Goal: Task Accomplishment & Management: Manage account settings

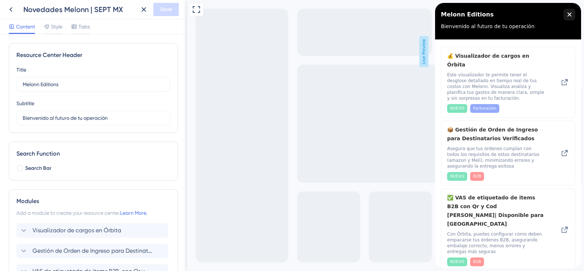
scroll to position [94, 0]
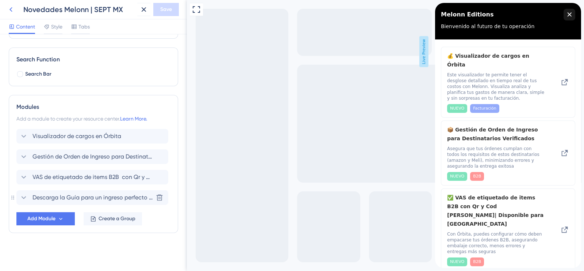
click at [12, 7] on icon at bounding box center [11, 9] width 9 height 9
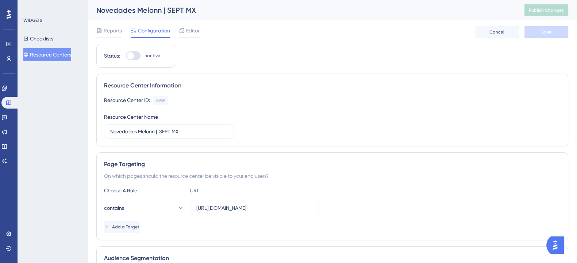
click at [54, 55] on button "Resource Centers" at bounding box center [47, 54] width 48 height 13
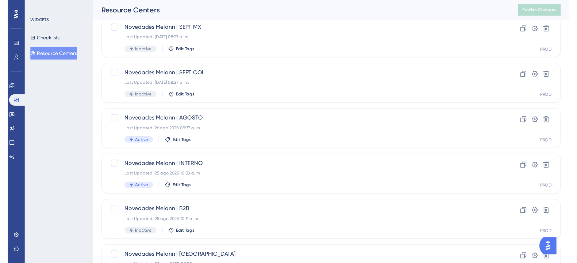
scroll to position [4, 0]
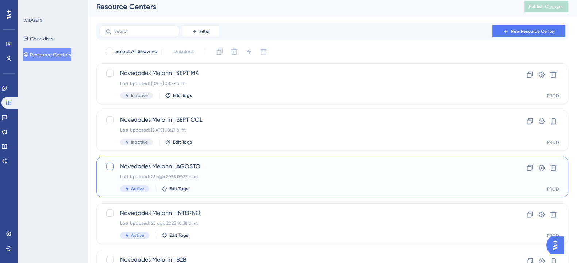
click at [111, 164] on div at bounding box center [109, 166] width 7 height 7
checkbox input "true"
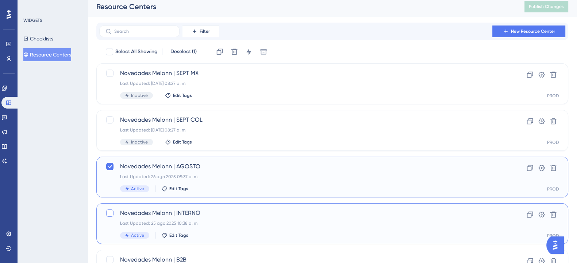
click at [108, 214] on div at bounding box center [109, 213] width 7 height 7
click at [108, 217] on div at bounding box center [109, 213] width 9 height 9
checkbox input "false"
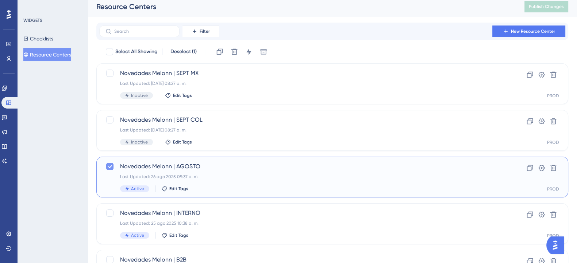
click at [110, 167] on icon at bounding box center [110, 167] width 4 height 3
checkbox input "false"
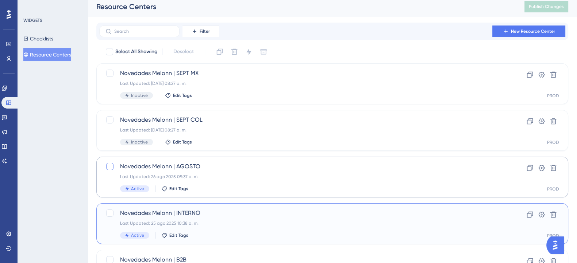
click at [214, 220] on div "Novedades Melonn | INTERNO Last Updated: 25 ago 2025 10:38 a. m. Active Edit Ta…" at bounding box center [303, 224] width 366 height 30
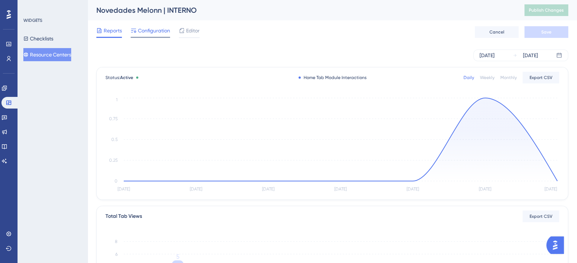
click at [163, 33] on span "Configuration" at bounding box center [154, 30] width 32 height 9
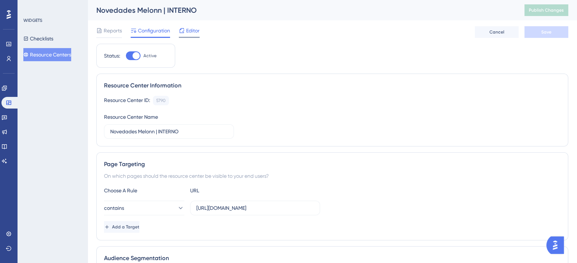
click at [190, 28] on span "Editor" at bounding box center [192, 30] width 13 height 9
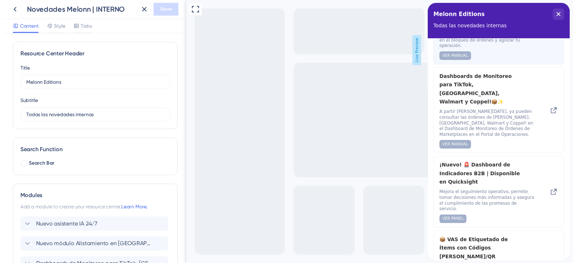
scroll to position [126, 0]
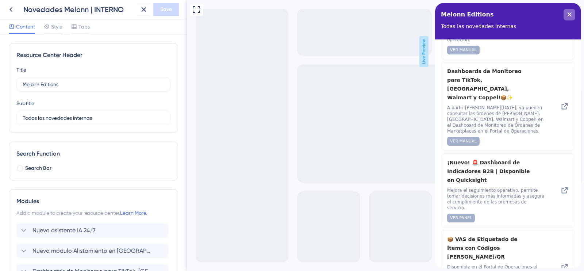
click at [570, 14] on icon "close resource center" at bounding box center [569, 14] width 4 height 4
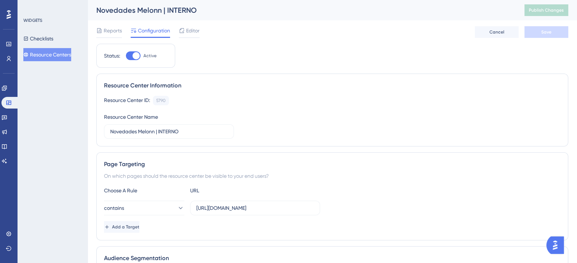
click at [43, 53] on button "Resource Centers" at bounding box center [47, 54] width 48 height 13
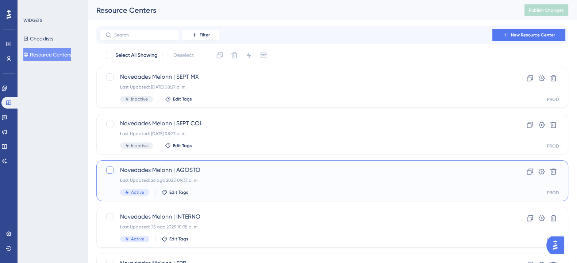
click at [110, 168] on div at bounding box center [109, 170] width 7 height 7
checkbox input "true"
click at [110, 218] on div at bounding box center [109, 216] width 7 height 7
click at [107, 217] on div at bounding box center [109, 216] width 7 height 7
checkbox input "false"
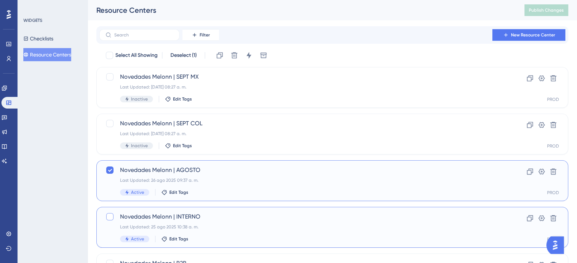
click at [247, 225] on div "Last Updated: 25 ago 2025 10:38 a. m." at bounding box center [303, 227] width 366 height 6
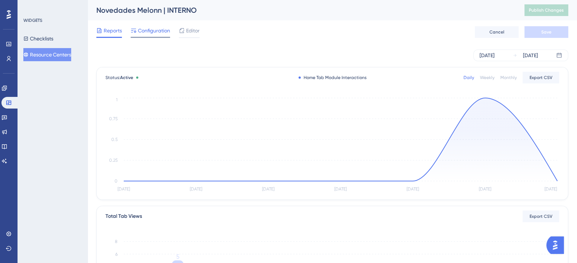
click at [132, 32] on icon at bounding box center [134, 31] width 6 height 6
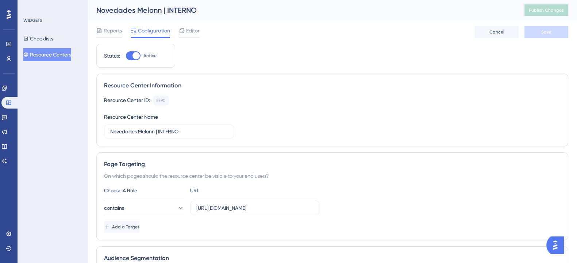
click at [132, 54] on div at bounding box center [133, 55] width 15 height 9
click at [126, 56] on input "Active" at bounding box center [126, 56] width 0 height 0
checkbox input "false"
click at [546, 31] on span "Save" at bounding box center [546, 32] width 10 height 6
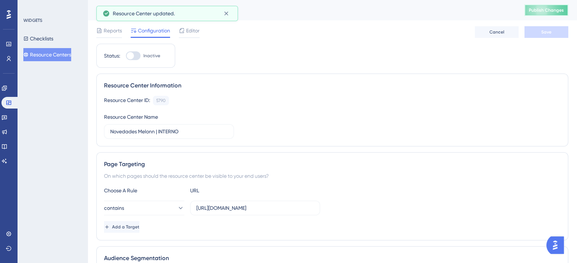
click at [545, 12] on span "Publish Changes" at bounding box center [546, 10] width 35 height 6
click at [71, 53] on button "Resource Centers" at bounding box center [47, 54] width 48 height 13
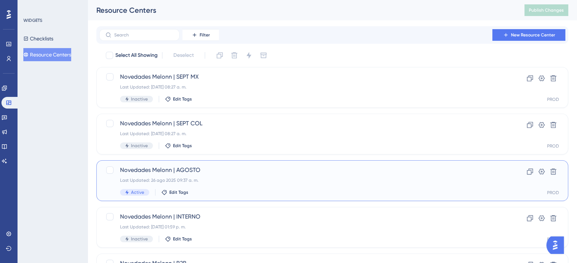
click at [226, 178] on div "Last Updated: 26 ago 2025 09:37 a. m." at bounding box center [303, 181] width 366 height 6
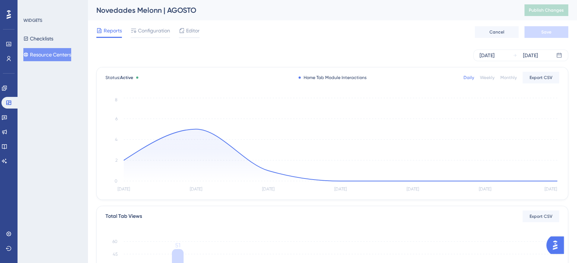
click at [82, 91] on div "WIDGETS Checklists Resource Centers" at bounding box center [53, 131] width 70 height 263
click at [7, 86] on icon at bounding box center [4, 88] width 6 height 6
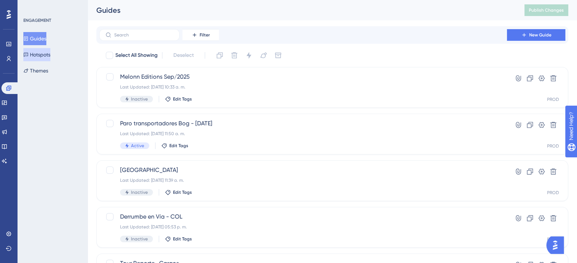
click at [46, 55] on button "Hotspots" at bounding box center [36, 54] width 27 height 13
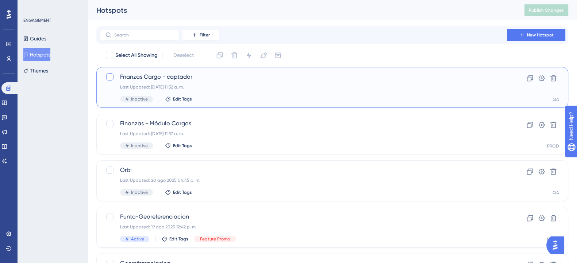
click at [107, 77] on div at bounding box center [109, 76] width 7 height 7
checkbox input "true"
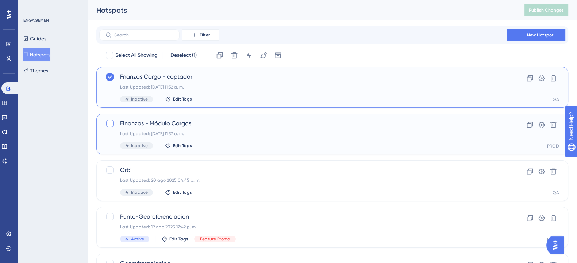
click at [109, 125] on div at bounding box center [109, 123] width 7 height 7
click at [42, 141] on div "ENGAGEMENT Guides Hotspots Themes" at bounding box center [53, 131] width 70 height 263
click at [109, 124] on icon at bounding box center [110, 124] width 4 height 6
checkbox input "false"
click at [241, 135] on div "Last Updated: 16 sept 2025 11:37 a. m." at bounding box center [303, 134] width 366 height 6
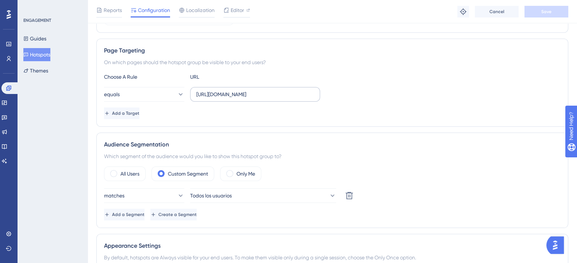
scroll to position [137, 0]
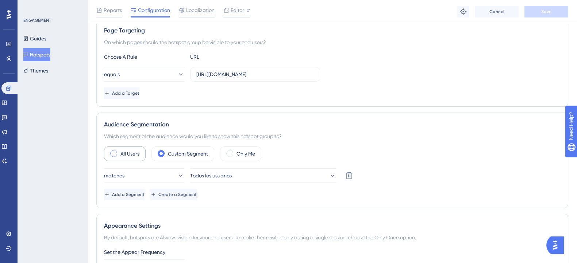
click at [113, 153] on span at bounding box center [113, 153] width 7 height 7
click at [119, 151] on input "radio" at bounding box center [119, 151] width 0 height 0
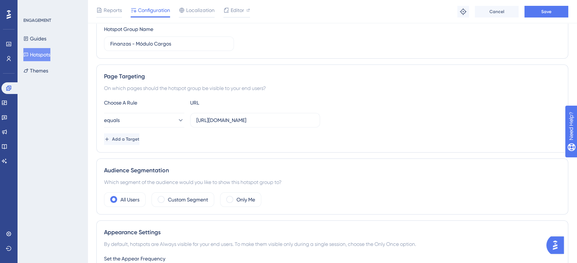
scroll to position [0, 0]
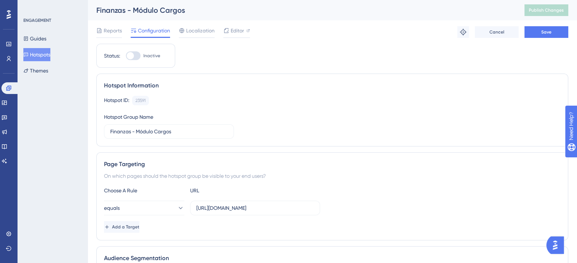
click at [135, 55] on div at bounding box center [133, 55] width 15 height 9
click at [126, 56] on input "Inactive" at bounding box center [126, 56] width 0 height 0
checkbox input "true"
click at [543, 32] on span "Save" at bounding box center [546, 32] width 10 height 6
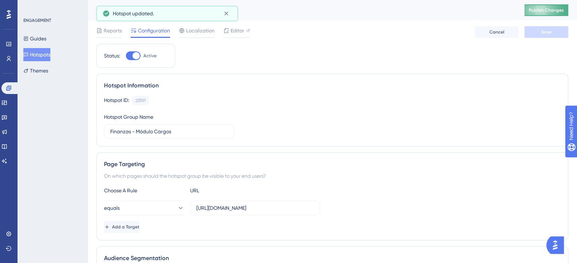
click at [551, 15] on button "Publish Changes" at bounding box center [546, 10] width 44 height 12
click at [44, 56] on button "Hotspots" at bounding box center [36, 54] width 27 height 13
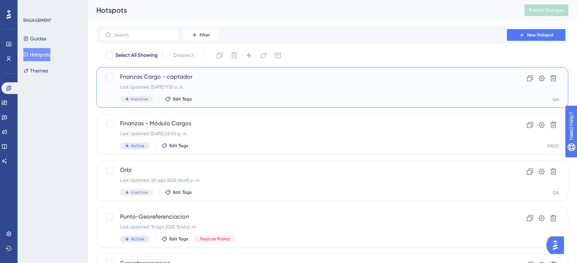
click at [202, 84] on div "Last Updated: 16 sept 2025 11:32 a. m." at bounding box center [303, 87] width 366 height 6
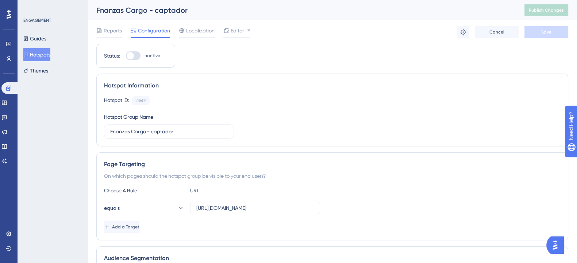
click at [139, 54] on div at bounding box center [133, 55] width 15 height 9
click at [126, 56] on input "Inactive" at bounding box center [126, 56] width 0 height 0
checkbox input "true"
click at [528, 32] on button "Save" at bounding box center [546, 32] width 44 height 12
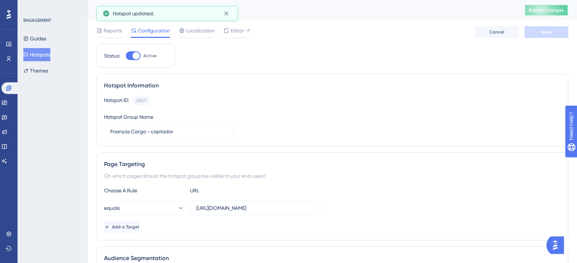
click at [551, 12] on span "Publish Changes" at bounding box center [546, 10] width 35 height 6
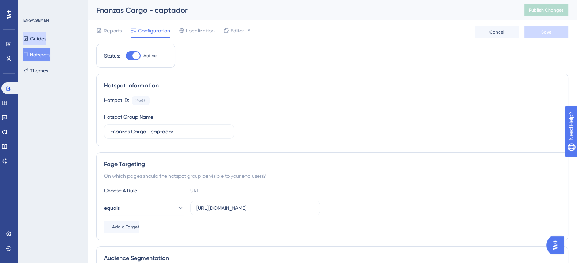
click at [46, 39] on button "Guides" at bounding box center [34, 38] width 23 height 13
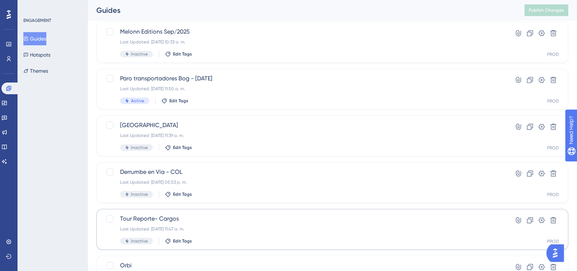
scroll to position [91, 0]
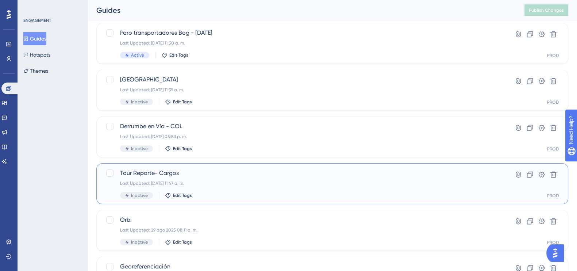
click at [185, 175] on span "Tour Reporte- Cargos" at bounding box center [303, 173] width 366 height 9
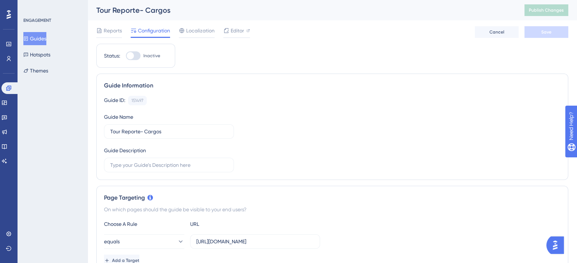
click at [132, 57] on div at bounding box center [130, 55] width 7 height 7
click at [126, 56] on input "Inactive" at bounding box center [126, 56] width 0 height 0
checkbox input "true"
click at [553, 36] on button "Save" at bounding box center [546, 32] width 44 height 12
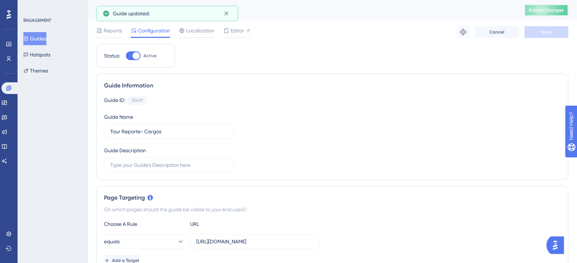
click at [547, 11] on span "Publish Changes" at bounding box center [546, 10] width 35 height 6
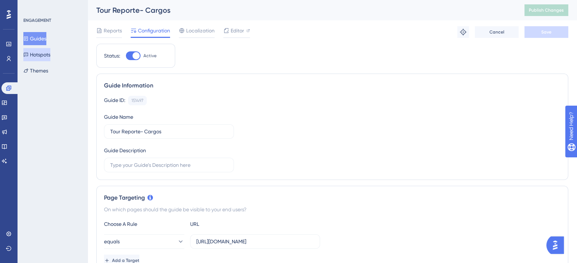
click at [50, 53] on button "Hotspots" at bounding box center [36, 54] width 27 height 13
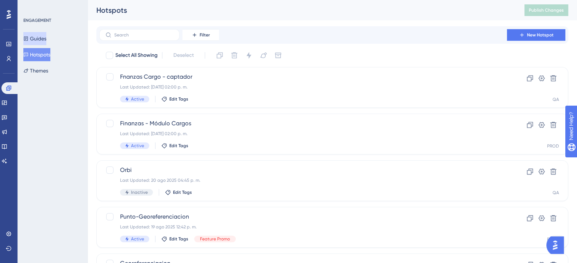
click at [38, 39] on button "Guides" at bounding box center [34, 38] width 23 height 13
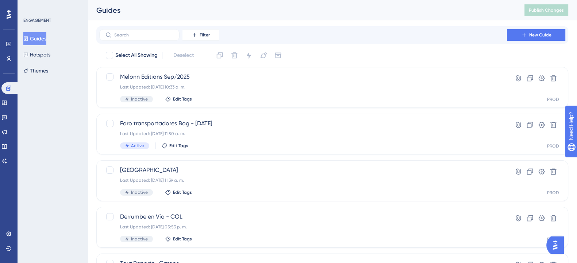
click at [43, 34] on button "Guides" at bounding box center [34, 38] width 23 height 13
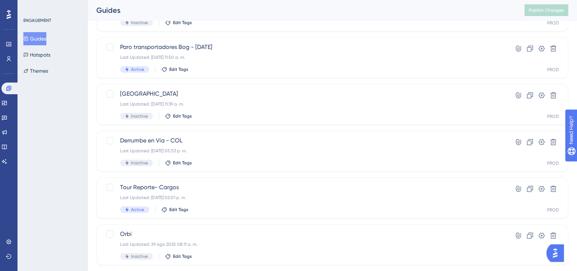
scroll to position [91, 0]
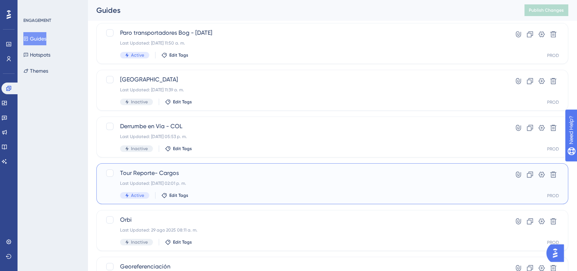
click at [208, 178] on div "Tour Reporte- Cargos Last Updated: 16 sept 2025 02:01 p. m. Active Edit Tags" at bounding box center [303, 184] width 366 height 30
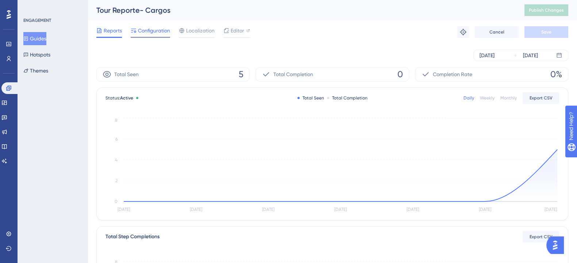
click at [155, 32] on span "Configuration" at bounding box center [154, 30] width 32 height 9
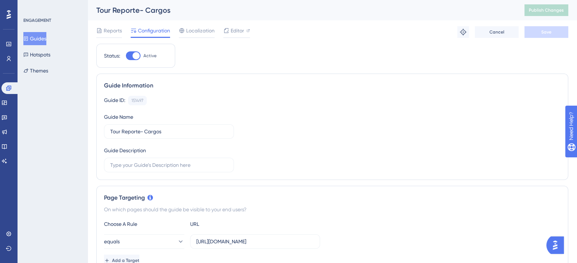
click at [45, 41] on button "Guides" at bounding box center [34, 38] width 23 height 13
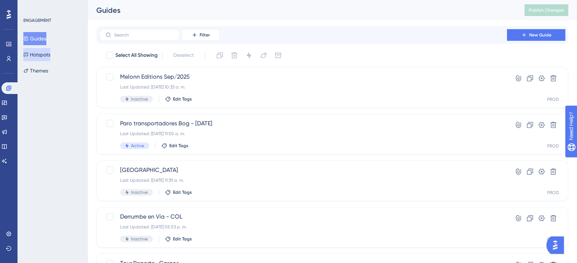
click at [45, 53] on button "Hotspots" at bounding box center [36, 54] width 27 height 13
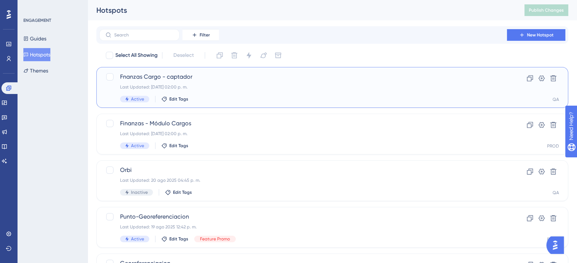
click at [239, 85] on div "Last Updated: 16 sept 2025 02:00 p. m." at bounding box center [303, 87] width 366 height 6
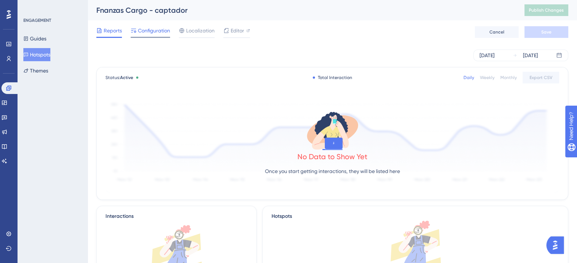
click at [165, 26] on span "Configuration" at bounding box center [154, 30] width 32 height 9
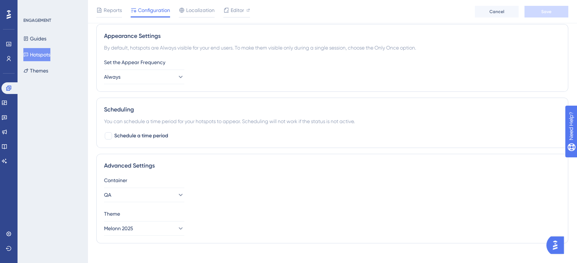
scroll to position [295, 0]
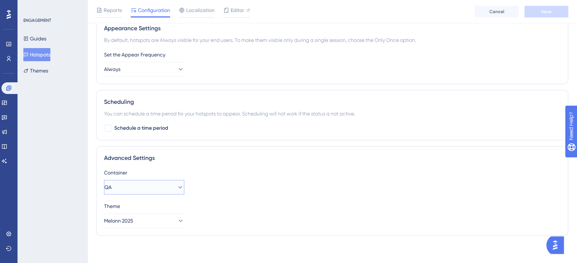
click at [177, 186] on icon at bounding box center [180, 187] width 7 height 7
click at [123, 212] on span "PROD" at bounding box center [116, 209] width 14 height 9
click at [536, 12] on button "Save" at bounding box center [546, 12] width 44 height 12
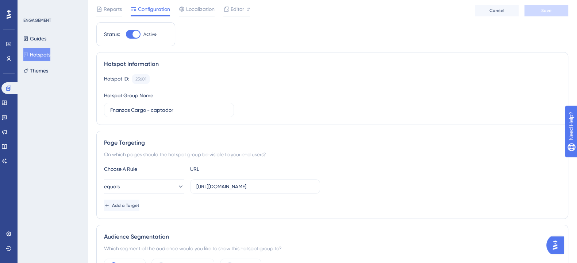
scroll to position [0, 0]
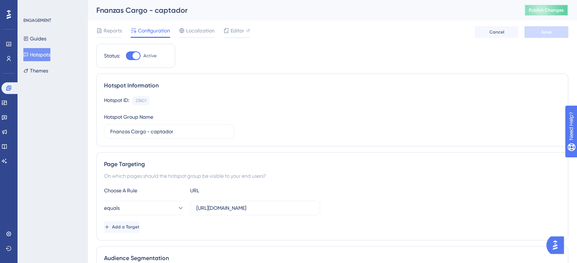
click at [553, 15] on button "Publish Changes" at bounding box center [546, 10] width 44 height 12
click at [42, 39] on button "Guides" at bounding box center [34, 38] width 23 height 13
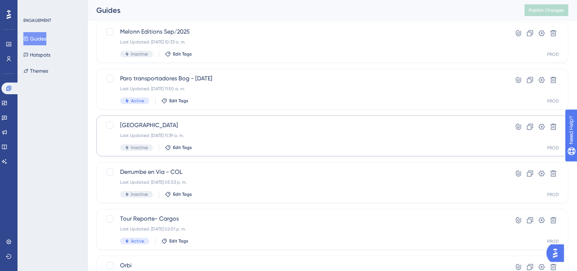
scroll to position [91, 0]
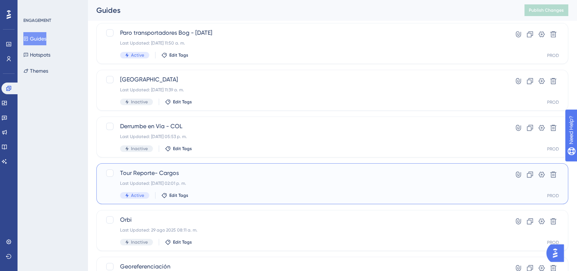
click at [261, 186] on div "Tour Reporte- Cargos Last Updated: 16 sept 2025 02:01 p. m. Active Edit Tags" at bounding box center [303, 184] width 366 height 30
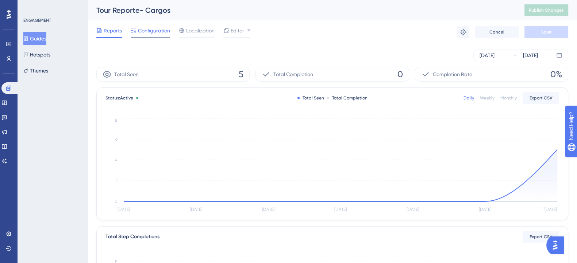
click at [142, 30] on span "Configuration" at bounding box center [154, 30] width 32 height 9
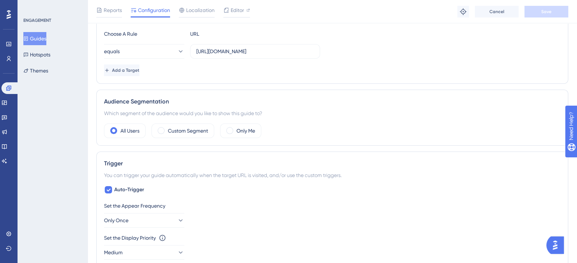
scroll to position [147, 0]
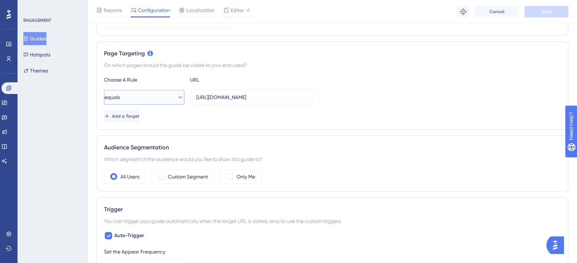
click at [175, 102] on button "equals" at bounding box center [144, 97] width 80 height 15
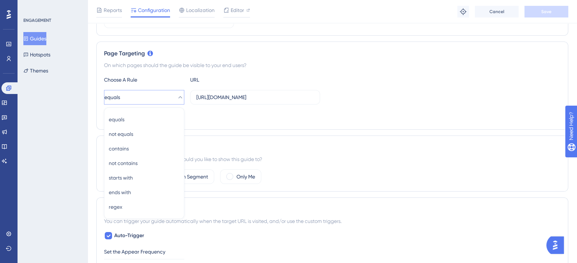
scroll to position [178, 0]
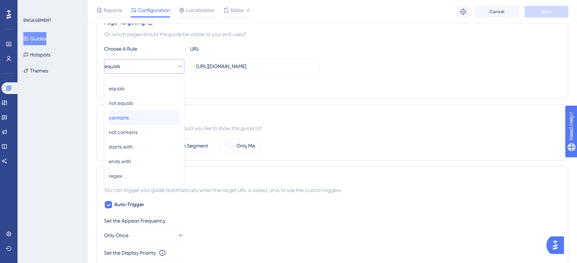
click at [142, 116] on div "contains contains" at bounding box center [144, 118] width 71 height 15
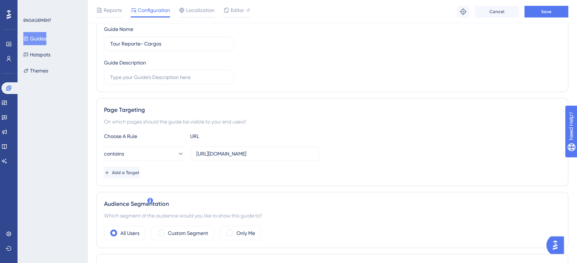
scroll to position [87, 0]
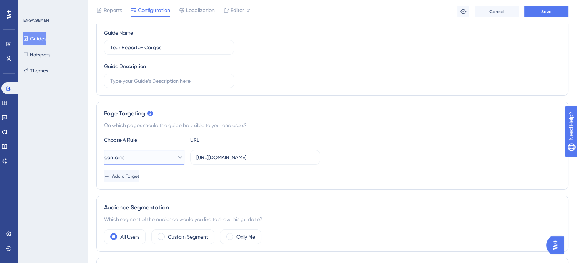
click at [167, 158] on button "contains" at bounding box center [144, 157] width 80 height 15
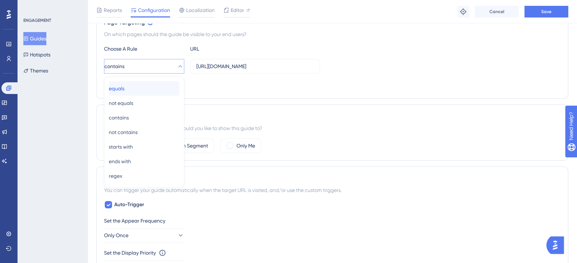
click at [124, 88] on span "equals" at bounding box center [117, 88] width 16 height 9
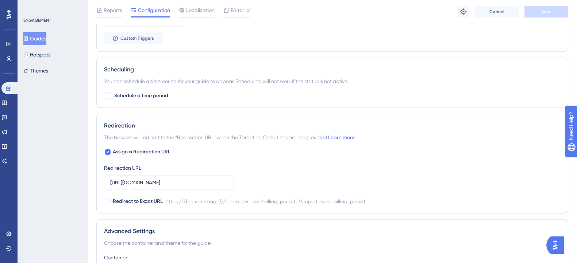
scroll to position [513, 0]
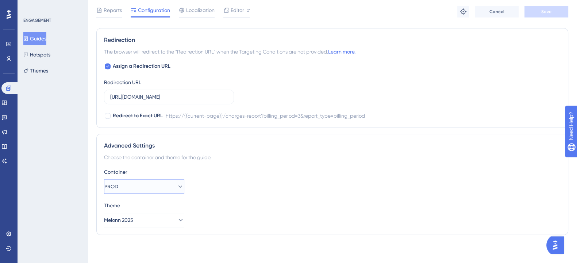
click at [159, 186] on button "PROD" at bounding box center [144, 186] width 80 height 15
click at [151, 212] on div "PROD PROD" at bounding box center [144, 209] width 71 height 15
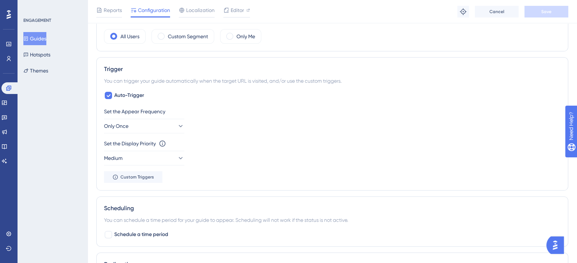
scroll to position [284, 0]
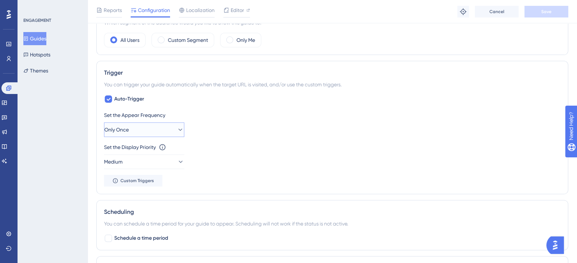
click at [149, 128] on button "Only Once" at bounding box center [144, 130] width 80 height 15
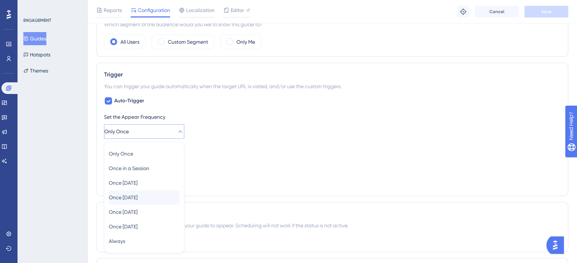
scroll to position [302, 0]
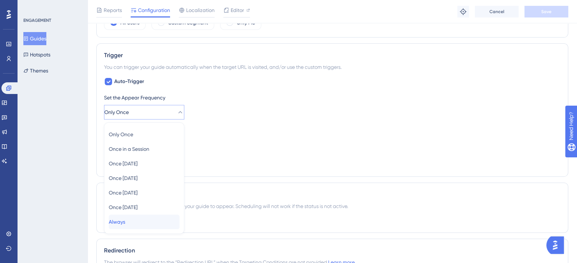
click at [133, 223] on div "Always Always" at bounding box center [144, 222] width 71 height 15
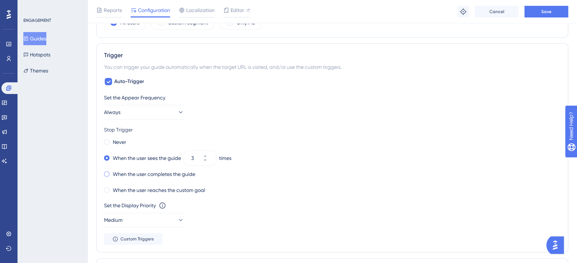
click at [106, 173] on span at bounding box center [106, 173] width 5 height 5
click at [112, 173] on input "radio" at bounding box center [112, 173] width 0 height 0
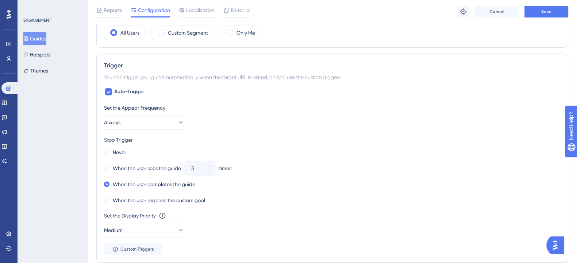
scroll to position [274, 0]
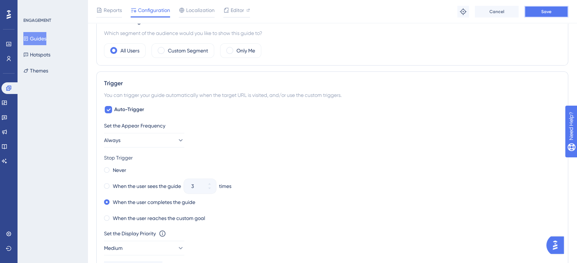
click at [544, 8] on button "Save" at bounding box center [546, 12] width 44 height 12
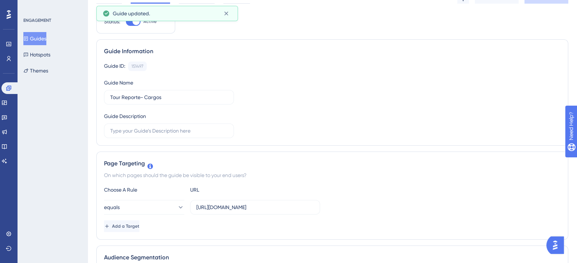
scroll to position [0, 0]
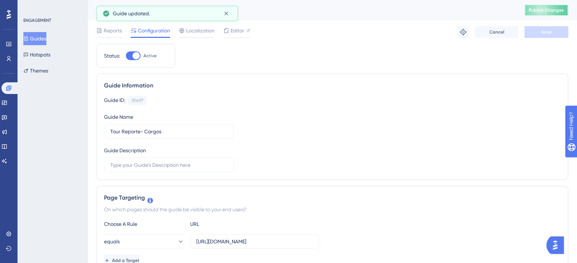
click at [552, 9] on span "Publish Changes" at bounding box center [546, 10] width 35 height 6
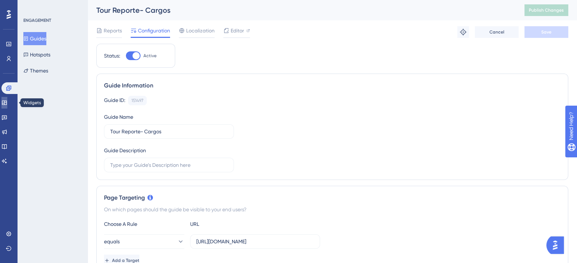
click at [7, 103] on icon at bounding box center [4, 103] width 6 height 6
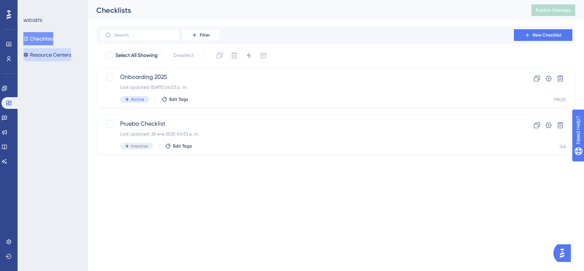
click at [57, 56] on button "Resource Centers" at bounding box center [47, 54] width 48 height 13
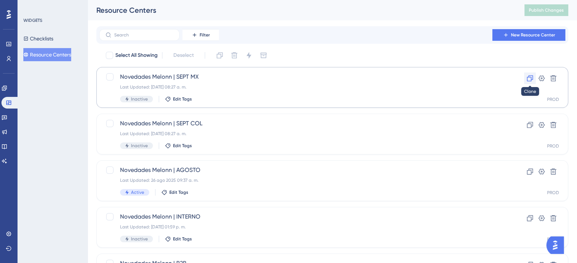
click at [528, 76] on icon at bounding box center [530, 79] width 6 height 6
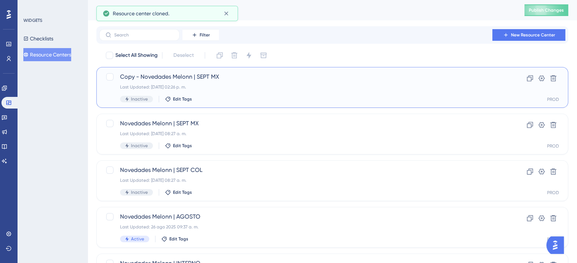
click at [188, 74] on span "Copy - Novedades Melonn | SEPT MX" at bounding box center [303, 77] width 366 height 9
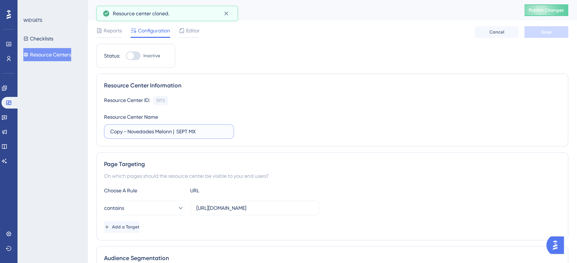
drag, startPoint x: 127, startPoint y: 132, endPoint x: 104, endPoint y: 132, distance: 22.6
click at [104, 132] on label "Copy - Novedades Melonn | SEPT MX" at bounding box center [169, 131] width 130 height 15
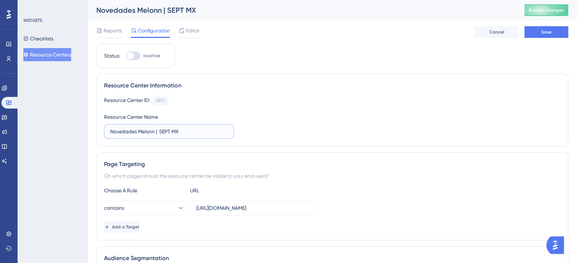
click at [157, 131] on input "Novedades Melonn | SEPT MX" at bounding box center [168, 132] width 117 height 8
drag, startPoint x: 157, startPoint y: 132, endPoint x: 162, endPoint y: 132, distance: 5.8
click at [157, 132] on input "Novedades Melonn | SEPT MX" at bounding box center [168, 132] width 117 height 8
type input "Novedades Melonn interno | SEPT MX"
click at [244, 131] on div "Resource Center ID: 5972 Copy Resource Center Name Novedades Melonn interno | S…" at bounding box center [332, 117] width 456 height 43
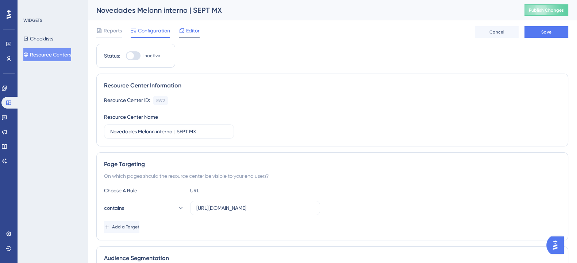
click at [197, 31] on span "Editor" at bounding box center [192, 30] width 13 height 9
click at [553, 29] on button "Save" at bounding box center [546, 32] width 44 height 12
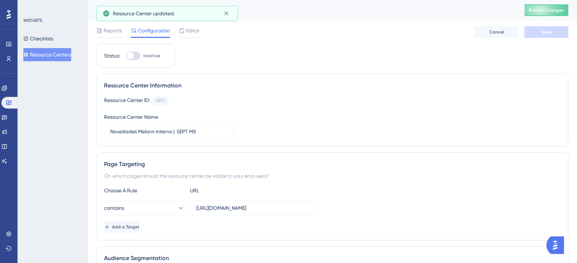
click at [186, 30] on div "Editor" at bounding box center [189, 30] width 21 height 9
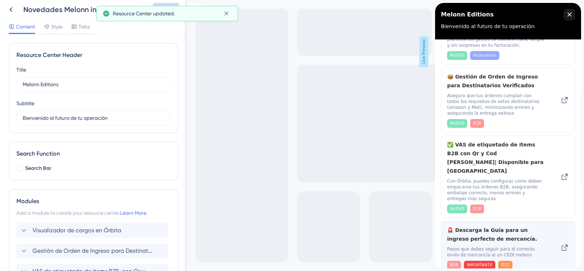
click at [519, 260] on div "B2B IMPORTANTE D2C" at bounding box center [495, 264] width 97 height 9
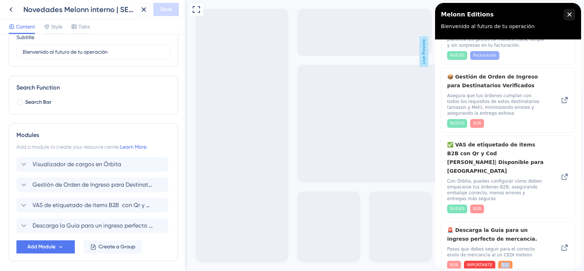
scroll to position [94, 0]
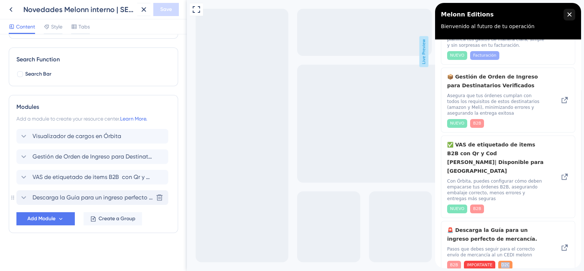
click at [23, 195] on icon at bounding box center [23, 197] width 9 height 9
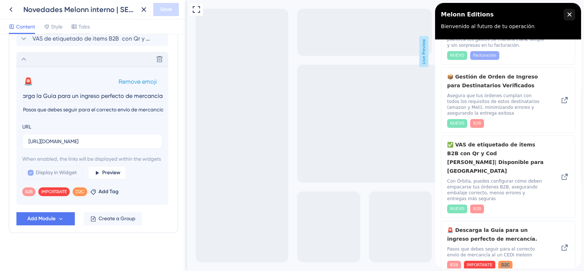
scroll to position [241, 0]
click at [96, 190] on icon at bounding box center [92, 191] width 5 height 5
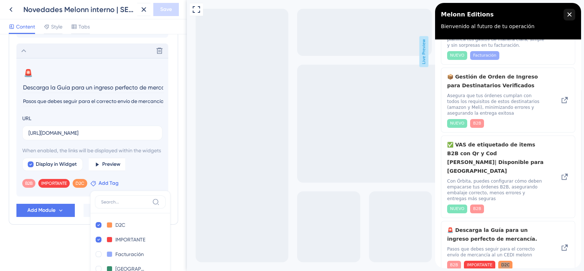
scroll to position [359, 0]
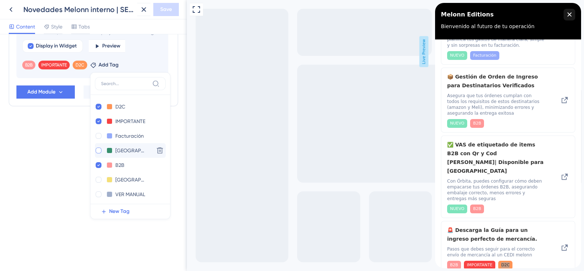
click at [99, 153] on div at bounding box center [99, 150] width 6 height 6
checkbox input "true"
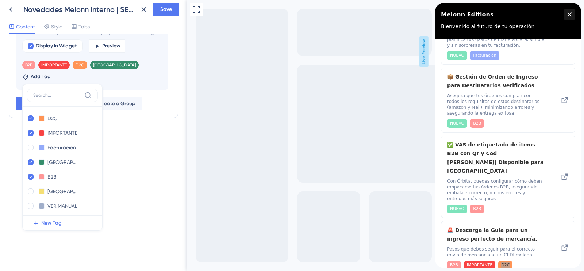
click at [73, 167] on div "Resource Center Header Title Melonn Editions 13 Melonn Editions Subtitle Bienve…" at bounding box center [93, 152] width 187 height 236
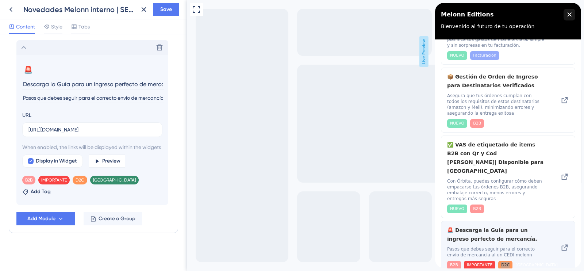
scroll to position [241, 0]
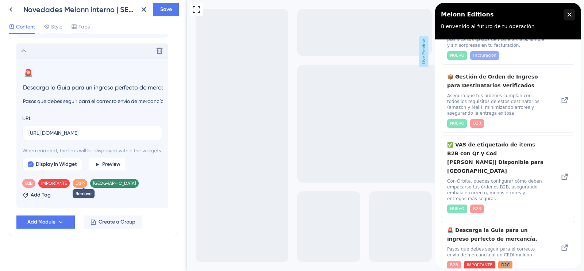
click at [84, 185] on icon at bounding box center [83, 182] width 4 height 4
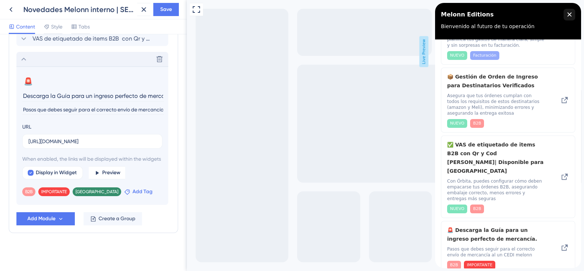
click at [124, 194] on icon at bounding box center [126, 191] width 5 height 5
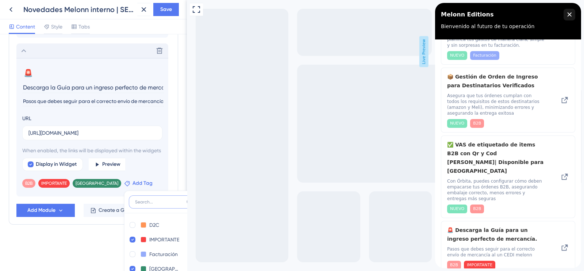
scroll to position [361, 0]
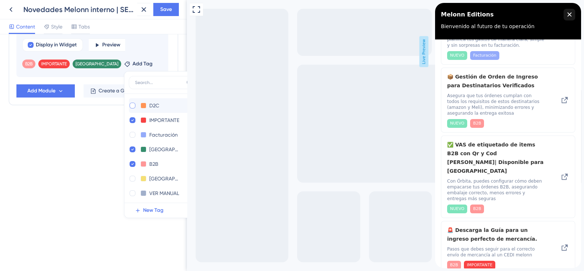
click at [130, 108] on div at bounding box center [133, 106] width 6 height 6
checkbox input "true"
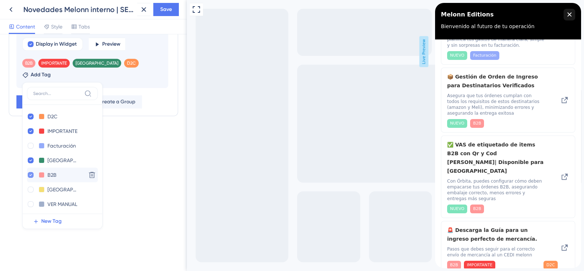
click at [32, 172] on icon at bounding box center [30, 174] width 3 height 5
checkbox input "false"
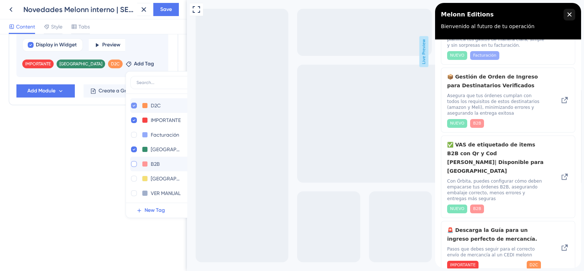
click at [132, 108] on icon at bounding box center [133, 105] width 3 height 5
click at [151, 110] on input "D2C" at bounding box center [165, 105] width 29 height 9
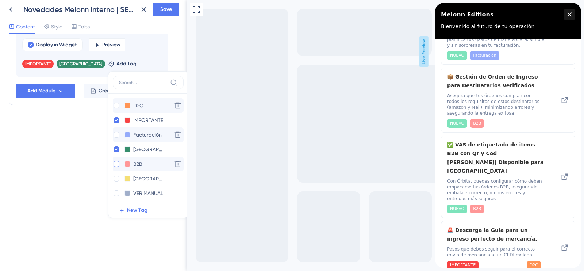
checkbox input "false"
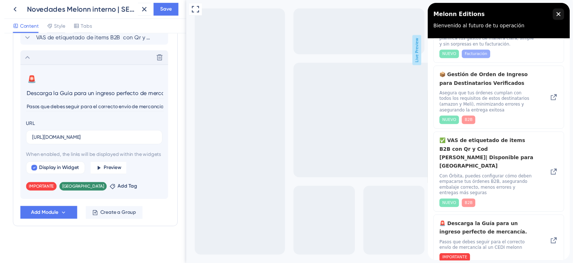
scroll to position [241, 0]
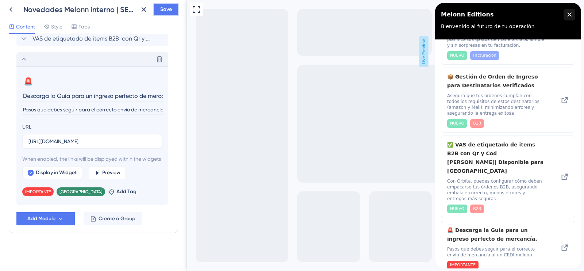
click at [162, 15] on button "Save" at bounding box center [166, 9] width 26 height 13
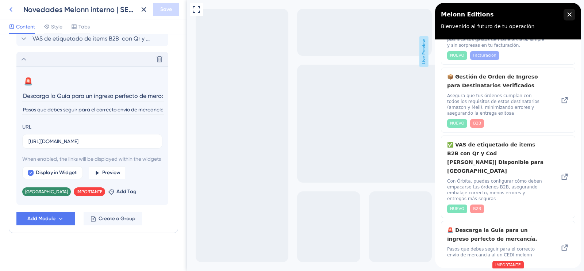
click at [12, 6] on icon at bounding box center [11, 9] width 9 height 9
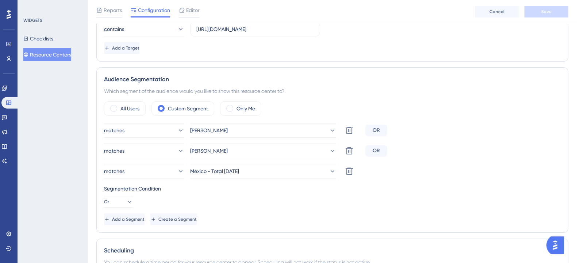
scroll to position [182, 0]
click at [345, 167] on icon at bounding box center [349, 171] width 9 height 9
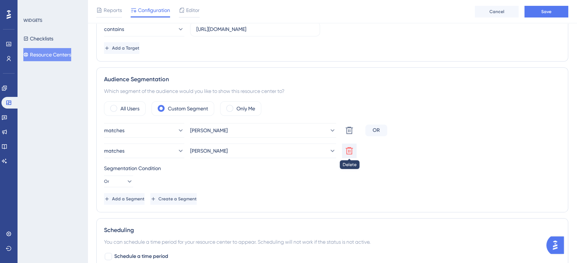
click at [347, 151] on icon at bounding box center [348, 150] width 7 height 7
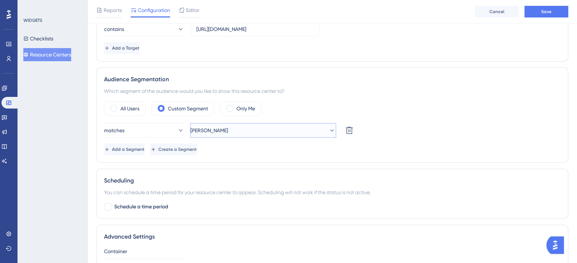
click at [328, 132] on icon at bounding box center [331, 130] width 7 height 7
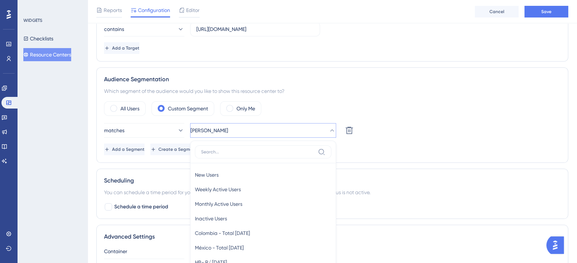
scroll to position [258, 0]
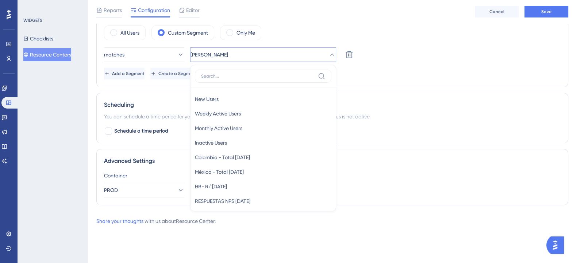
click at [255, 77] on input at bounding box center [258, 76] width 114 height 6
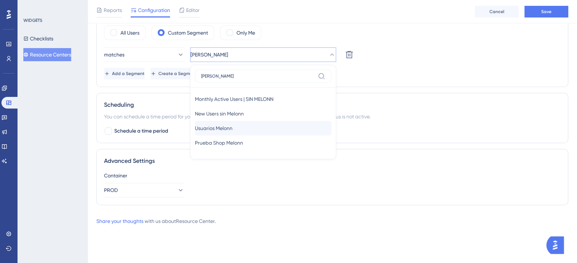
type input "melo"
click at [232, 125] on span "Usuarios Melonn" at bounding box center [214, 128] width 38 height 9
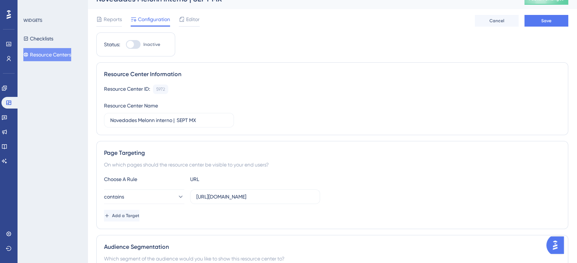
scroll to position [0, 0]
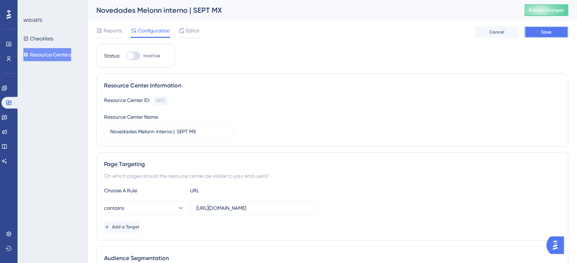
click at [536, 35] on button "Save" at bounding box center [546, 32] width 44 height 12
click at [51, 111] on div "WIDGETS Checklists Resource Centers" at bounding box center [53, 131] width 70 height 263
click at [60, 53] on button "Resource Centers" at bounding box center [47, 54] width 48 height 13
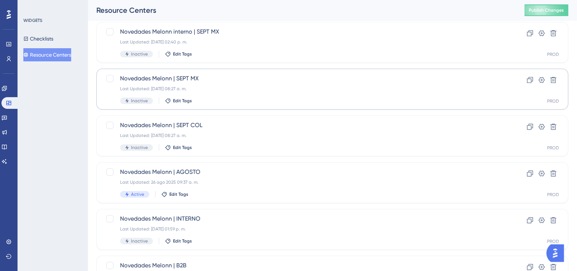
scroll to position [91, 0]
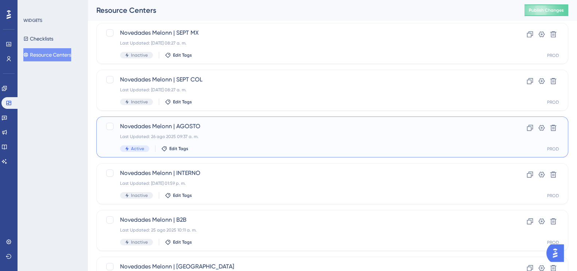
click at [219, 135] on div "Last Updated: 26 ago 2025 09:37 a. m." at bounding box center [303, 137] width 366 height 6
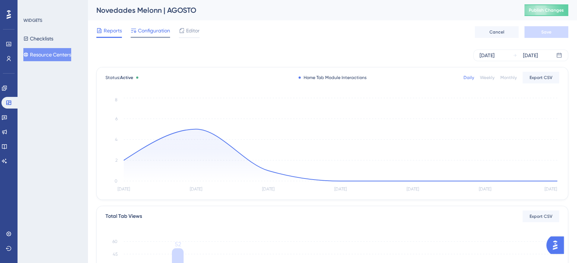
click at [145, 35] on div "Configuration" at bounding box center [150, 32] width 39 height 12
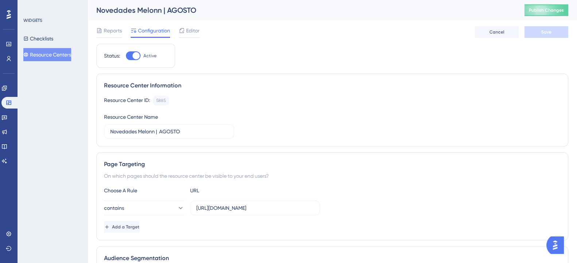
click at [135, 57] on div at bounding box center [135, 55] width 7 height 7
click at [126, 56] on input "Active" at bounding box center [126, 56] width 0 height 0
checkbox input "false"
click at [546, 32] on span "Save" at bounding box center [546, 32] width 10 height 6
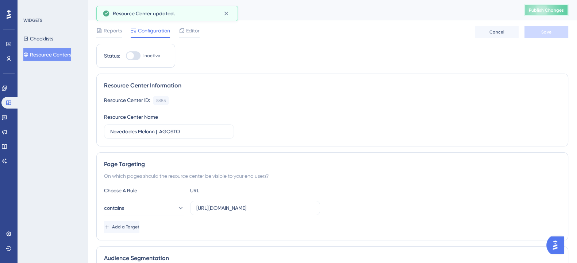
click at [549, 12] on span "Publish Changes" at bounding box center [546, 10] width 35 height 6
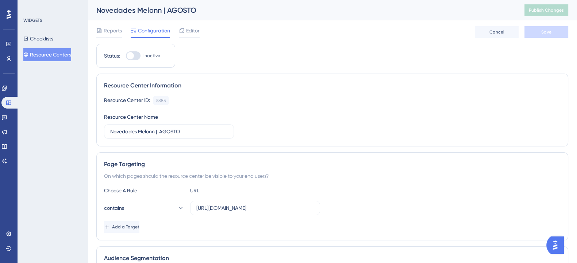
click at [385, 15] on div "Novedades Melonn | AGOSTO Publish Changes" at bounding box center [332, 10] width 489 height 20
click at [67, 134] on div "WIDGETS Checklists Resource Centers" at bounding box center [53, 131] width 70 height 263
click at [61, 53] on button "Resource Centers" at bounding box center [47, 54] width 48 height 13
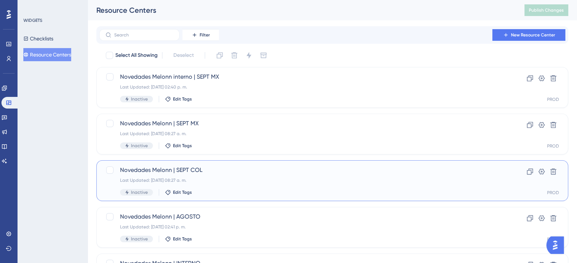
click at [237, 178] on div "Last Updated: 16 sept 2025 08:27 a. m." at bounding box center [303, 181] width 366 height 6
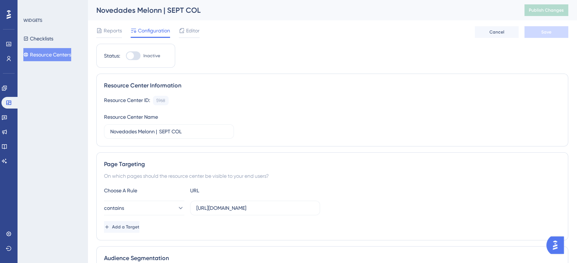
click at [139, 57] on div at bounding box center [133, 55] width 15 height 9
click at [126, 56] on input "Inactive" at bounding box center [126, 56] width 0 height 0
checkbox input "true"
click at [548, 30] on span "Save" at bounding box center [546, 32] width 10 height 6
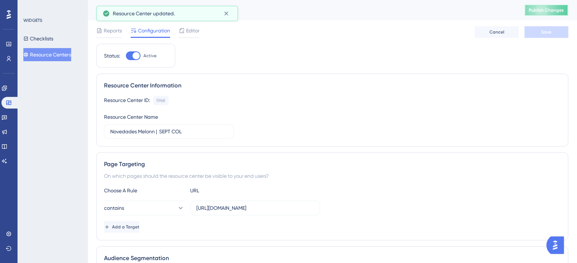
click at [544, 10] on span "Publish Changes" at bounding box center [546, 10] width 35 height 6
click at [64, 57] on button "Resource Centers" at bounding box center [47, 54] width 48 height 13
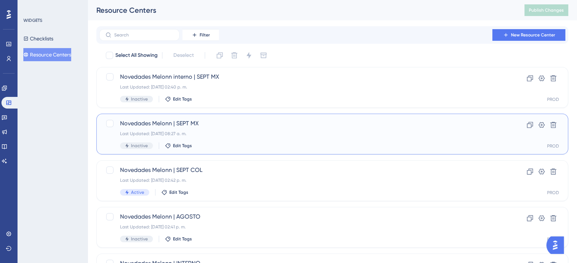
click at [225, 130] on div "Novedades Melonn | SEPT MX Last Updated: 16 sept 2025 08:27 a. m. Inactive Edit…" at bounding box center [303, 134] width 366 height 30
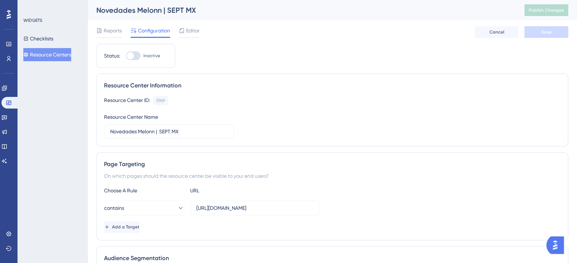
click at [139, 54] on div at bounding box center [133, 55] width 15 height 9
click at [126, 56] on input "Inactive" at bounding box center [126, 56] width 0 height 0
checkbox input "true"
click at [533, 35] on button "Save" at bounding box center [546, 32] width 44 height 12
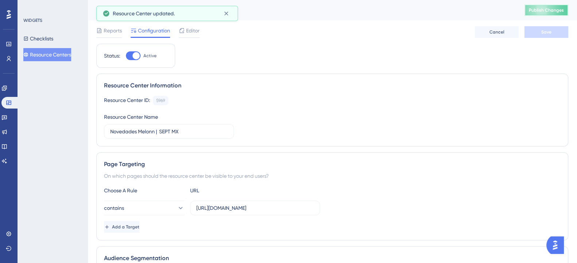
click at [541, 5] on button "Publish Changes" at bounding box center [546, 10] width 44 height 12
click at [39, 54] on button "Resource Centers" at bounding box center [47, 54] width 48 height 13
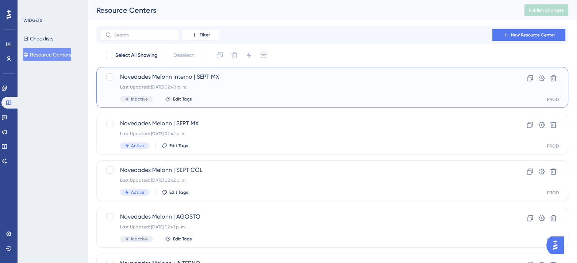
click at [243, 89] on div "Last Updated: 16 sept 2025 02:40 p. m." at bounding box center [303, 87] width 366 height 6
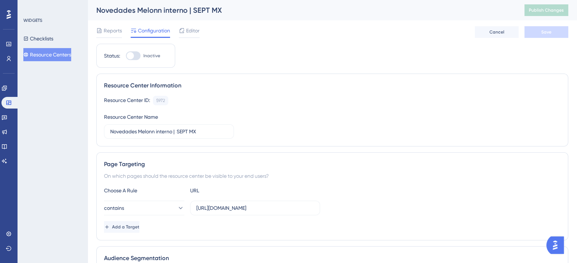
click at [136, 55] on div at bounding box center [133, 55] width 15 height 9
click at [126, 56] on input "Inactive" at bounding box center [126, 56] width 0 height 0
checkbox input "true"
click at [540, 38] on button "Save" at bounding box center [546, 32] width 44 height 12
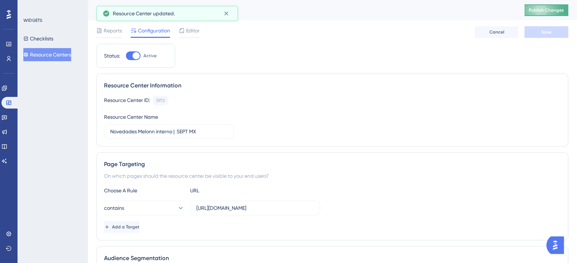
click at [541, 13] on button "Publish Changes" at bounding box center [546, 10] width 44 height 12
click at [453, 63] on div "Status: Active Resource Center Information Resource Center ID: 5972 Copy Resour…" at bounding box center [332, 255] width 472 height 422
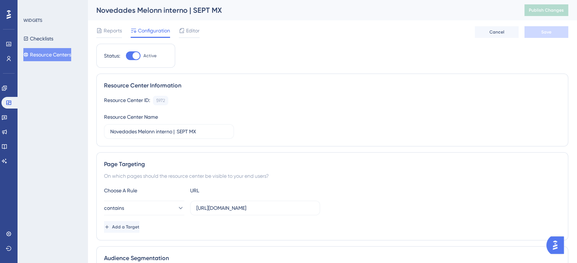
click at [64, 54] on button "Resource Centers" at bounding box center [47, 54] width 48 height 13
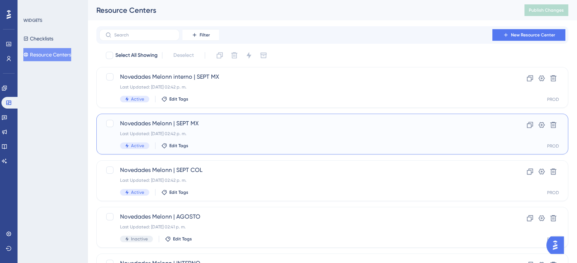
click at [244, 147] on div "Active Edit Tags" at bounding box center [303, 146] width 366 height 7
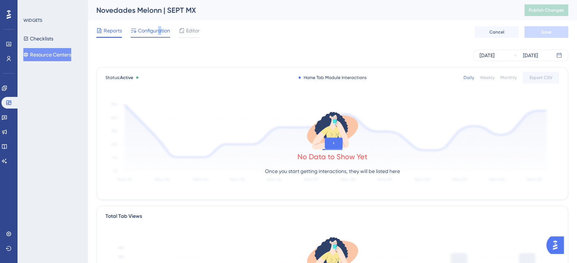
click at [159, 27] on span "Configuration" at bounding box center [154, 30] width 32 height 9
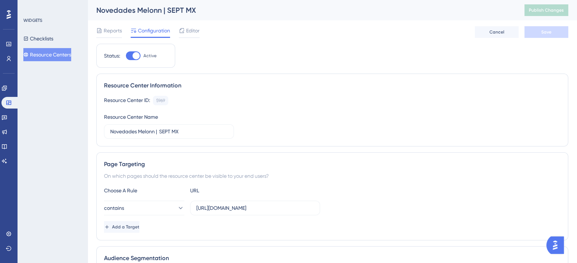
click at [131, 53] on div at bounding box center [133, 55] width 15 height 9
click at [126, 56] on input "Active" at bounding box center [126, 56] width 0 height 0
checkbox input "false"
click at [538, 31] on button "Save" at bounding box center [546, 32] width 44 height 12
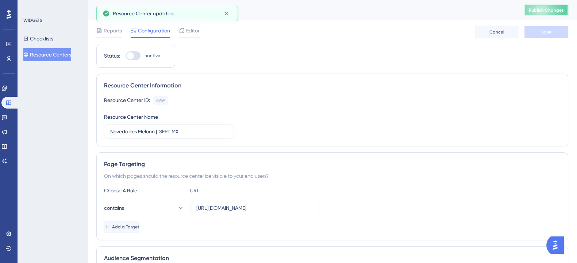
click at [544, 13] on button "Publish Changes" at bounding box center [546, 10] width 44 height 12
click at [54, 114] on div "WIDGETS Checklists Resource Centers" at bounding box center [53, 131] width 70 height 263
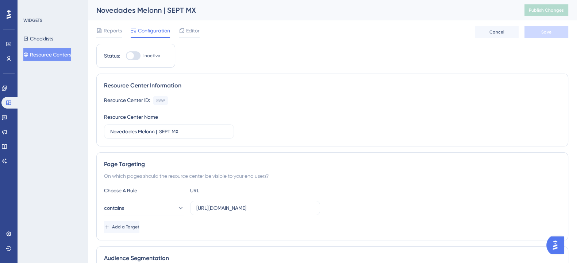
click at [61, 59] on button "Resource Centers" at bounding box center [47, 54] width 48 height 13
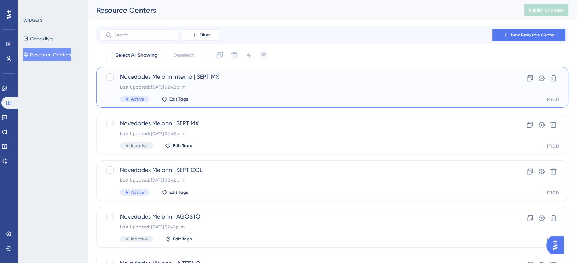
click at [245, 84] on div "Last Updated: 16 sept 2025 02:42 p. m." at bounding box center [303, 87] width 366 height 6
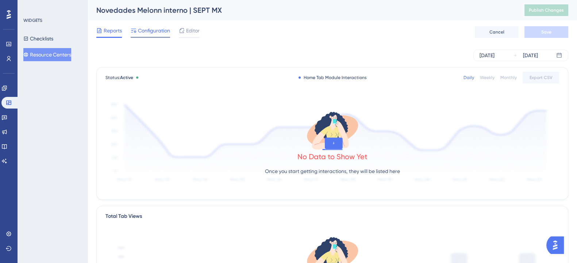
click at [156, 37] on div at bounding box center [150, 37] width 39 height 1
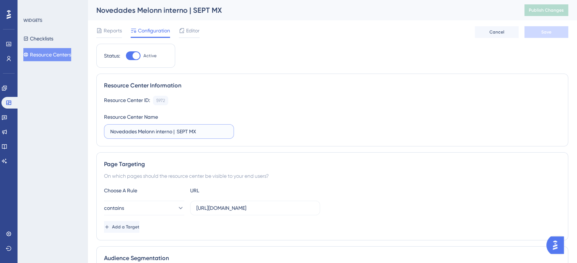
drag, startPoint x: 193, startPoint y: 131, endPoint x: 208, endPoint y: 131, distance: 15.7
click at [208, 131] on input "Novedades Melonn interno | SEPT MX" at bounding box center [168, 132] width 117 height 8
type input "Novedades Melonn interno | SEPT"
click at [257, 120] on div "Resource Center ID: 5972 Copy Resource Center Name Novedades Melonn interno | S…" at bounding box center [332, 117] width 456 height 43
click at [534, 34] on button "Save" at bounding box center [546, 32] width 44 height 12
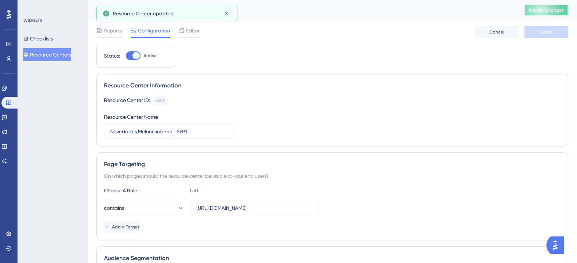
click at [557, 8] on span "Publish Changes" at bounding box center [546, 10] width 35 height 6
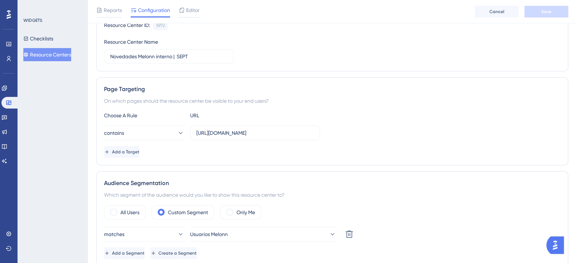
scroll to position [60, 0]
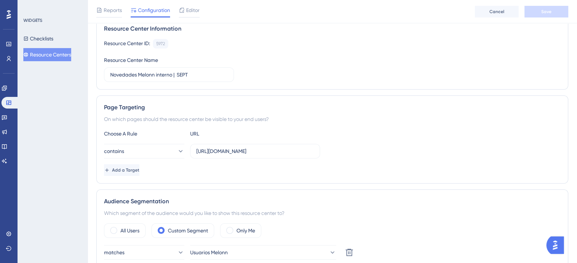
click at [48, 55] on button "Resource Centers" at bounding box center [47, 54] width 48 height 13
click at [57, 53] on button "Resource Centers" at bounding box center [47, 54] width 48 height 13
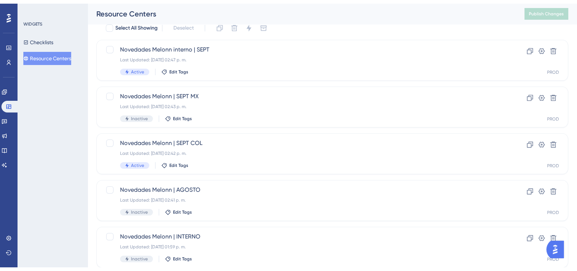
scroll to position [45, 0]
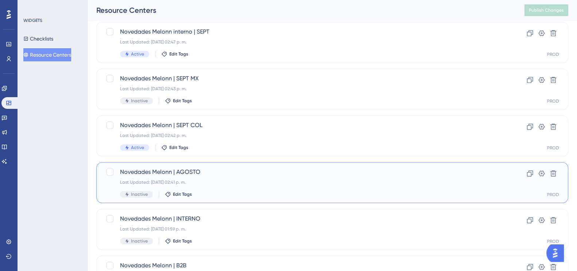
click at [205, 182] on div "Last Updated: 16 sept 2025 02:41 p. m." at bounding box center [303, 182] width 366 height 6
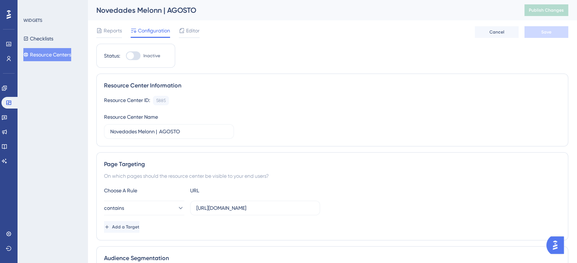
click at [52, 53] on button "Resource Centers" at bounding box center [47, 54] width 48 height 13
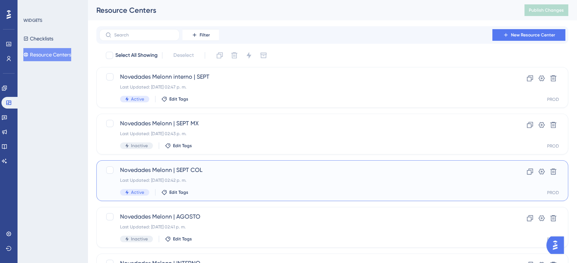
click at [257, 179] on div "Last Updated: 16 sept 2025 02:42 p. m." at bounding box center [303, 181] width 366 height 6
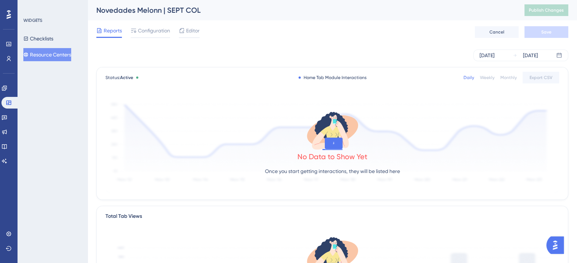
click at [158, 31] on span "Configuration" at bounding box center [154, 30] width 32 height 9
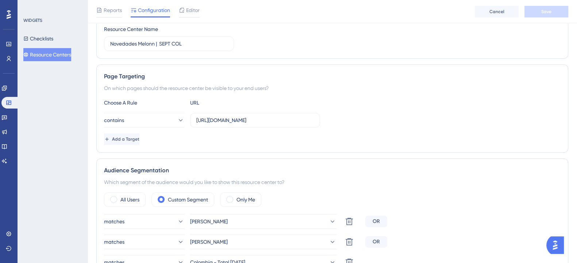
scroll to position [137, 0]
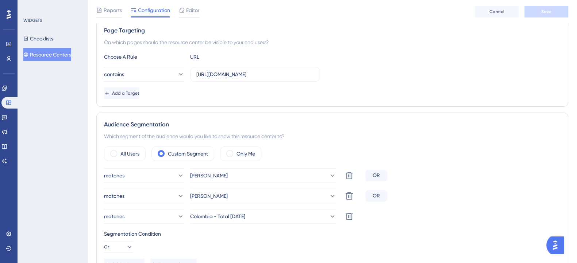
click at [50, 50] on button "Resource Centers" at bounding box center [47, 54] width 48 height 13
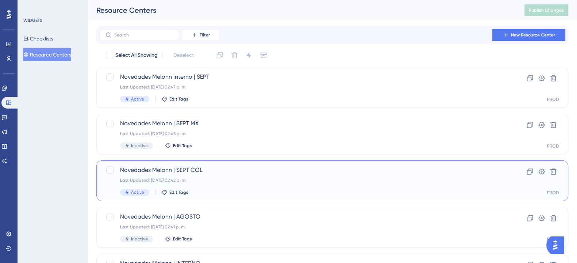
click at [233, 174] on span "Novedades Melonn | SEPT COL" at bounding box center [303, 170] width 366 height 9
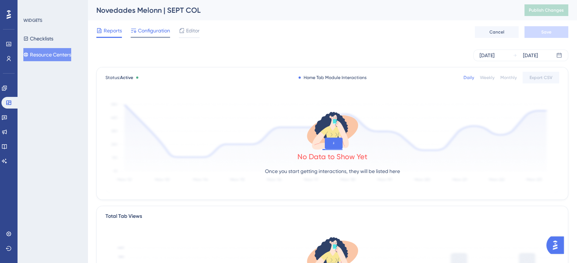
click at [156, 32] on span "Configuration" at bounding box center [154, 30] width 32 height 9
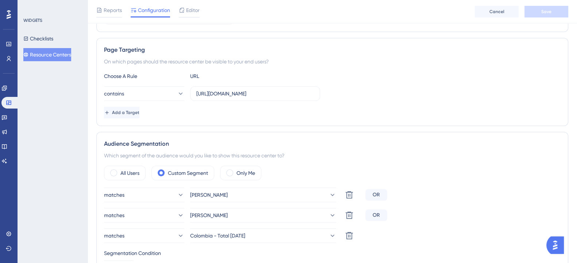
scroll to position [137, 0]
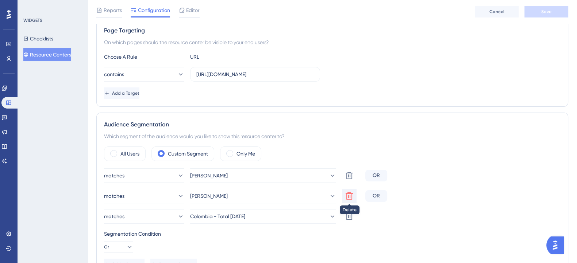
click at [349, 193] on icon at bounding box center [348, 196] width 7 height 7
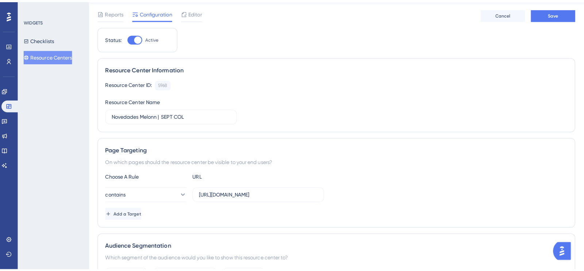
scroll to position [0, 0]
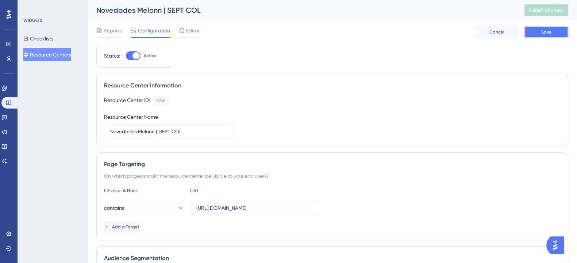
click at [547, 30] on span "Save" at bounding box center [546, 32] width 10 height 6
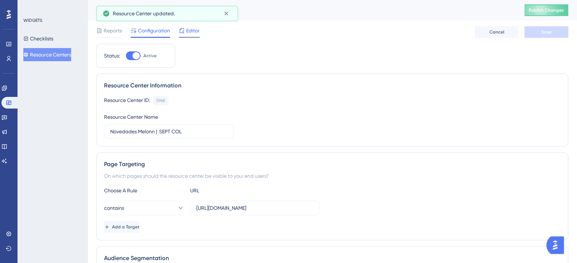
click at [197, 32] on span "Editor" at bounding box center [192, 30] width 13 height 9
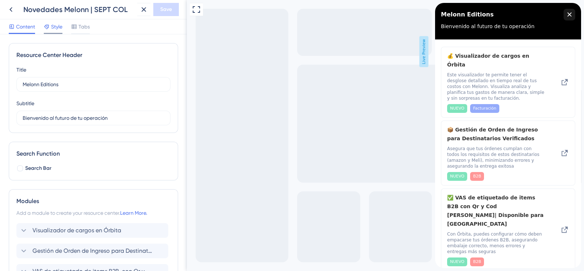
click at [58, 23] on span "Style" at bounding box center [56, 26] width 11 height 9
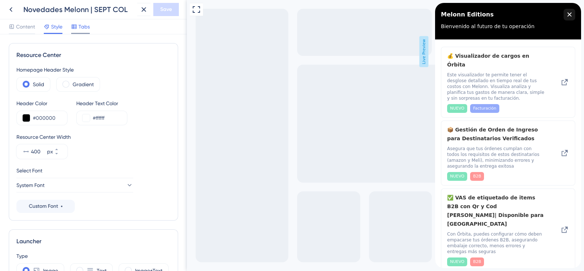
click at [80, 24] on span "Tabs" at bounding box center [83, 26] width 11 height 9
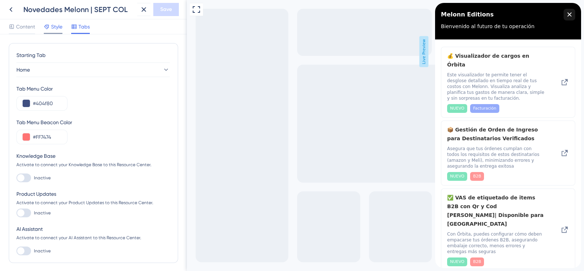
click at [57, 27] on span "Style" at bounding box center [56, 26] width 11 height 9
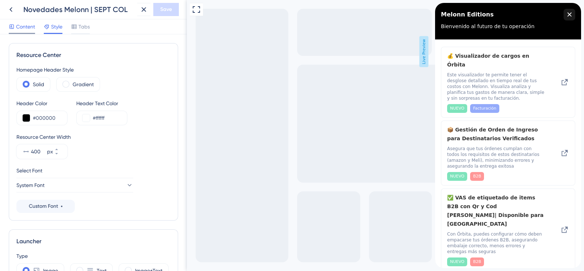
click at [33, 27] on span "Content" at bounding box center [25, 26] width 19 height 9
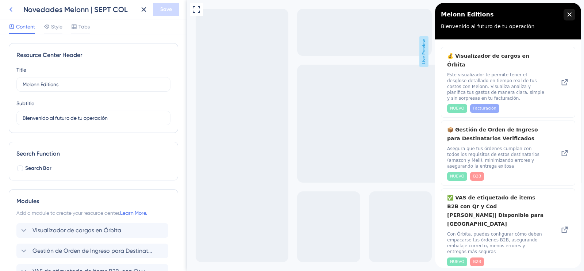
click at [8, 6] on icon at bounding box center [11, 9] width 9 height 9
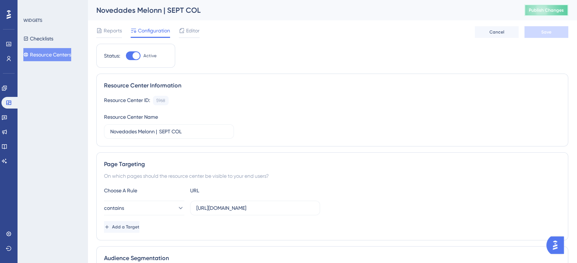
click at [547, 9] on span "Publish Changes" at bounding box center [546, 10] width 35 height 6
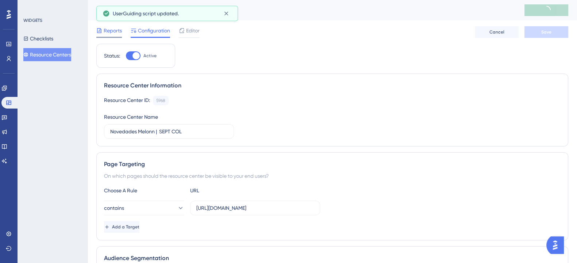
click at [113, 32] on span "Reports" at bounding box center [113, 30] width 18 height 9
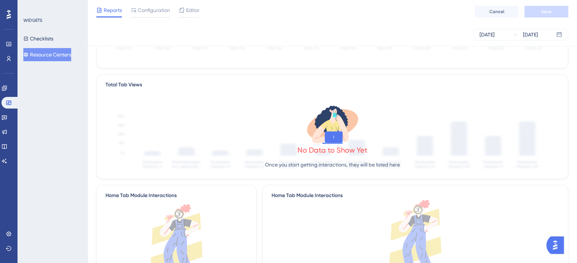
scroll to position [182, 0]
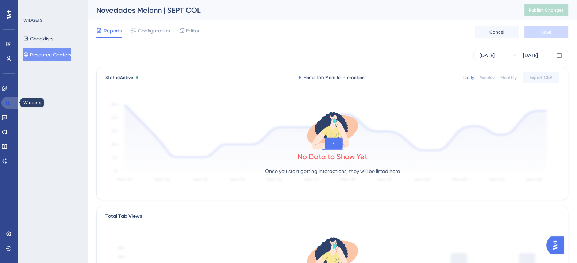
click at [12, 99] on link at bounding box center [10, 103] width 18 height 12
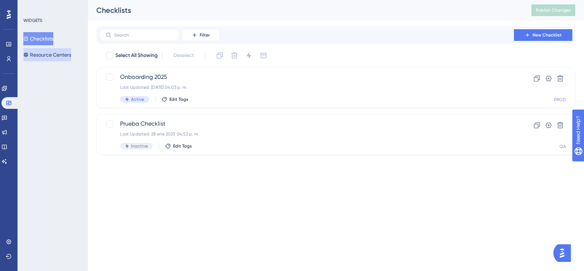
click at [44, 50] on button "Resource Centers" at bounding box center [47, 54] width 48 height 13
click at [45, 76] on div "WIDGETS Checklists Resource Centers" at bounding box center [53, 135] width 70 height 271
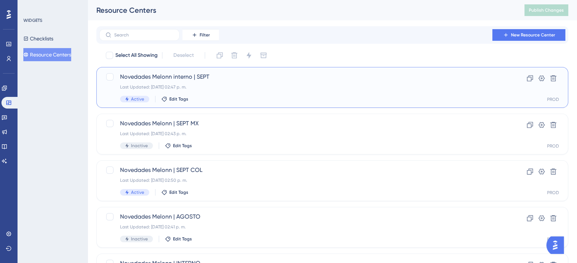
click at [252, 92] on div "Novedades Melonn interno | SEPT Last Updated: 16 sept 2025 02:47 p. m. Active E…" at bounding box center [303, 88] width 366 height 30
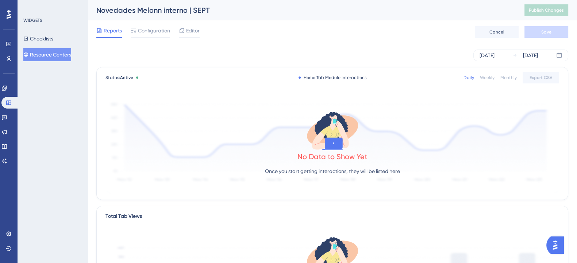
click at [150, 25] on div "Reports Configuration Editor Cancel Save" at bounding box center [332, 31] width 472 height 23
click at [148, 33] on span "Configuration" at bounding box center [154, 30] width 32 height 9
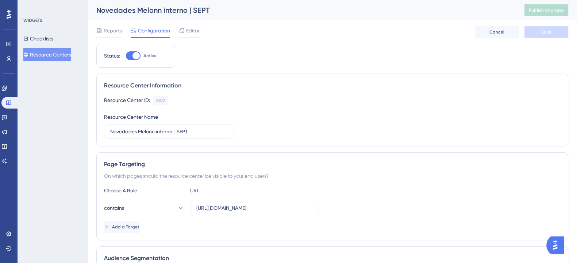
click at [131, 54] on div at bounding box center [133, 55] width 15 height 9
click at [126, 56] on input "Active" at bounding box center [126, 56] width 0 height 0
checkbox input "false"
click at [78, 94] on div "WIDGETS Checklists Resource Centers" at bounding box center [53, 131] width 70 height 263
click at [553, 28] on button "Save" at bounding box center [546, 32] width 44 height 12
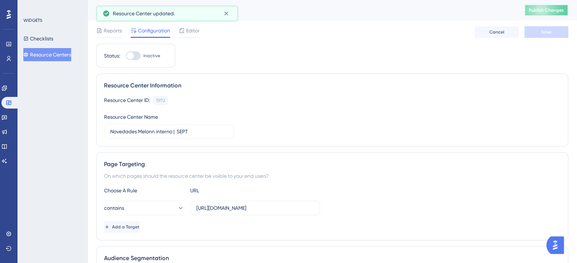
click at [543, 10] on span "Publish Changes" at bounding box center [546, 10] width 35 height 6
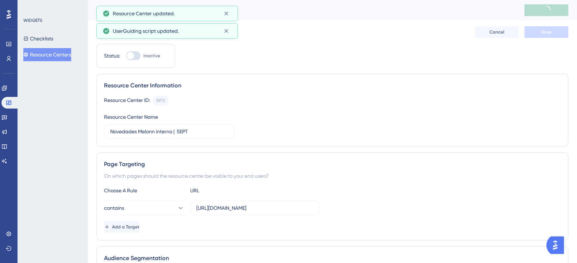
click at [49, 56] on button "Resource Centers" at bounding box center [47, 54] width 48 height 13
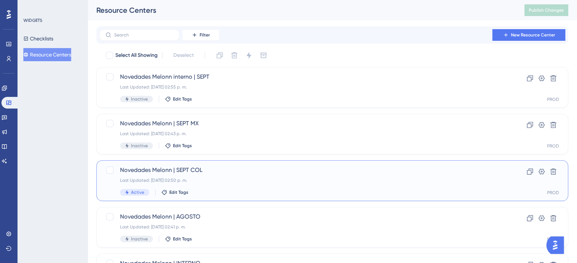
click at [139, 169] on span "Novedades Melonn | SEPT COL" at bounding box center [303, 170] width 366 height 9
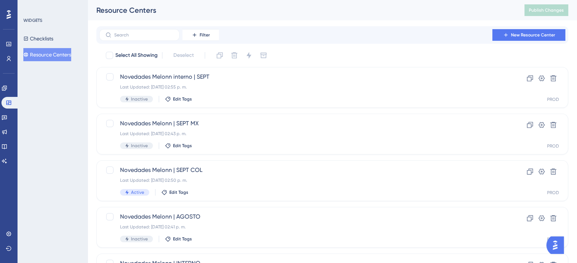
click at [84, 158] on div "WIDGETS Checklists Resource Centers" at bounding box center [53, 131] width 70 height 263
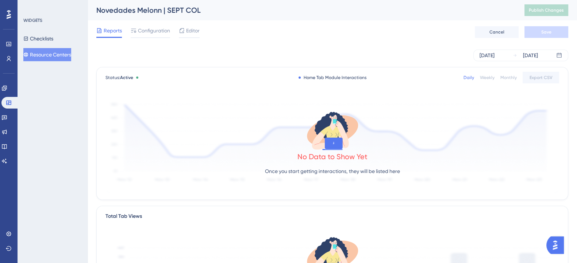
click at [53, 55] on button "Resource Centers" at bounding box center [47, 54] width 48 height 13
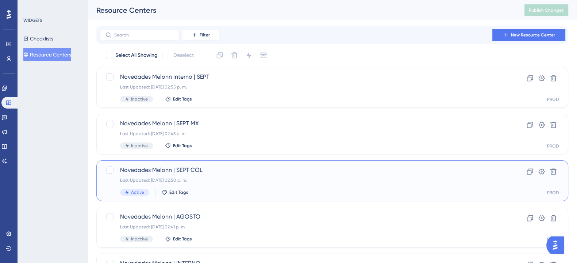
click at [178, 175] on div "Novedades Melonn | SEPT COL Last Updated: 16 sept 2025 02:50 p. m. Active Edit …" at bounding box center [303, 181] width 366 height 30
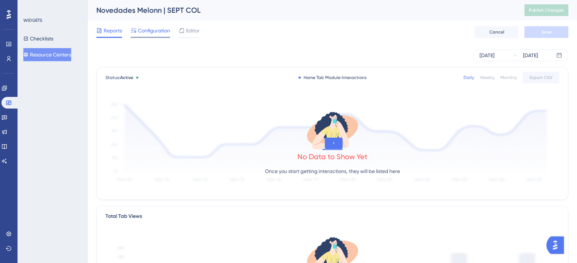
click at [162, 35] on span "Configuration" at bounding box center [154, 30] width 32 height 9
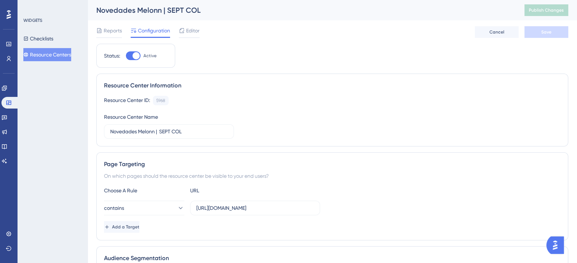
click at [133, 57] on div at bounding box center [135, 55] width 7 height 7
click at [126, 56] on input "Active" at bounding box center [126, 56] width 0 height 0
checkbox input "false"
click at [555, 33] on button "Save" at bounding box center [546, 32] width 44 height 12
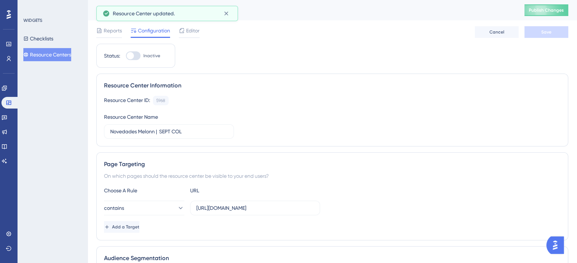
click at [59, 54] on button "Resource Centers" at bounding box center [47, 54] width 48 height 13
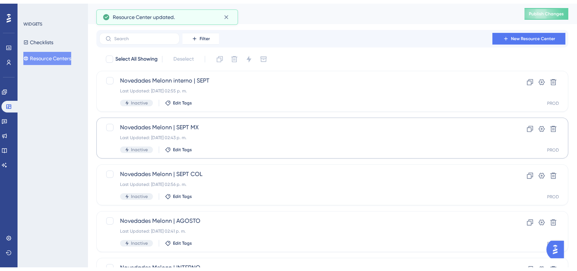
scroll to position [45, 0]
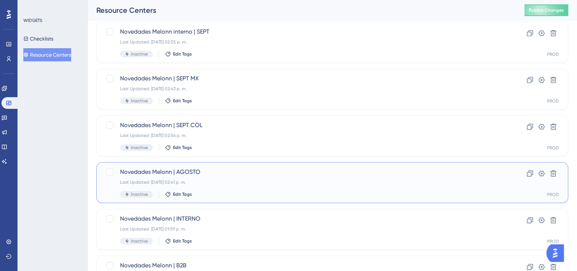
click at [130, 172] on span "Novedades Melonn | AGOSTO" at bounding box center [303, 171] width 366 height 9
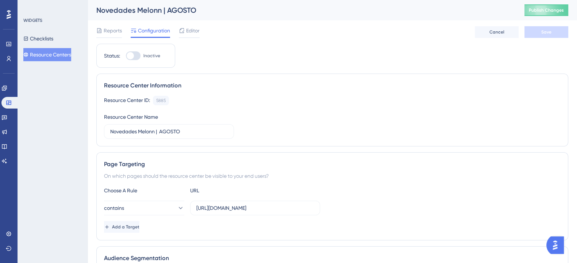
click at [139, 55] on div at bounding box center [133, 55] width 15 height 9
click at [126, 56] on input "Inactive" at bounding box center [126, 56] width 0 height 0
checkbox input "true"
click at [543, 31] on span "Save" at bounding box center [546, 32] width 10 height 6
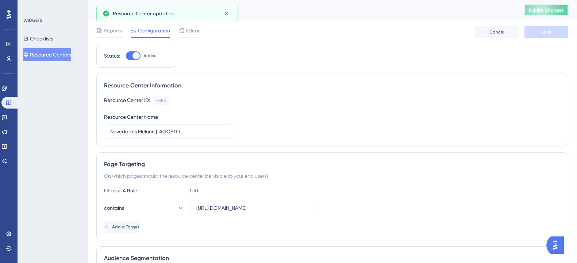
click at [555, 9] on span "Publish Changes" at bounding box center [546, 10] width 35 height 6
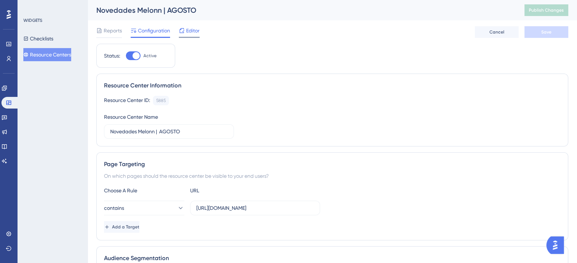
click at [194, 33] on span "Editor" at bounding box center [192, 30] width 13 height 9
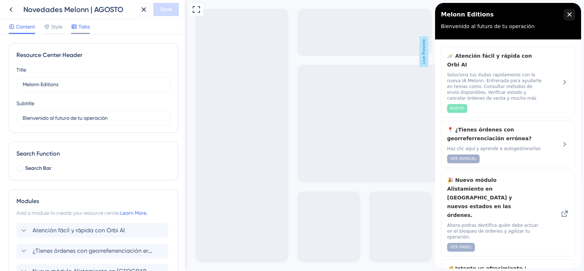
click at [82, 24] on span "Tabs" at bounding box center [83, 26] width 11 height 9
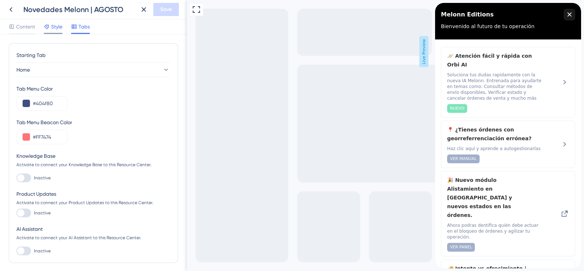
click at [61, 25] on span "Style" at bounding box center [56, 26] width 11 height 9
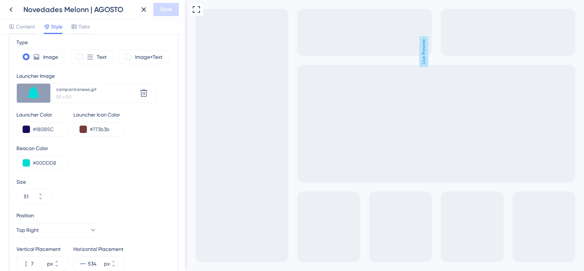
scroll to position [228, 0]
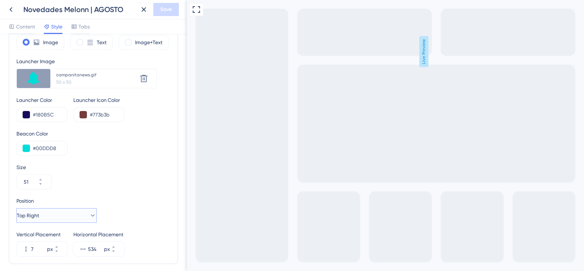
click at [78, 215] on button "Top Right" at bounding box center [56, 215] width 80 height 15
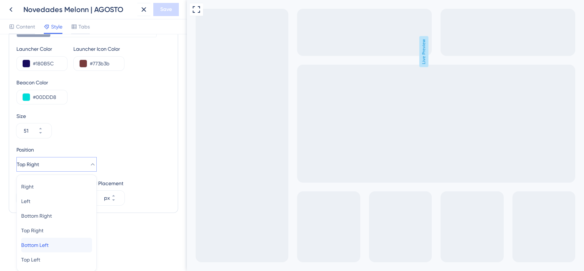
click at [49, 248] on span "Bottom Left" at bounding box center [34, 244] width 27 height 9
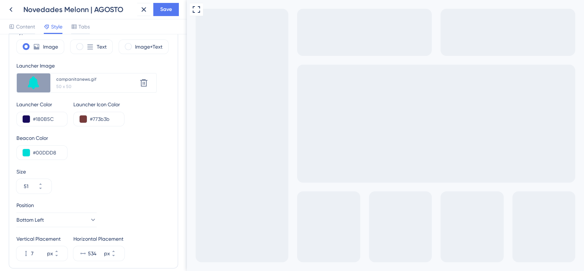
scroll to position [259, 0]
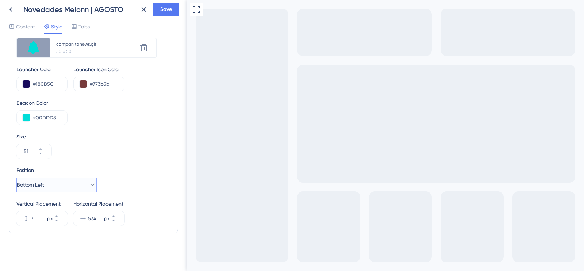
click at [53, 180] on button "Bottom Left" at bounding box center [56, 184] width 80 height 15
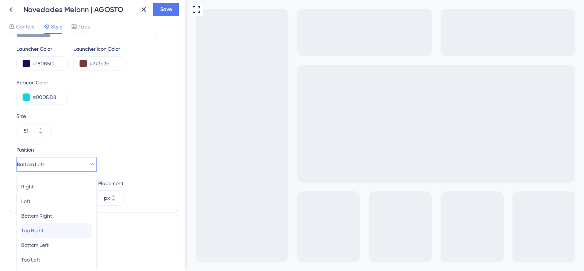
click at [43, 226] on span "Top Right" at bounding box center [32, 230] width 22 height 9
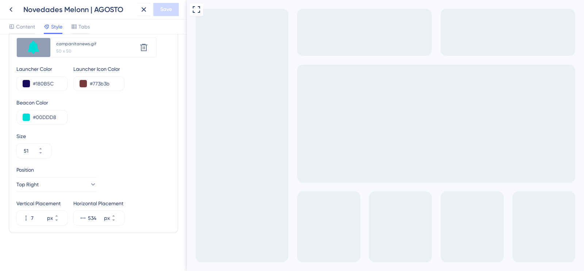
scroll to position [259, 0]
click at [59, 188] on button "Top Right" at bounding box center [56, 184] width 80 height 15
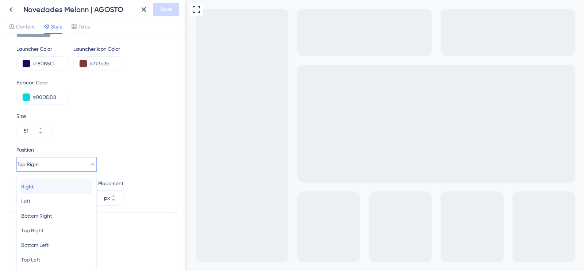
click at [31, 179] on div "Right Right" at bounding box center [56, 186] width 71 height 15
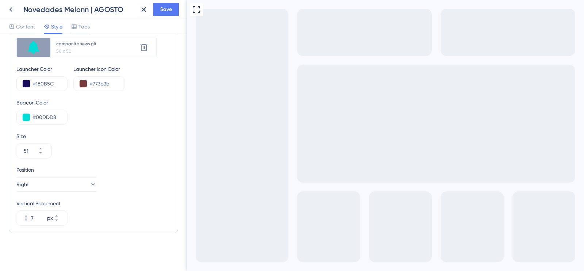
scroll to position [259, 0]
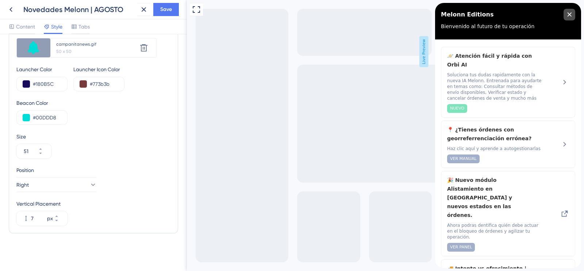
click at [568, 15] on icon "close resource center" at bounding box center [569, 14] width 4 height 4
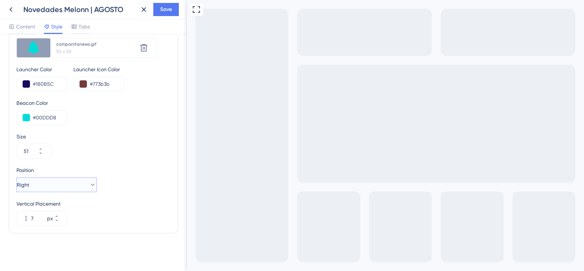
click at [65, 183] on button "Right" at bounding box center [56, 184] width 80 height 15
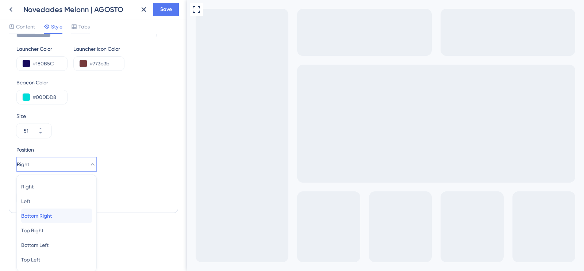
click at [52, 218] on span "Bottom Right" at bounding box center [36, 215] width 31 height 9
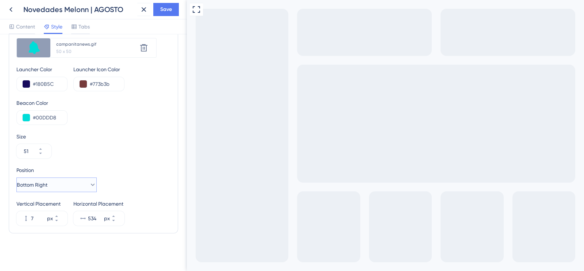
click at [47, 185] on span "Bottom Right" at bounding box center [32, 184] width 31 height 9
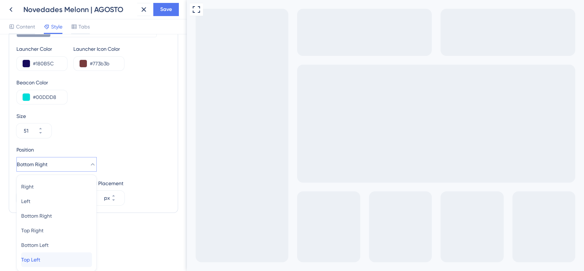
click at [43, 263] on div "Top Left Top Left" at bounding box center [56, 259] width 71 height 15
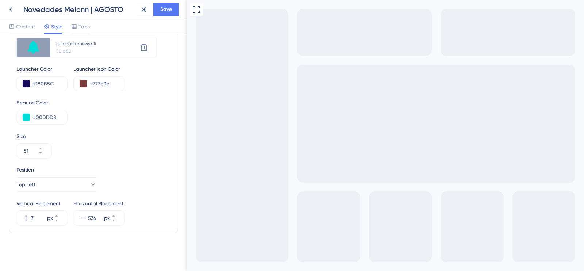
scroll to position [259, 0]
click at [51, 188] on button "Top Left" at bounding box center [56, 184] width 80 height 15
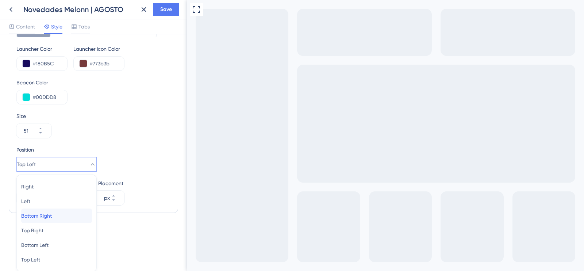
click at [59, 212] on div "Bottom Right Bottom Right" at bounding box center [56, 215] width 71 height 15
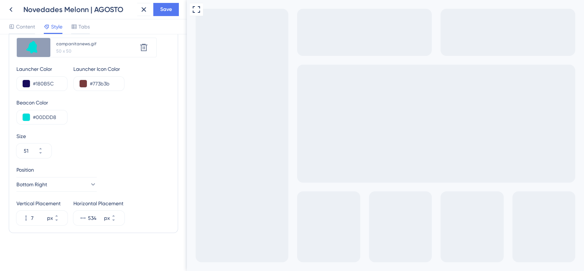
scroll to position [259, 0]
click at [36, 189] on button "Bottom Right" at bounding box center [56, 184] width 80 height 15
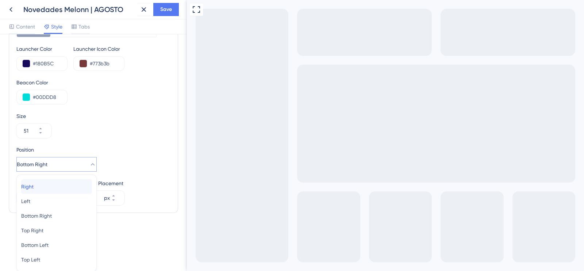
click at [45, 189] on div "Right Right" at bounding box center [56, 186] width 71 height 15
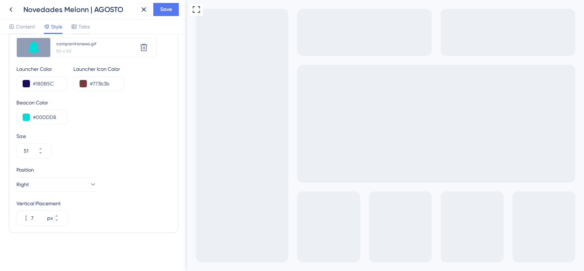
scroll to position [259, 0]
click at [46, 188] on button "Right" at bounding box center [56, 184] width 80 height 15
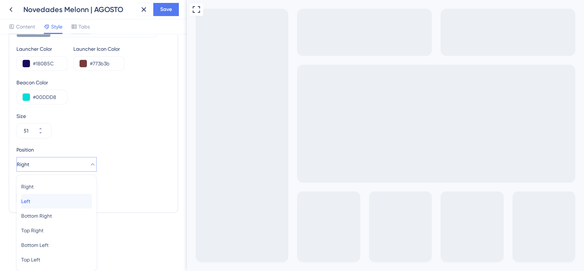
click at [46, 201] on div "Left Left" at bounding box center [56, 201] width 71 height 15
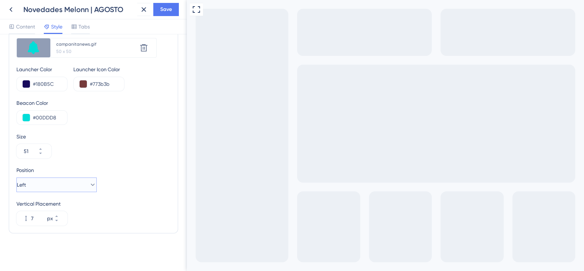
click at [45, 188] on button "Left" at bounding box center [56, 184] width 80 height 15
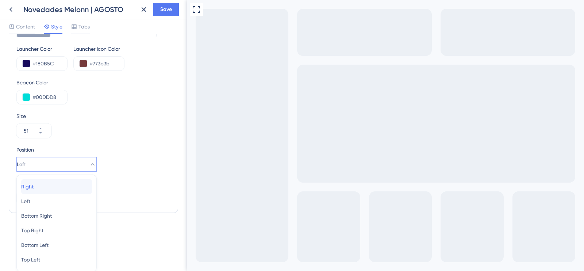
click at [54, 186] on div "Right Right" at bounding box center [56, 186] width 71 height 15
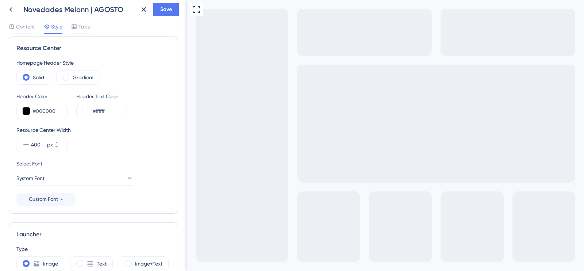
scroll to position [0, 0]
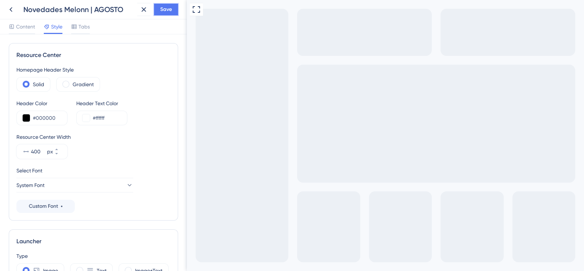
click at [159, 12] on button "Save" at bounding box center [166, 9] width 26 height 13
click at [13, 10] on icon at bounding box center [11, 9] width 9 height 9
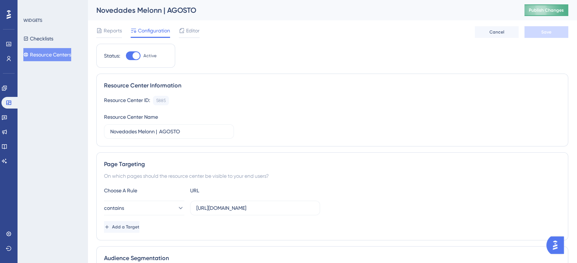
click at [537, 11] on span "Publish Changes" at bounding box center [546, 10] width 35 height 6
click at [199, 30] on span "Editor" at bounding box center [192, 30] width 13 height 9
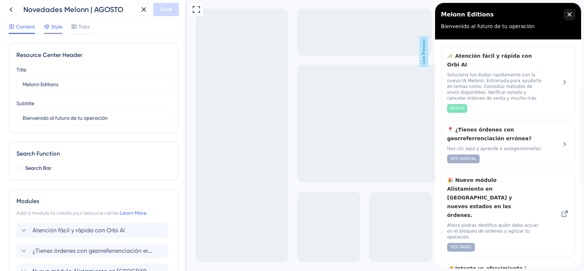
click at [55, 27] on span "Style" at bounding box center [56, 26] width 11 height 9
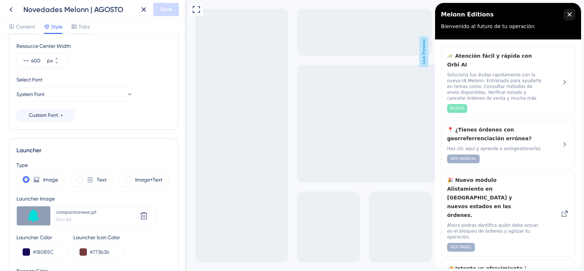
click at [59, 210] on div "campanitanews.gif" at bounding box center [96, 212] width 80 height 6
click at [47, 215] on div at bounding box center [34, 215] width 34 height 19
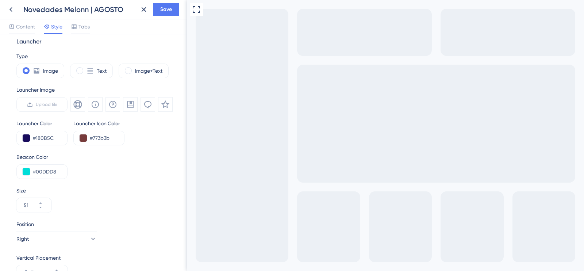
scroll to position [117, 0]
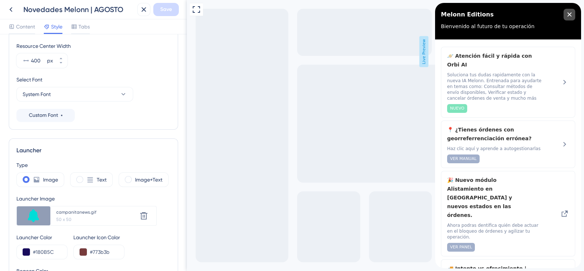
click at [567, 15] on icon "close resource center" at bounding box center [569, 14] width 4 height 4
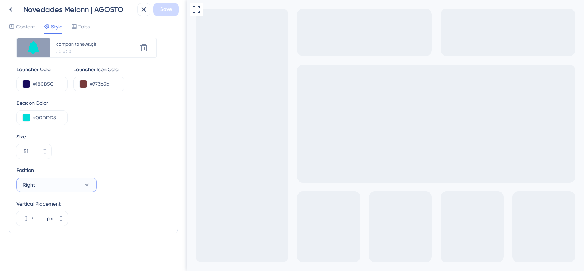
click at [62, 186] on button "Right" at bounding box center [56, 184] width 80 height 15
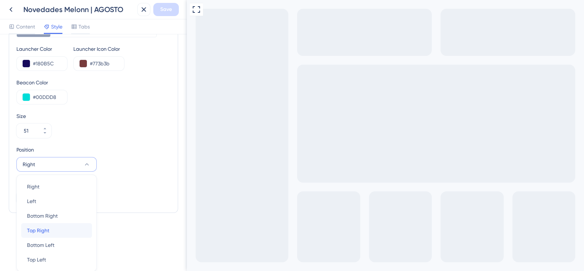
click at [55, 226] on div "Top Right Top Right" at bounding box center [56, 230] width 59 height 15
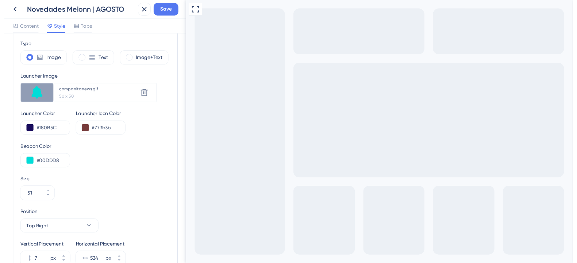
scroll to position [167, 0]
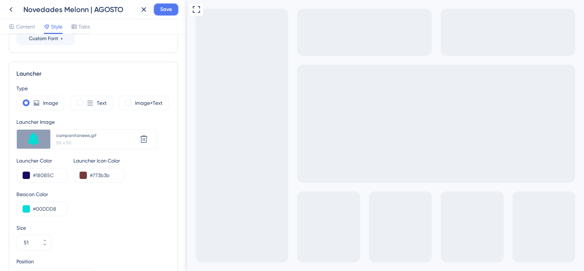
click at [167, 9] on span "Save" at bounding box center [166, 9] width 12 height 9
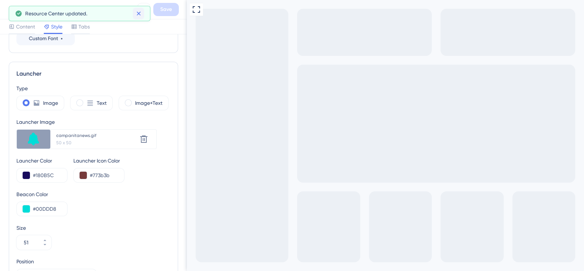
click at [136, 16] on icon at bounding box center [138, 13] width 7 height 7
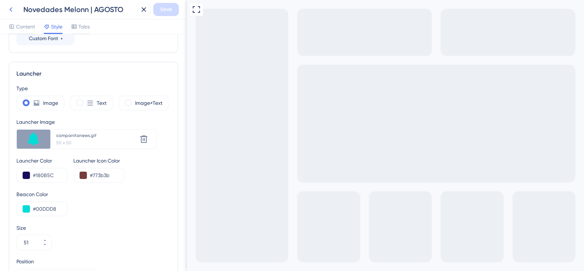
click at [12, 4] on button at bounding box center [10, 9] width 13 height 13
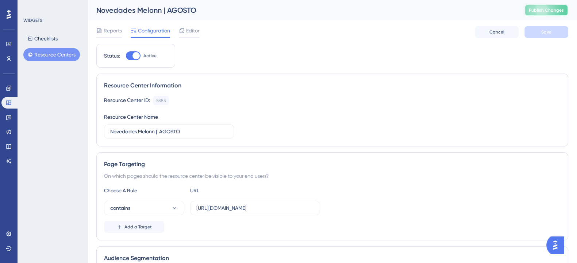
click at [540, 10] on span "Publish Changes" at bounding box center [546, 10] width 35 height 6
click at [51, 52] on button "Resource Centers" at bounding box center [51, 54] width 57 height 13
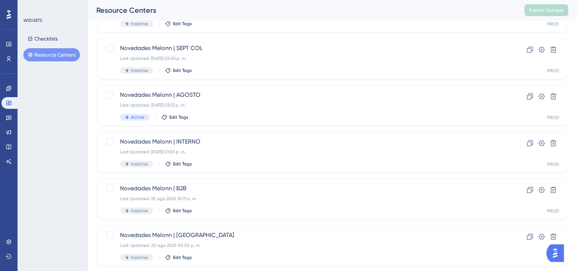
scroll to position [137, 0]
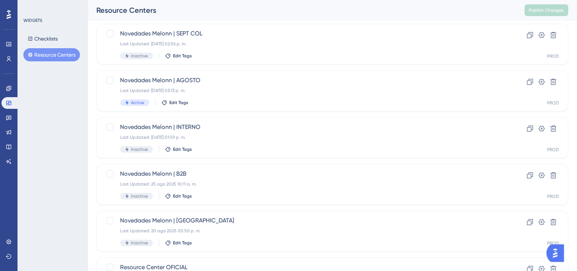
click at [556, 256] on img "Open AI Assistant Launcher" at bounding box center [554, 252] width 13 height 13
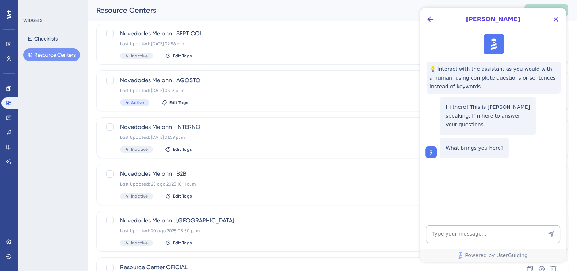
scroll to position [0, 0]
click at [499, 232] on textarea "AI Assistant Text Input" at bounding box center [493, 234] width 134 height 18
type textarea "Hola"
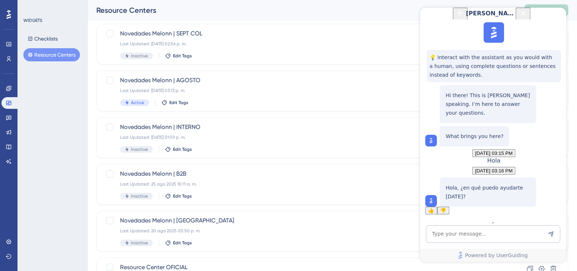
scroll to position [29, 0]
click at [496, 236] on textarea "AI Assistant Text Input" at bounding box center [493, 234] width 134 height 18
type textarea "E"
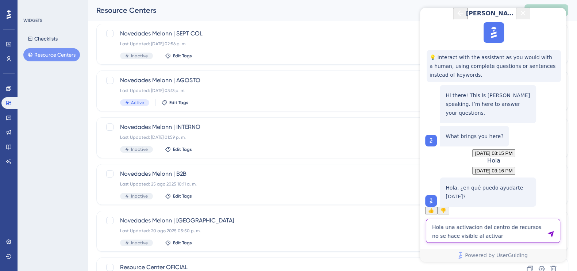
drag, startPoint x: 476, startPoint y: 228, endPoint x: 453, endPoint y: 227, distance: 22.6
click at [453, 227] on textarea "Hola una activacion del centro de recursos no se hace visible al activar" at bounding box center [493, 231] width 134 height 24
click at [557, 238] on textarea "Hola, el centro de recursos no se hace visible al activar" at bounding box center [493, 231] width 134 height 24
type textarea "Hola, el centro de recursos no se hace visible al activar"
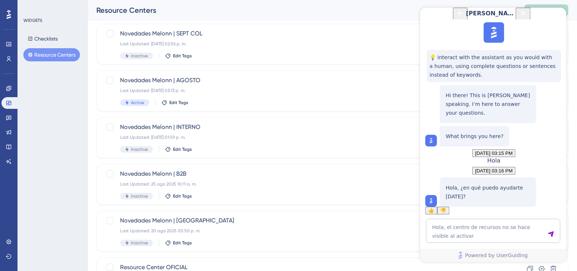
click at [549, 230] on icon "Send Message" at bounding box center [550, 233] width 7 height 7
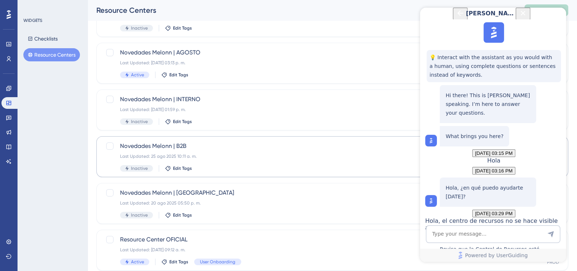
scroll to position [188, 0]
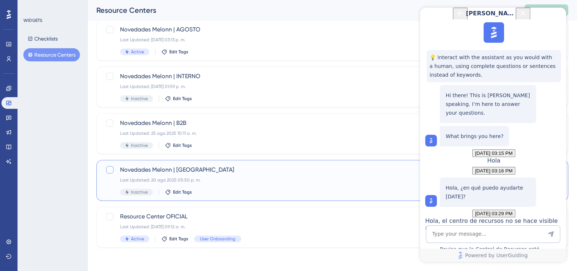
click at [111, 172] on div at bounding box center [109, 169] width 7 height 7
click at [109, 170] on icon at bounding box center [110, 170] width 4 height 3
checkbox input "false"
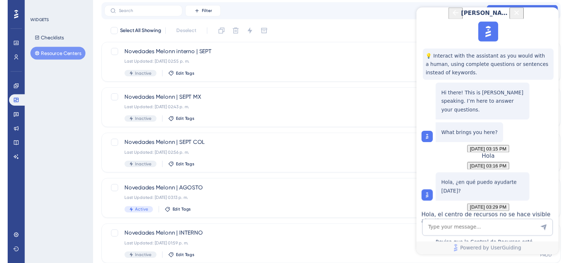
scroll to position [0, 0]
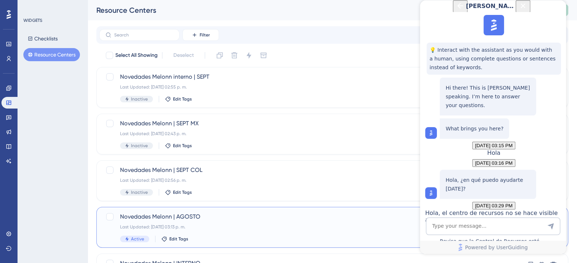
click at [214, 221] on span "Novedades Melonn | AGOSTO" at bounding box center [303, 217] width 366 height 9
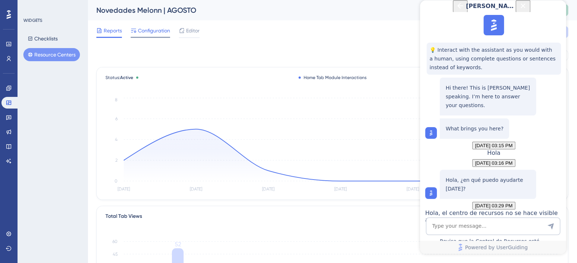
click at [148, 30] on span "Configuration" at bounding box center [154, 30] width 32 height 9
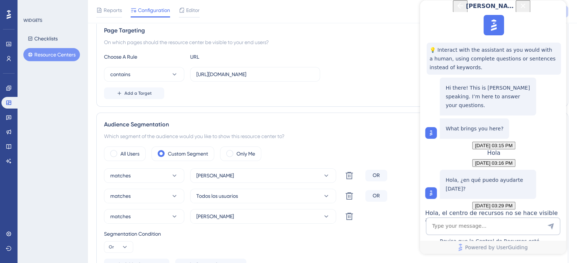
scroll to position [91, 0]
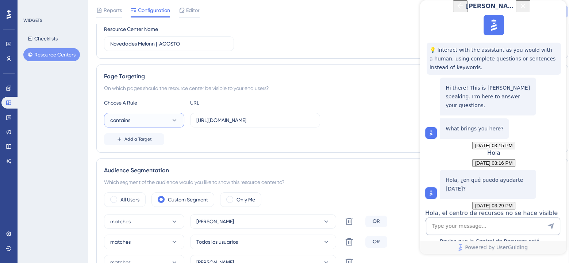
click at [171, 119] on icon at bounding box center [174, 120] width 7 height 7
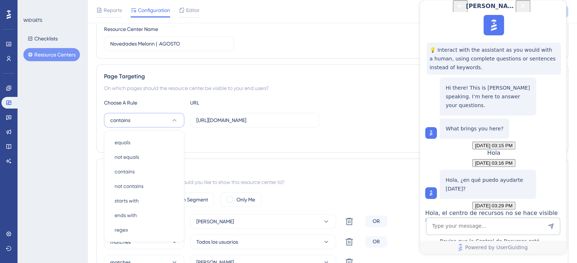
scroll to position [145, 0]
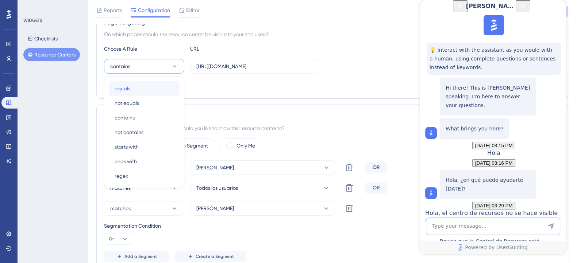
click at [146, 90] on div "equals equals" at bounding box center [144, 88] width 59 height 15
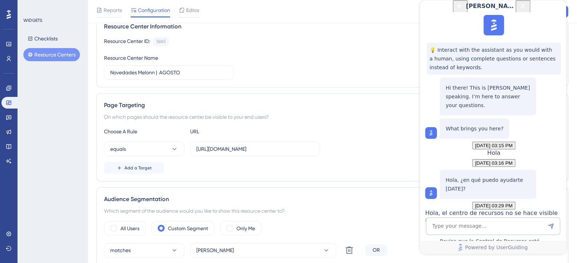
scroll to position [54, 0]
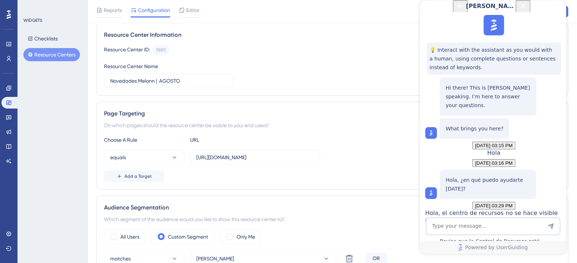
click at [527, 10] on icon "Close Button" at bounding box center [522, 5] width 9 height 9
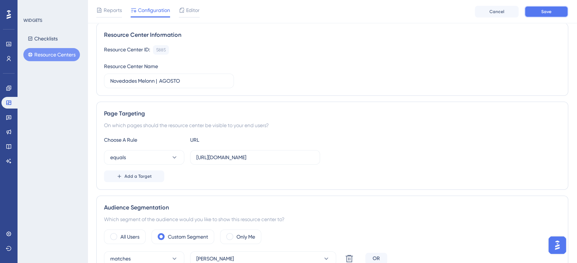
click at [548, 13] on span "Save" at bounding box center [546, 12] width 10 height 6
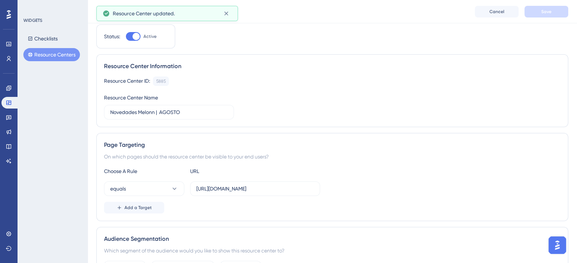
scroll to position [0, 0]
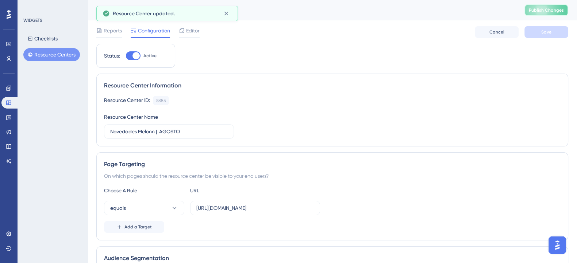
click at [538, 10] on span "Publish Changes" at bounding box center [546, 10] width 35 height 6
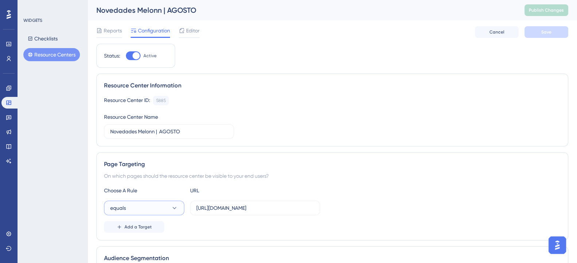
click at [161, 207] on button "equals" at bounding box center [144, 208] width 80 height 15
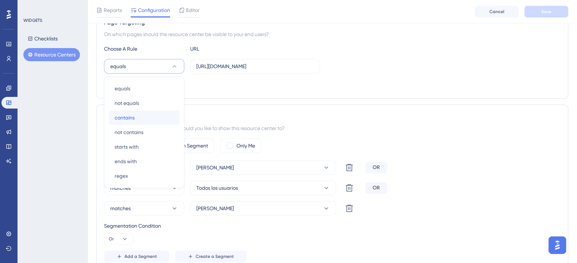
click at [132, 117] on span "contains" at bounding box center [125, 117] width 20 height 9
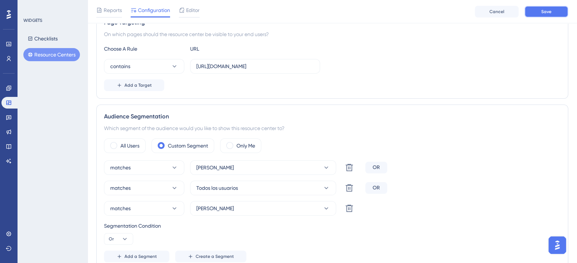
click at [536, 8] on button "Save" at bounding box center [546, 12] width 44 height 12
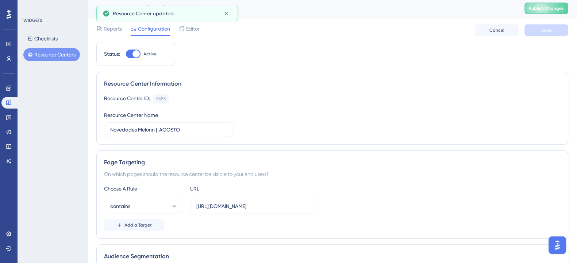
scroll to position [0, 0]
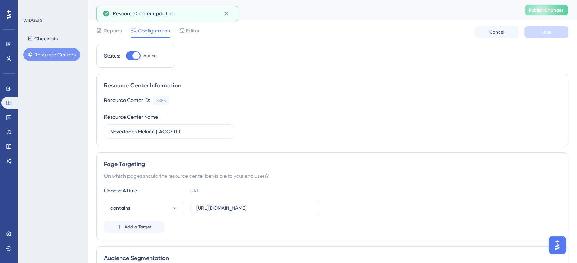
click at [544, 15] on button "Publish Changes" at bounding box center [546, 10] width 44 height 12
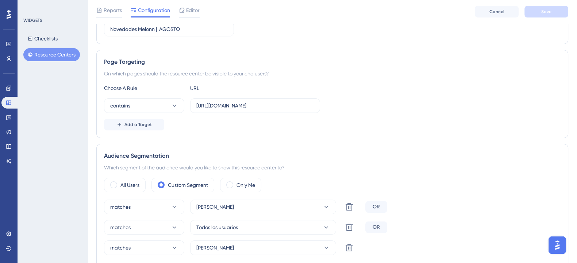
scroll to position [91, 0]
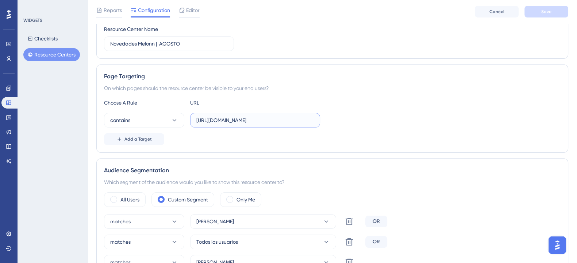
click at [272, 122] on input "https://admin.melonn.com/" at bounding box center [254, 120] width 117 height 8
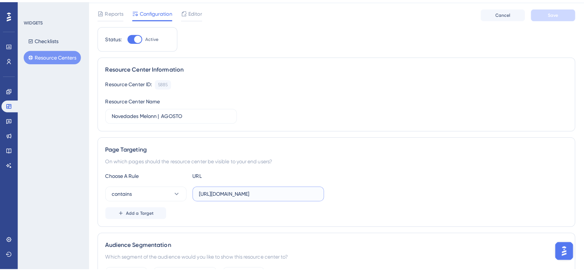
scroll to position [0, 0]
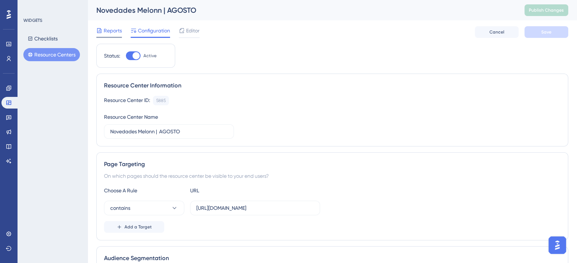
click at [117, 26] on span "Reports" at bounding box center [113, 30] width 18 height 9
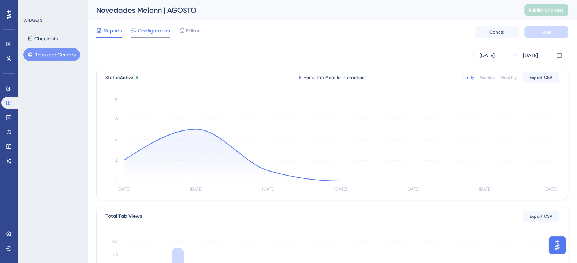
click at [144, 27] on span "Configuration" at bounding box center [154, 30] width 32 height 9
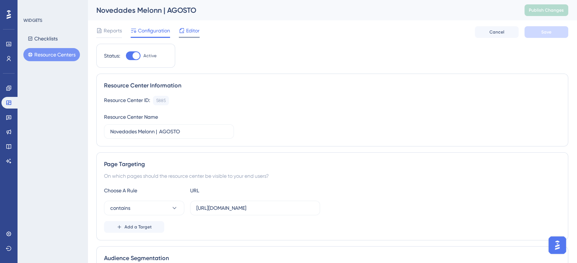
click at [196, 35] on div "Editor" at bounding box center [189, 32] width 21 height 12
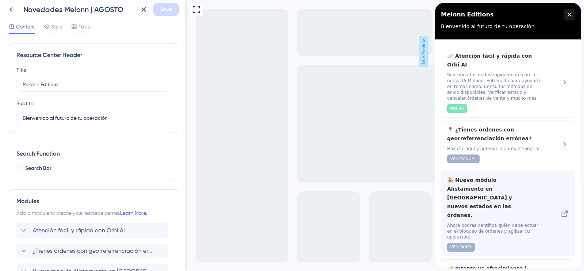
click at [492, 243] on div "VER PANEL" at bounding box center [495, 247] width 97 height 9
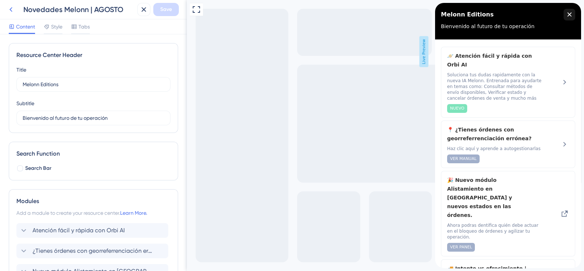
click at [8, 10] on icon at bounding box center [11, 9] width 9 height 9
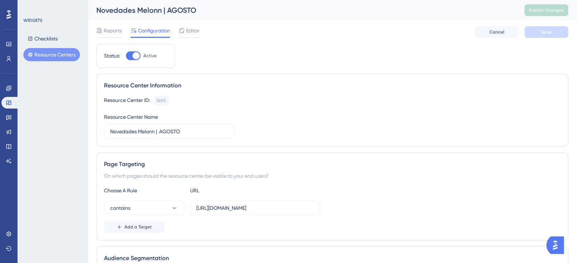
click at [61, 55] on button "Resource Centers" at bounding box center [51, 54] width 57 height 13
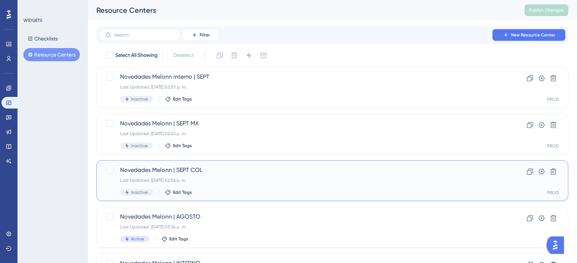
click at [246, 185] on div "Novedades Melonn | SEPT COL Last Updated: 16 sept 2025 02:56 p. m. Inactive Edi…" at bounding box center [303, 181] width 366 height 30
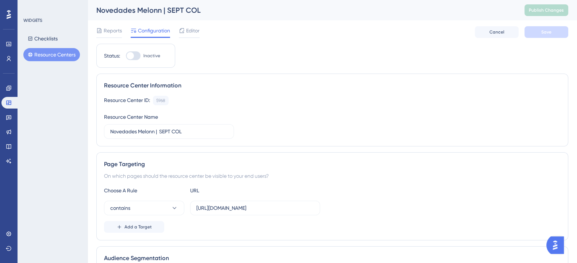
click at [63, 126] on div "WIDGETS Checklists Resource Centers" at bounding box center [53, 131] width 70 height 263
click at [61, 56] on button "Resource Centers" at bounding box center [51, 54] width 57 height 13
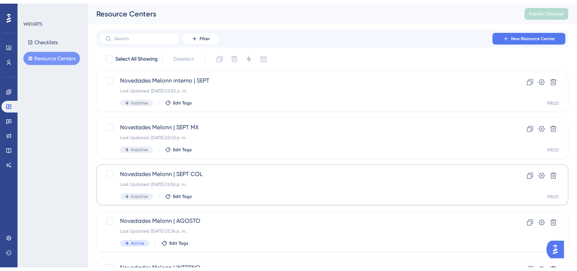
scroll to position [45, 0]
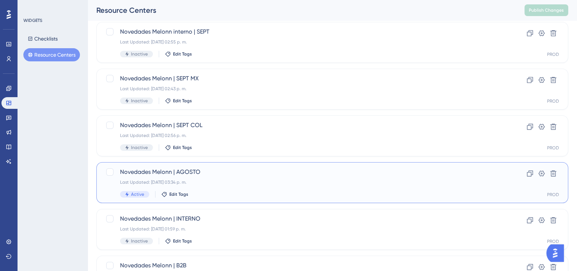
click at [247, 179] on div "Last Updated: 16 sept 2025 03:34 p. m." at bounding box center [303, 182] width 366 height 6
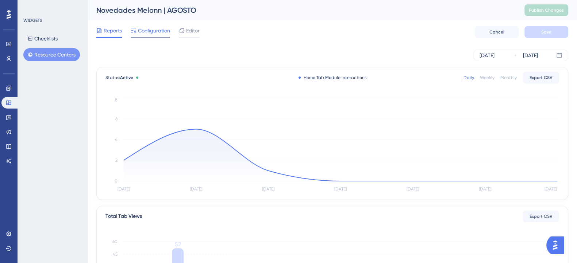
click at [151, 35] on span "Configuration" at bounding box center [154, 30] width 32 height 9
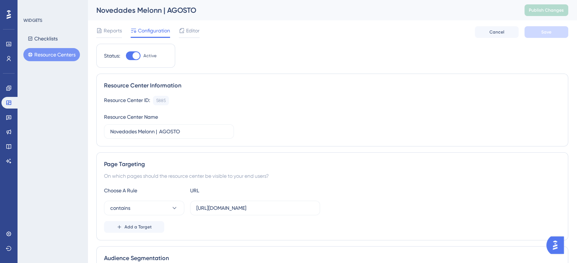
click at [124, 58] on div "Status: Active" at bounding box center [135, 55] width 63 height 9
click at [132, 54] on div at bounding box center [135, 55] width 7 height 7
click at [126, 56] on input "Active" at bounding box center [126, 56] width 0 height 0
checkbox input "false"
click at [553, 30] on button "Save" at bounding box center [546, 32] width 44 height 12
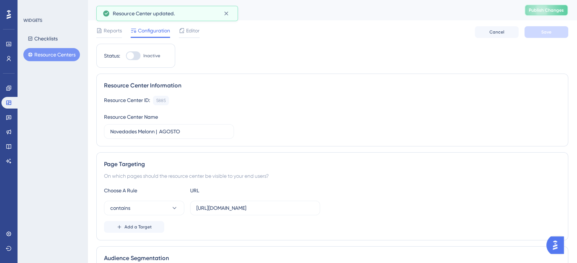
click at [552, 11] on span "Publish Changes" at bounding box center [546, 10] width 35 height 6
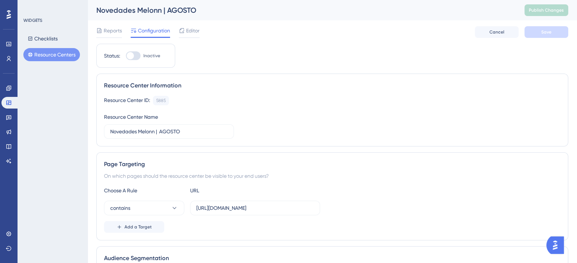
click at [71, 57] on button "Resource Centers" at bounding box center [51, 54] width 57 height 13
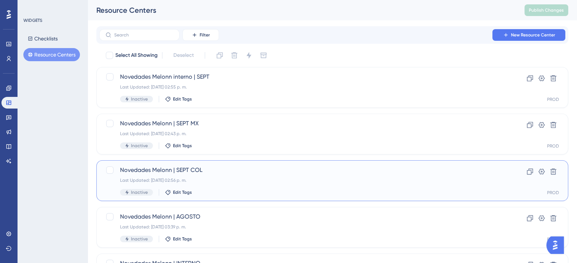
click at [142, 170] on span "Novedades Melonn | SEPT COL" at bounding box center [303, 170] width 366 height 9
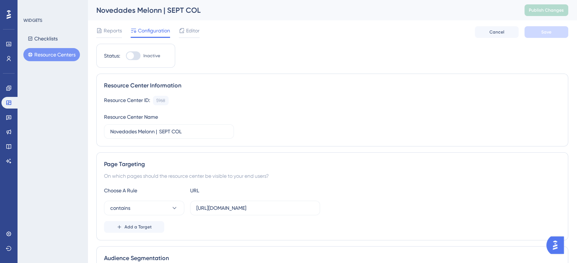
click at [136, 57] on div at bounding box center [133, 55] width 15 height 9
click at [126, 56] on input "Inactive" at bounding box center [126, 56] width 0 height 0
checkbox input "true"
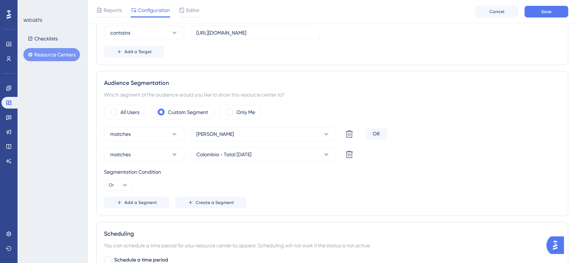
scroll to position [182, 0]
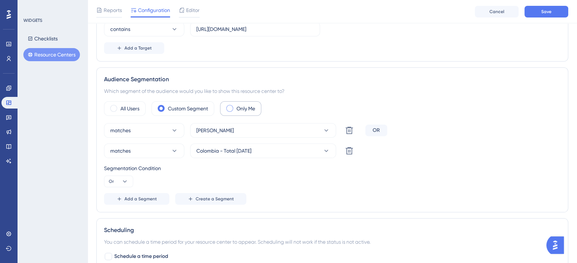
click at [234, 108] on div "Only Me" at bounding box center [240, 108] width 41 height 15
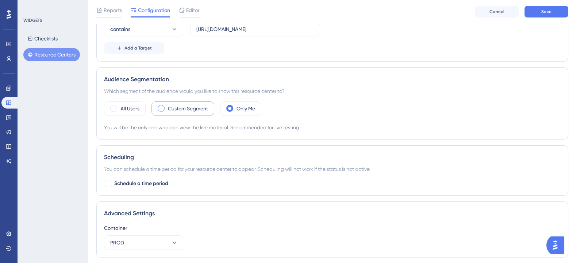
click at [162, 108] on span at bounding box center [161, 108] width 7 height 7
click at [167, 106] on input "radio" at bounding box center [167, 106] width 0 height 0
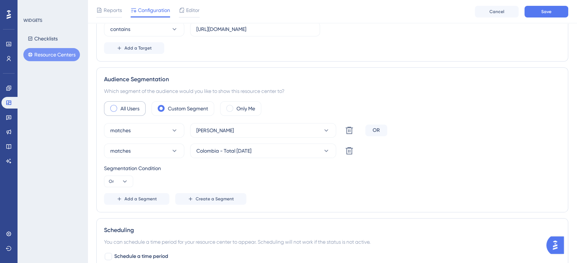
click at [121, 108] on label "All Users" at bounding box center [129, 108] width 19 height 9
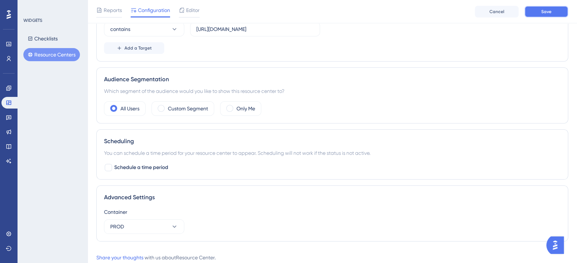
click at [549, 10] on span "Save" at bounding box center [546, 12] width 10 height 6
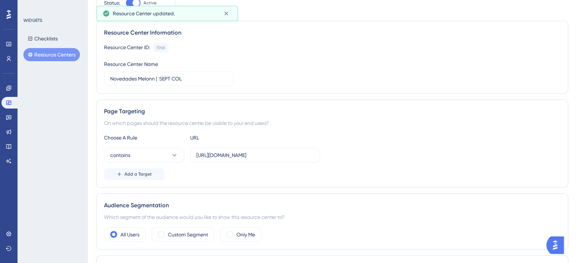
scroll to position [0, 0]
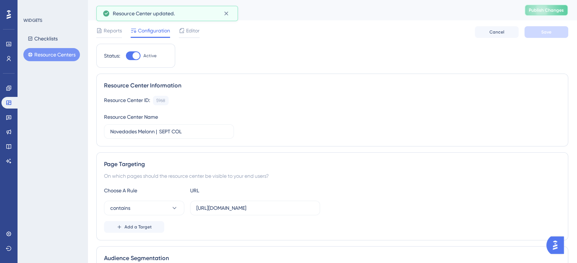
click at [548, 15] on button "Publish Changes" at bounding box center [546, 10] width 44 height 12
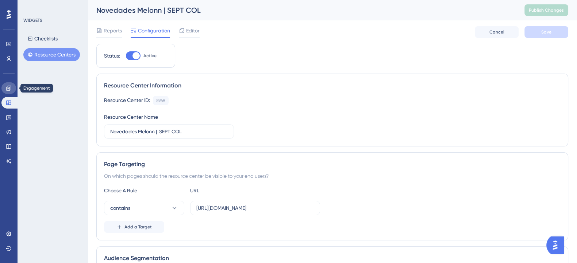
click at [7, 84] on link at bounding box center [8, 88] width 15 height 12
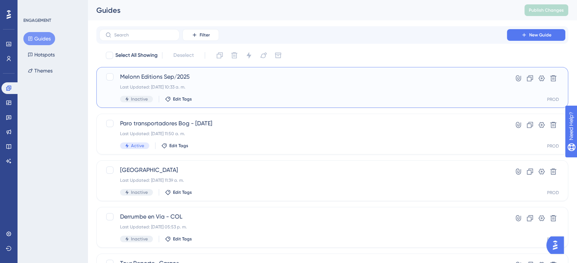
click at [145, 78] on span "Melonn Editions Sep/2025" at bounding box center [303, 77] width 366 height 9
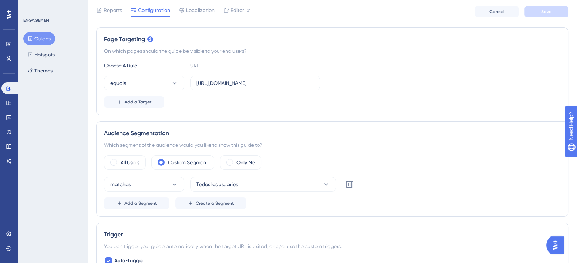
scroll to position [182, 0]
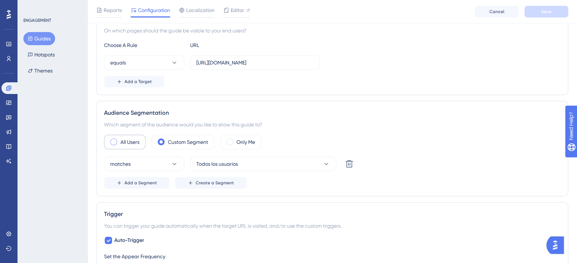
click at [121, 140] on label "All Users" at bounding box center [129, 142] width 19 height 9
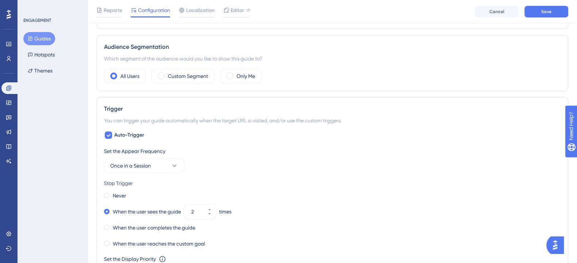
scroll to position [228, 0]
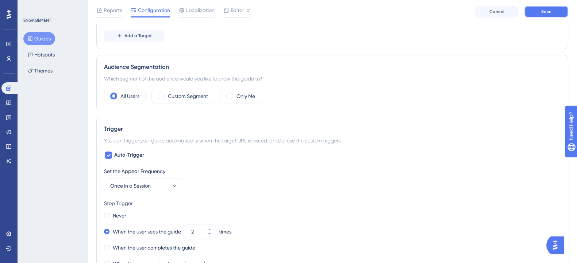
click at [529, 13] on button "Save" at bounding box center [546, 12] width 44 height 12
click at [167, 92] on div "Custom Segment" at bounding box center [182, 96] width 63 height 15
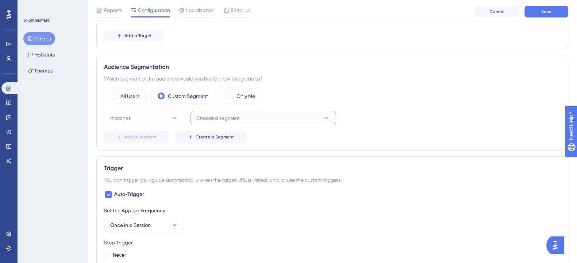
click at [224, 120] on span "Choose a segment" at bounding box center [217, 118] width 43 height 9
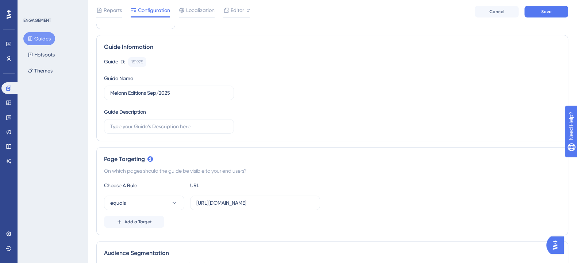
scroll to position [0, 0]
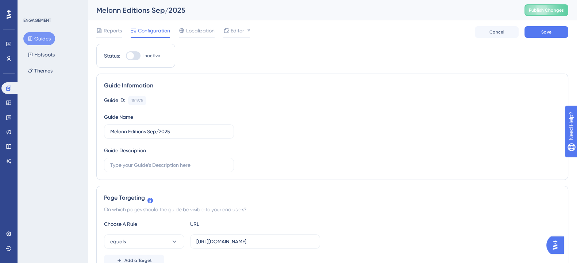
type input "alex"
click at [325, 105] on div "Guide ID: 151975 Copy Guide Name Melonn Editions Sep/2025 Guide Description" at bounding box center [332, 134] width 456 height 77
click at [13, 103] on link at bounding box center [8, 103] width 15 height 12
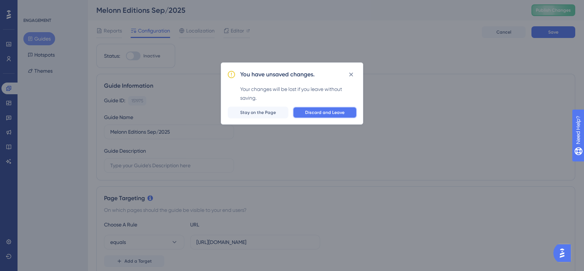
click at [340, 116] on button "Discard and Leave" at bounding box center [325, 113] width 64 height 12
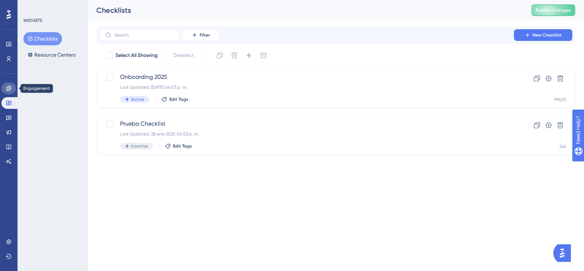
click at [7, 88] on icon at bounding box center [9, 88] width 6 height 6
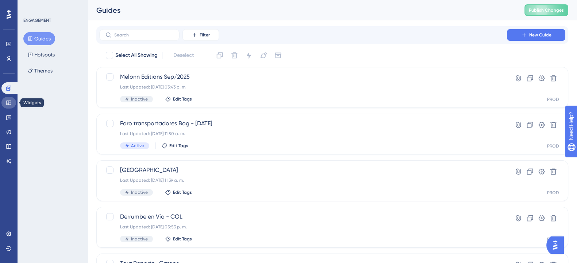
click at [7, 103] on icon at bounding box center [9, 103] width 6 height 6
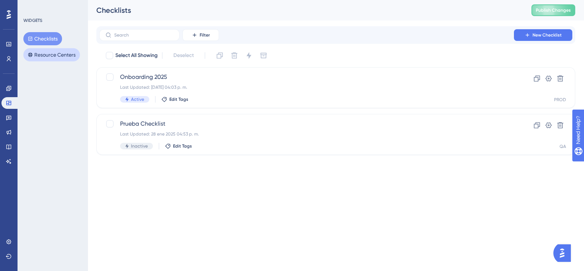
click at [44, 51] on button "Resource Centers" at bounding box center [51, 54] width 57 height 13
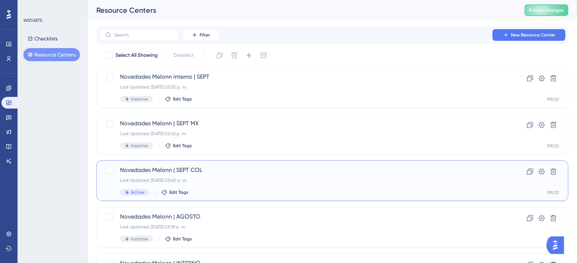
click at [215, 174] on span "Novedades Melonn | SEPT COL" at bounding box center [303, 170] width 366 height 9
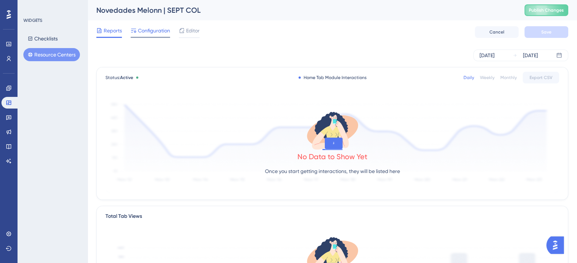
click at [155, 32] on span "Configuration" at bounding box center [154, 30] width 32 height 9
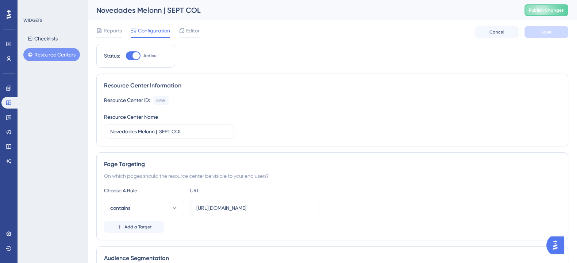
click at [138, 55] on div at bounding box center [135, 55] width 7 height 7
click at [126, 56] on input "Active" at bounding box center [126, 56] width 0 height 0
click at [138, 55] on div at bounding box center [133, 55] width 15 height 9
click at [126, 56] on input "Inactive" at bounding box center [126, 56] width 0 height 0
checkbox input "true"
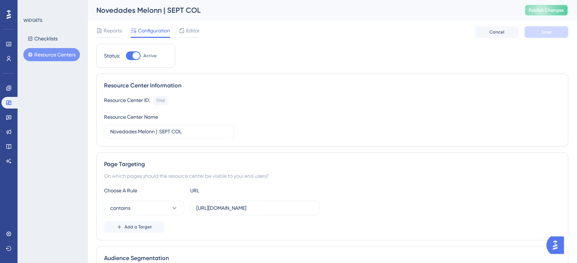
click at [541, 13] on span "Publish Changes" at bounding box center [546, 10] width 35 height 6
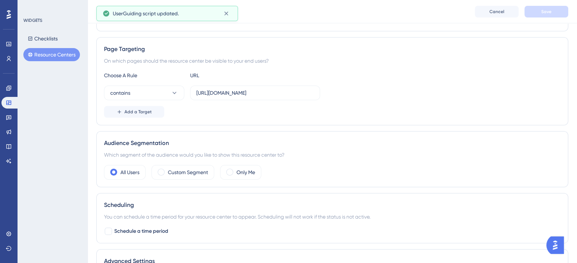
scroll to position [137, 0]
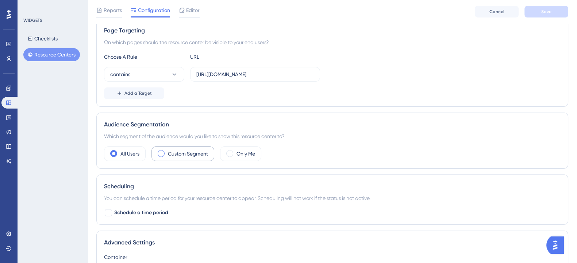
click at [162, 155] on span at bounding box center [161, 153] width 7 height 7
click at [167, 151] on input "radio" at bounding box center [167, 151] width 0 height 0
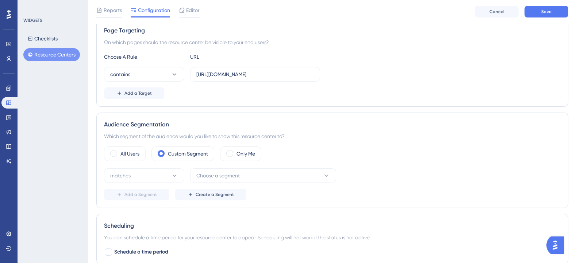
click at [247, 189] on div "Add a Segment Create a Segment" at bounding box center [332, 195] width 456 height 12
click at [245, 175] on button "Choose a segment" at bounding box center [263, 176] width 146 height 15
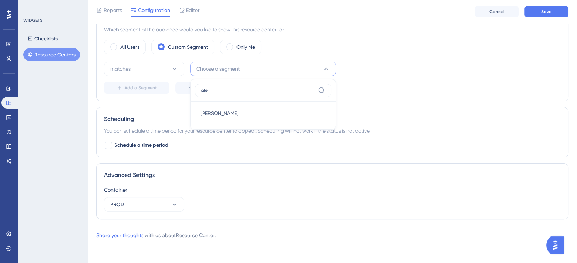
scroll to position [242, 0]
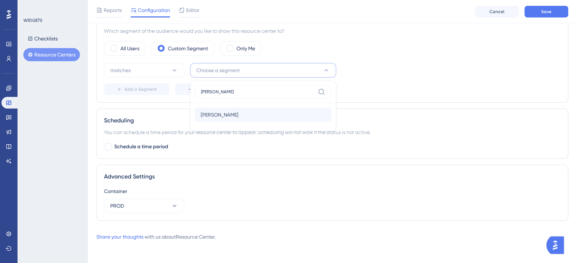
type input "alex"
click at [212, 113] on div "Alex Alex" at bounding box center [263, 115] width 125 height 15
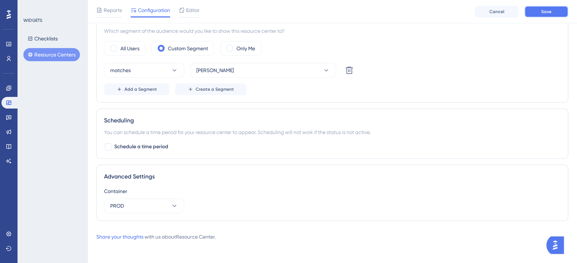
click at [553, 8] on button "Save" at bounding box center [546, 12] width 44 height 12
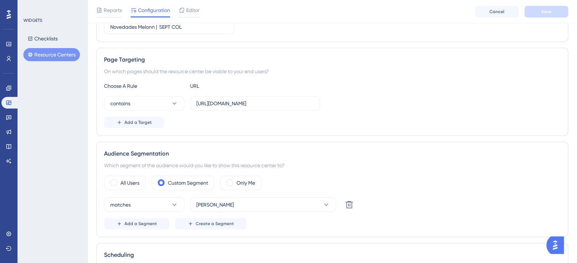
scroll to position [228, 0]
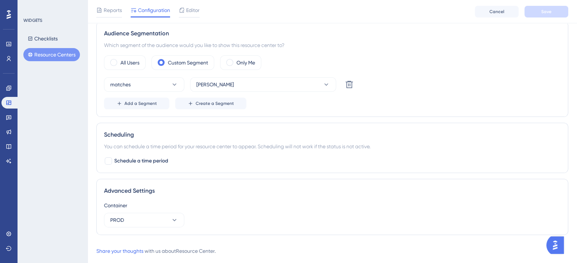
click at [64, 110] on div "WIDGETS Checklists Resource Centers" at bounding box center [53, 131] width 70 height 263
click at [4, 101] on link at bounding box center [10, 103] width 18 height 12
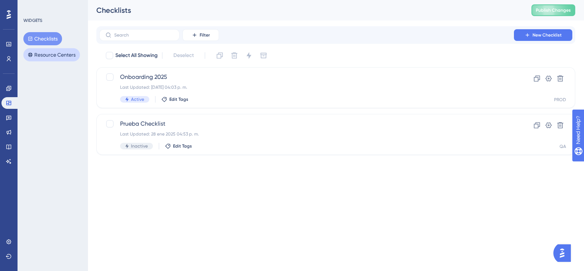
click at [60, 53] on button "Resource Centers" at bounding box center [51, 54] width 57 height 13
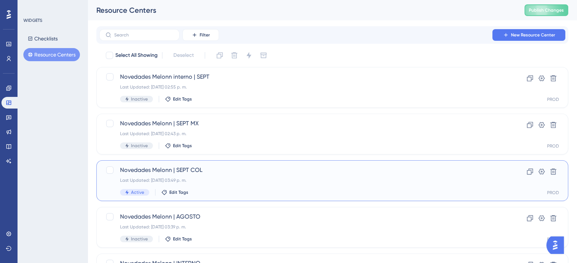
click at [217, 173] on span "Novedades Melonn | SEPT COL" at bounding box center [303, 170] width 366 height 9
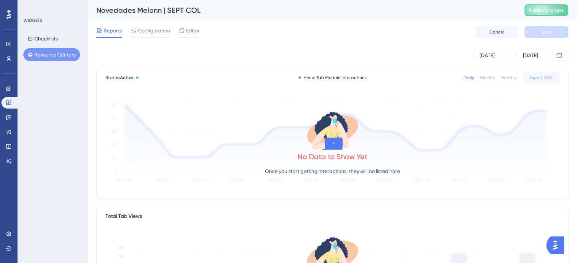
click at [61, 119] on div "WIDGETS Checklists Resource Centers" at bounding box center [53, 131] width 70 height 263
click at [6, 86] on icon at bounding box center [9, 88] width 6 height 6
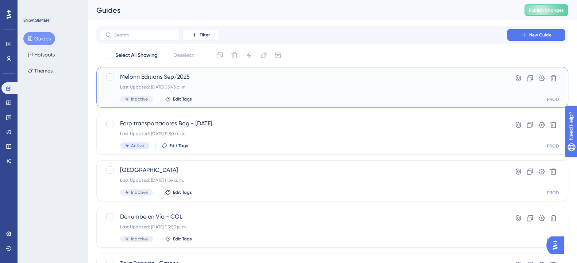
click at [136, 75] on span "Melonn Editions Sep/2025" at bounding box center [303, 77] width 366 height 9
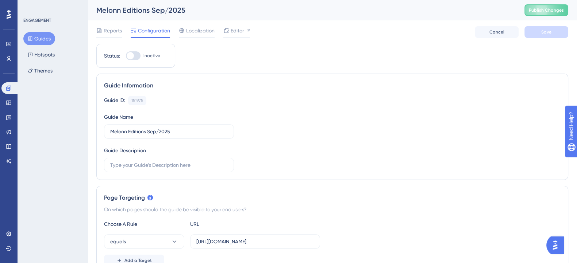
click at [136, 50] on div "Status: Inactive" at bounding box center [135, 56] width 79 height 24
click at [136, 51] on div at bounding box center [133, 55] width 15 height 9
click at [126, 56] on input "Inactive" at bounding box center [126, 56] width 0 height 0
checkbox input "true"
click at [551, 37] on button "Save" at bounding box center [546, 32] width 44 height 12
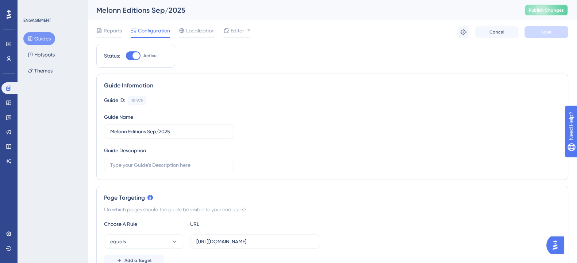
click at [536, 13] on button "Publish Changes" at bounding box center [546, 10] width 44 height 12
click at [8, 105] on icon at bounding box center [9, 103] width 6 height 6
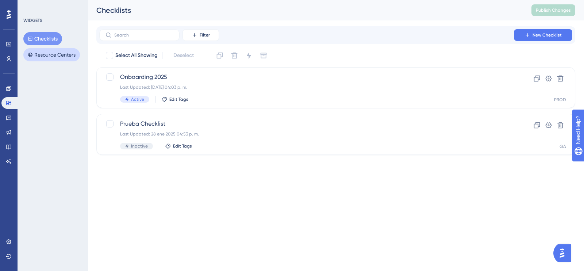
click at [59, 54] on button "Resource Centers" at bounding box center [51, 54] width 57 height 13
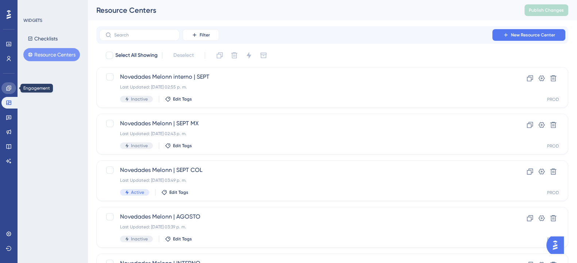
click at [8, 89] on icon at bounding box center [9, 88] width 6 height 6
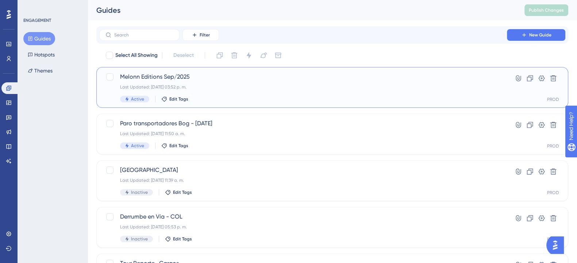
click at [234, 90] on div "Melonn Editions Sep/2025 Last Updated: 16 sept 2025 03:52 p. m. Active Edit Tags" at bounding box center [303, 88] width 366 height 30
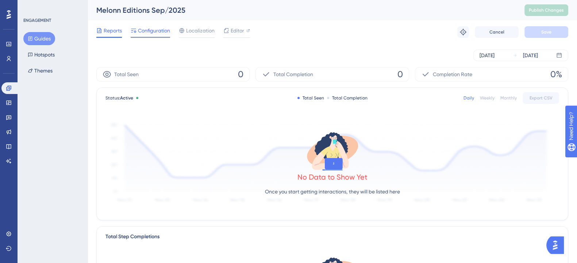
click at [159, 26] on span "Configuration" at bounding box center [154, 30] width 32 height 9
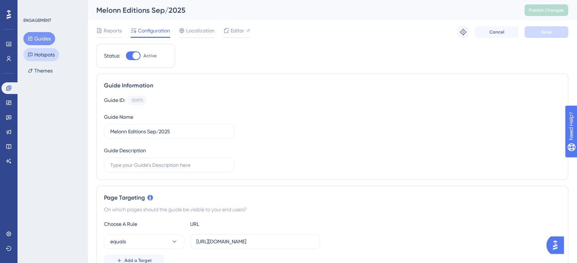
click at [44, 57] on button "Hotspots" at bounding box center [41, 54] width 36 height 13
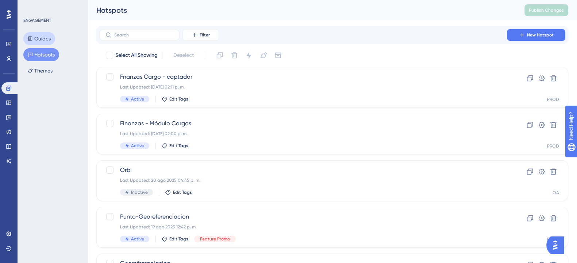
click at [50, 42] on button "Guides" at bounding box center [39, 38] width 32 height 13
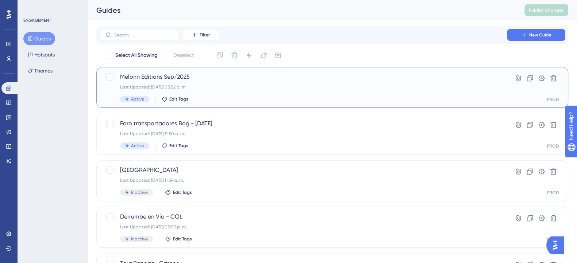
click at [235, 87] on div "Last Updated: 16 sept 2025 03:52 p. m." at bounding box center [303, 87] width 366 height 6
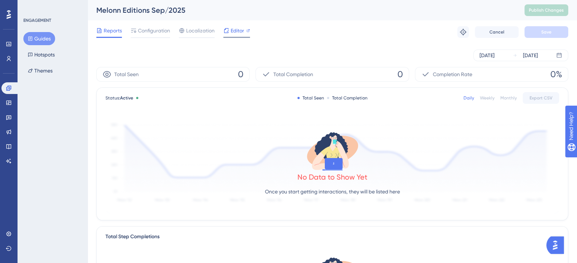
click at [235, 34] on span "Editor" at bounding box center [237, 30] width 13 height 9
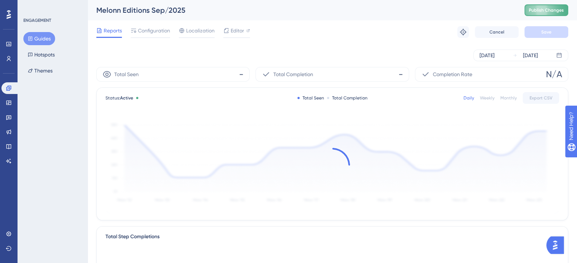
click at [541, 7] on span "Publish Changes" at bounding box center [546, 10] width 35 height 6
click at [540, 10] on span "Publish Changes" at bounding box center [546, 10] width 35 height 6
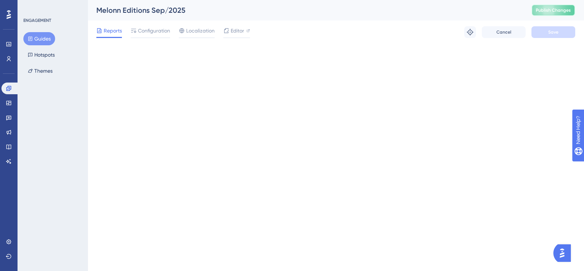
click at [552, 4] on button "Publish Changes" at bounding box center [553, 10] width 44 height 12
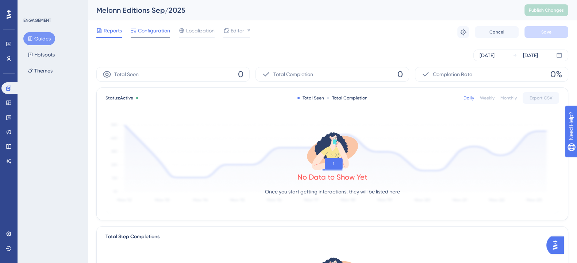
click at [151, 28] on span "Configuration" at bounding box center [154, 30] width 32 height 9
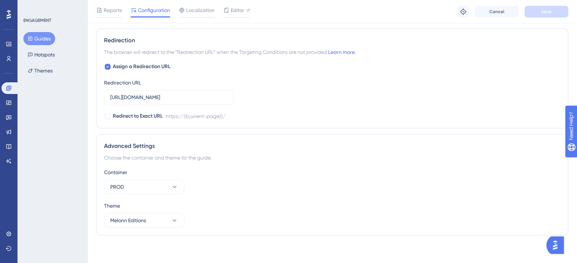
scroll to position [497, 0]
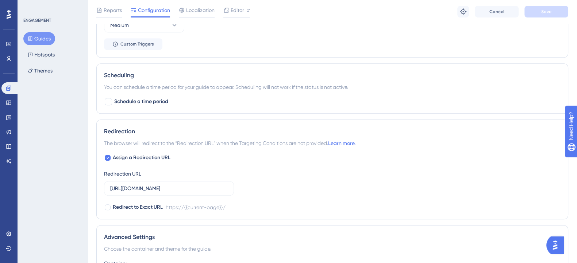
click at [104, 1] on div "Reports Configuration Localization Editor Troubleshoot Cancel Save" at bounding box center [332, 11] width 489 height 23
click at [104, 7] on span "Reports" at bounding box center [113, 10] width 18 height 9
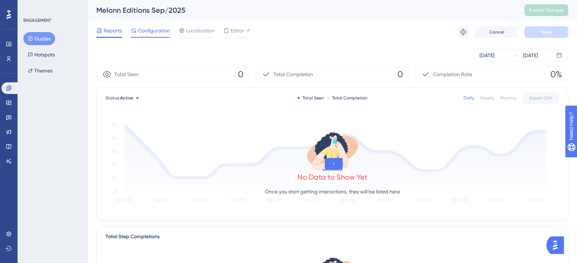
click at [136, 35] on div at bounding box center [134, 30] width 6 height 9
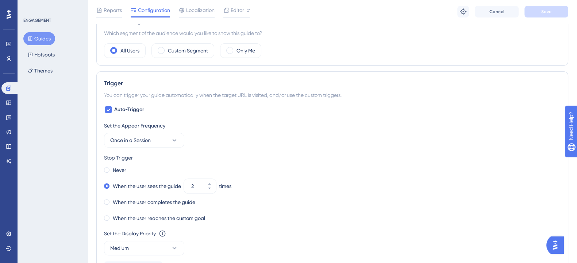
scroll to position [319, 0]
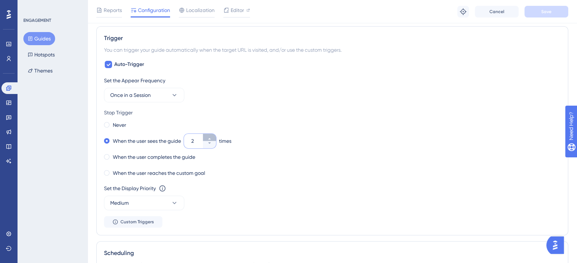
click at [212, 137] on icon at bounding box center [209, 139] width 4 height 4
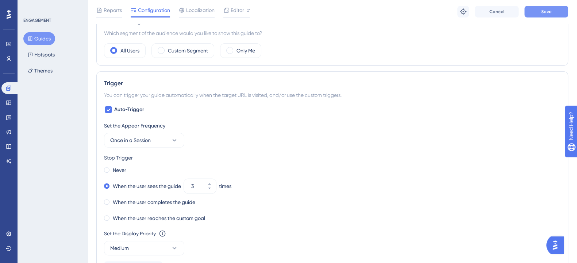
click at [530, 13] on button "Save" at bounding box center [546, 12] width 44 height 12
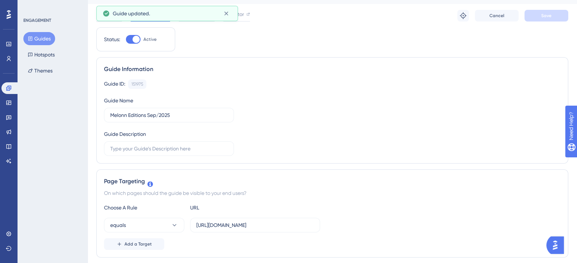
scroll to position [0, 0]
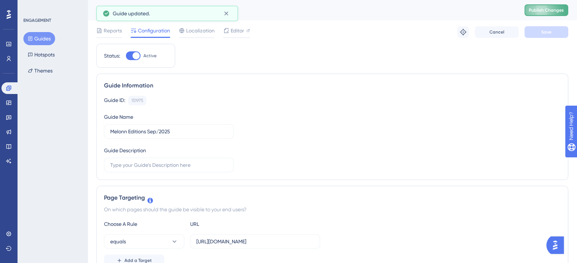
click at [535, 12] on button "Publish Changes" at bounding box center [546, 10] width 44 height 12
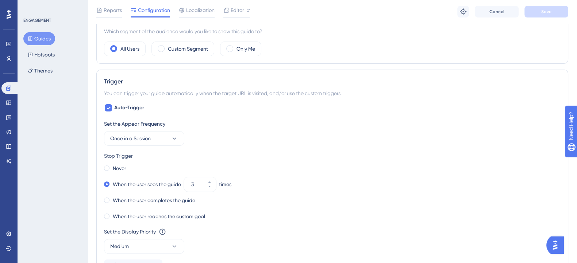
scroll to position [319, 0]
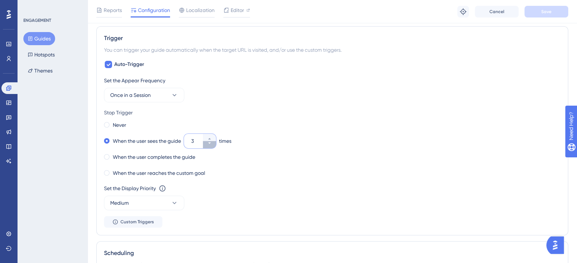
click at [213, 141] on button "3" at bounding box center [209, 144] width 13 height 7
type input "2"
click at [551, 10] on button "Save" at bounding box center [546, 12] width 44 height 12
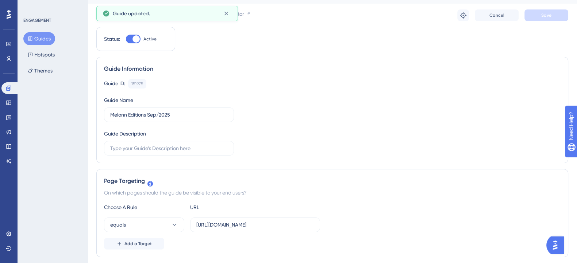
scroll to position [0, 0]
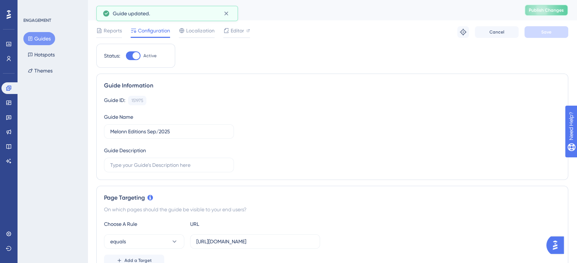
click at [551, 10] on span "Publish Changes" at bounding box center [546, 10] width 35 height 6
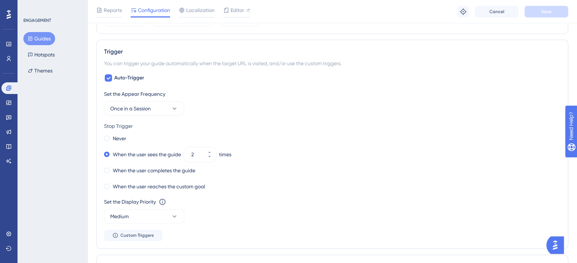
scroll to position [319, 0]
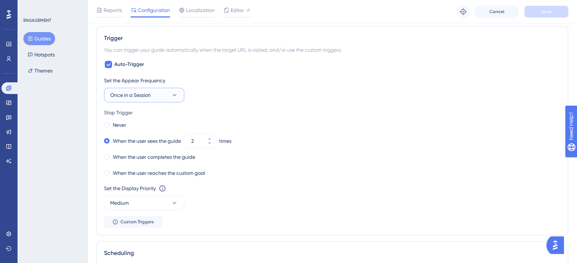
click at [173, 92] on icon at bounding box center [174, 95] width 7 height 7
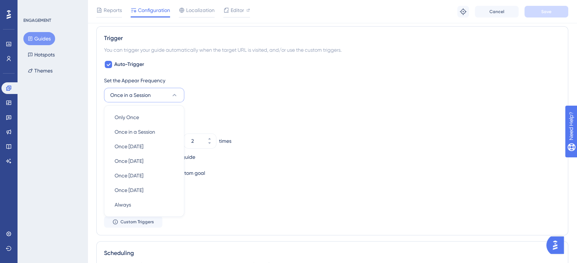
scroll to position [347, 0]
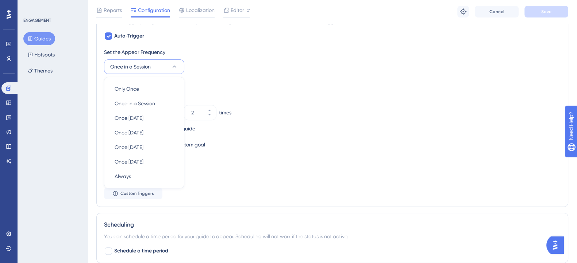
click at [254, 89] on div "Stop Trigger Never When the user sees the guide 2 times When the user completes…" at bounding box center [332, 115] width 456 height 70
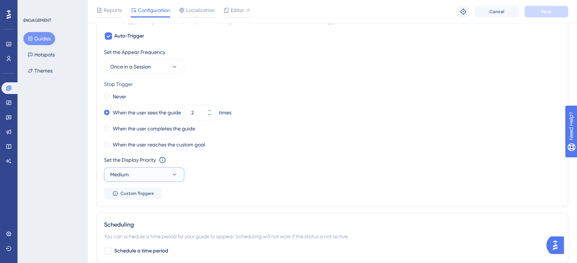
click at [170, 172] on button "Medium" at bounding box center [144, 174] width 80 height 15
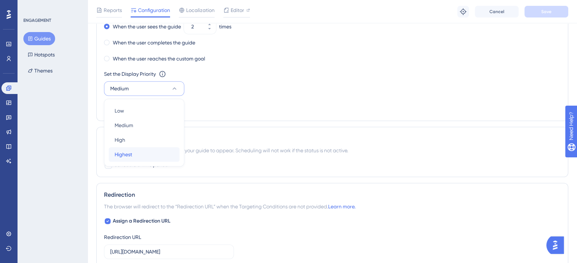
click at [143, 156] on div "Highest Highest" at bounding box center [144, 154] width 59 height 15
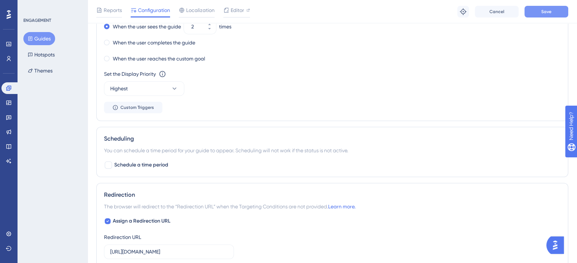
click at [544, 14] on span "Save" at bounding box center [546, 12] width 10 height 6
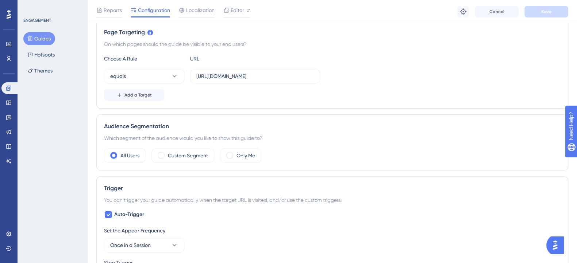
scroll to position [0, 0]
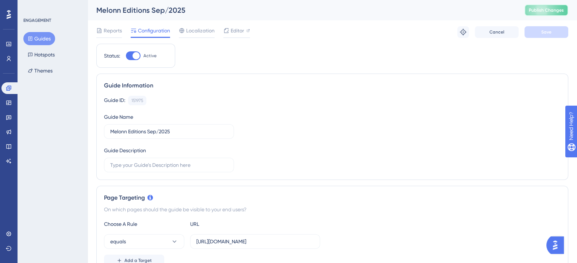
click at [549, 8] on span "Publish Changes" at bounding box center [546, 10] width 35 height 6
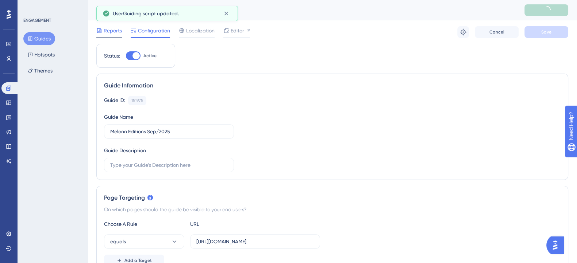
click at [103, 31] on div "Reports" at bounding box center [109, 30] width 26 height 9
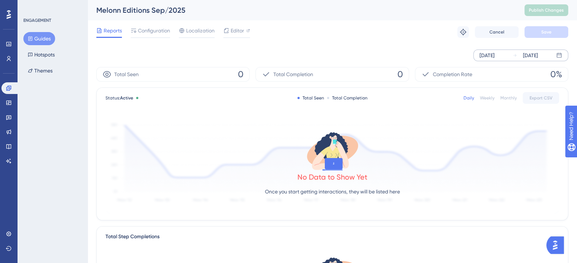
click at [480, 55] on div "Sep 16 2025" at bounding box center [486, 55] width 15 height 9
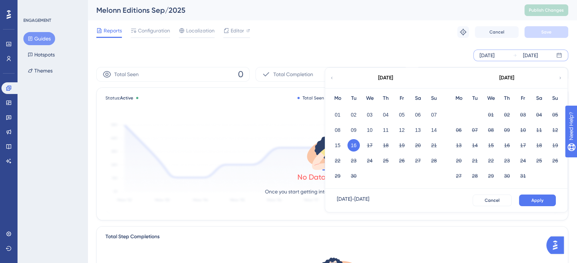
click at [481, 57] on div "Sep 16 2025" at bounding box center [486, 55] width 15 height 9
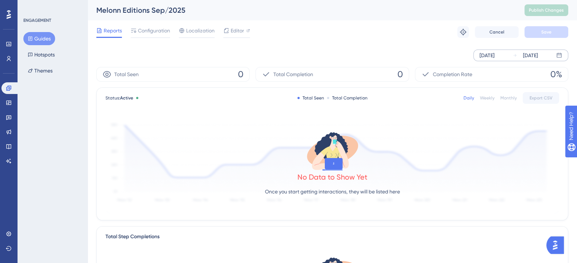
click at [481, 57] on div "Sep 16 2025" at bounding box center [486, 55] width 15 height 9
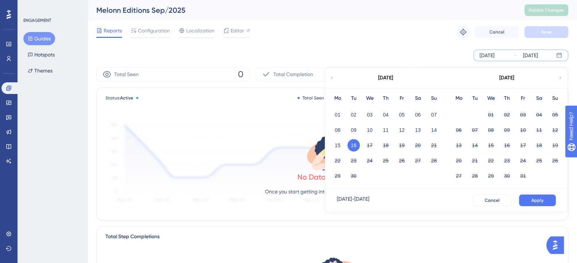
click at [323, 41] on div "Reports Configuration Localization Editor Troubleshoot Cancel Save" at bounding box center [332, 31] width 472 height 23
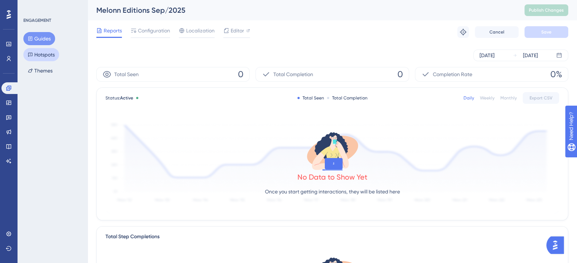
click at [42, 51] on button "Hotspots" at bounding box center [41, 54] width 36 height 13
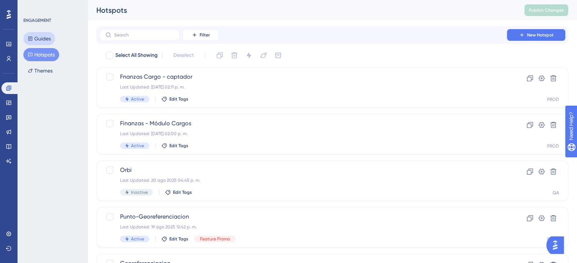
click at [44, 41] on button "Guides" at bounding box center [39, 38] width 32 height 13
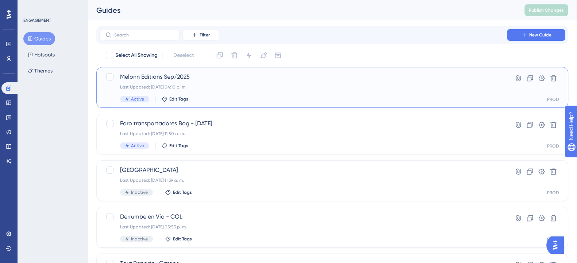
click at [168, 82] on div "Melonn Editions Sep/2025 Last Updated: 16 sept 2025 04:10 p. m. Active Edit Tags" at bounding box center [303, 88] width 366 height 30
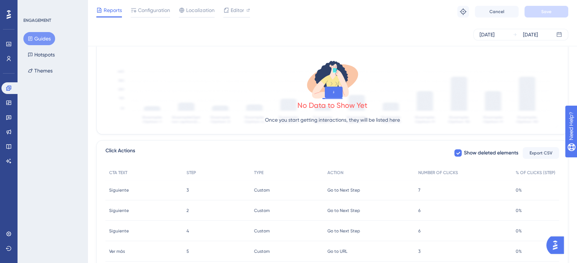
scroll to position [230, 0]
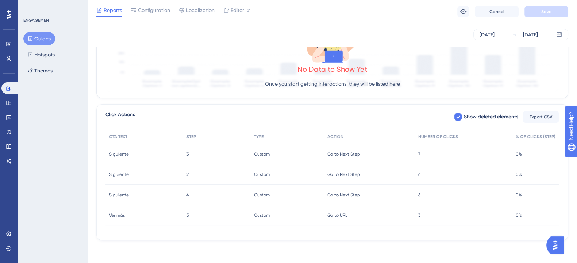
click at [91, 105] on div "Performance Users Engagement Widgets Feedback Product Updates Knowledge Base AI…" at bounding box center [332, 11] width 489 height 483
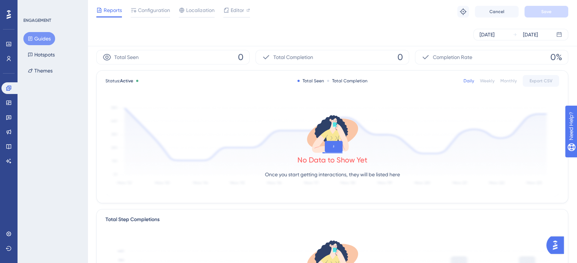
scroll to position [0, 0]
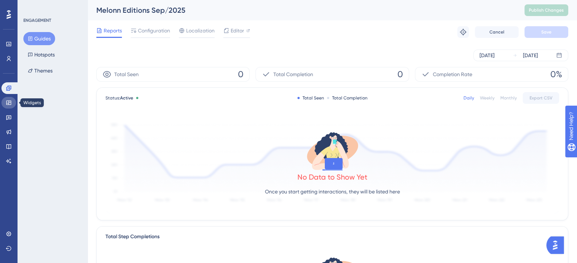
click at [6, 101] on icon at bounding box center [9, 103] width 6 height 6
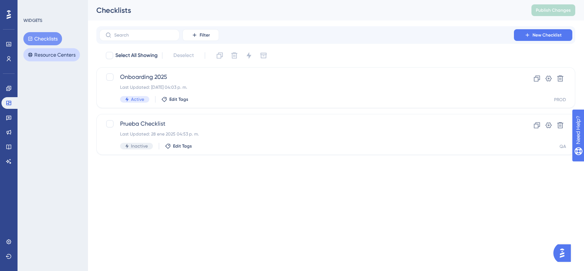
click at [50, 58] on button "Resource Centers" at bounding box center [51, 54] width 57 height 13
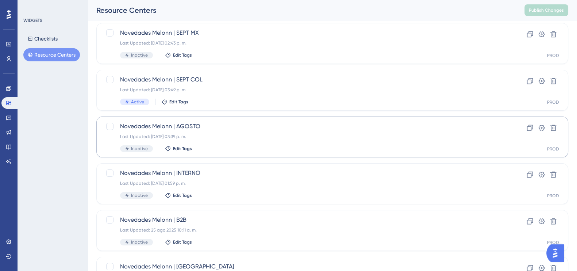
scroll to position [45, 0]
click at [552, 255] on img "Open AI Assistant Launcher" at bounding box center [554, 252] width 13 height 13
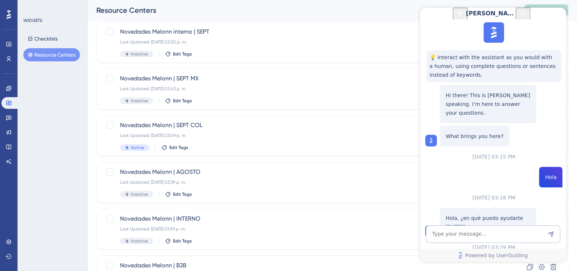
scroll to position [213, 0]
drag, startPoint x: 485, startPoint y: 136, endPoint x: 506, endPoint y: 156, distance: 29.2
drag, startPoint x: 481, startPoint y: 157, endPoint x: 468, endPoint y: 114, distance: 44.9
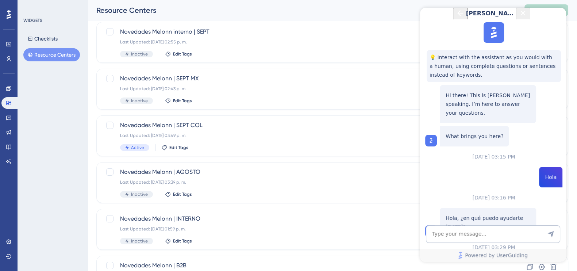
scroll to position [182, 0]
click at [525, 15] on icon "Close Button" at bounding box center [523, 13] width 5 height 5
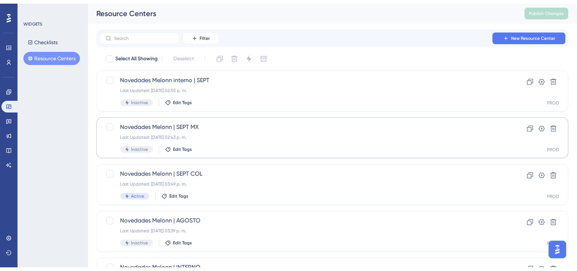
scroll to position [45, 0]
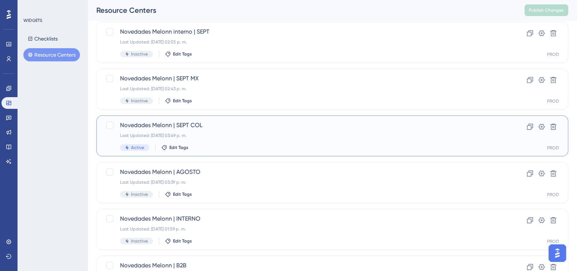
click at [178, 128] on span "Novedades Melonn | SEPT COL" at bounding box center [303, 125] width 366 height 9
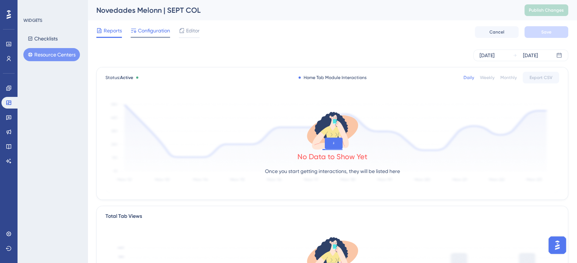
click at [150, 34] on span "Configuration" at bounding box center [154, 30] width 32 height 9
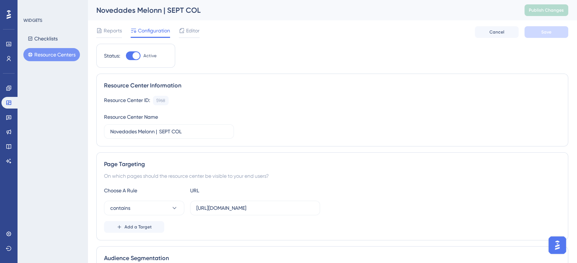
click at [131, 55] on div at bounding box center [133, 55] width 15 height 9
click at [126, 56] on input "Active" at bounding box center [126, 56] width 0 height 0
checkbox input "false"
click at [544, 34] on span "Save" at bounding box center [546, 32] width 10 height 6
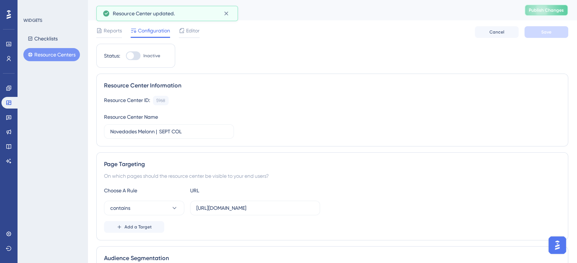
click at [547, 14] on button "Publish Changes" at bounding box center [546, 10] width 44 height 12
click at [48, 52] on button "Resource Centers" at bounding box center [51, 54] width 57 height 13
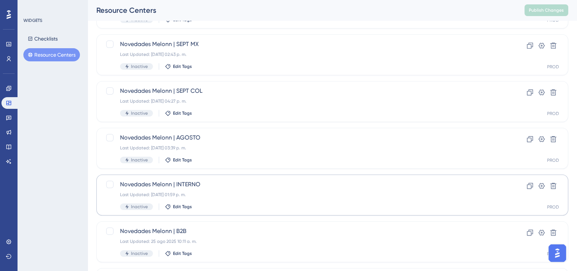
scroll to position [91, 0]
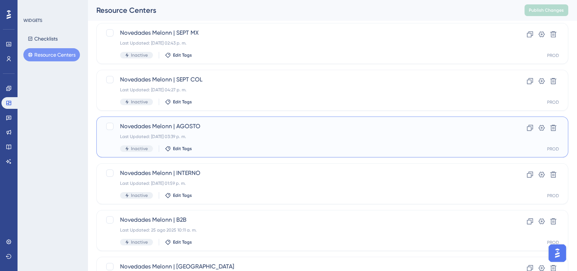
click at [235, 127] on span "Novedades Melonn | AGOSTO" at bounding box center [303, 126] width 366 height 9
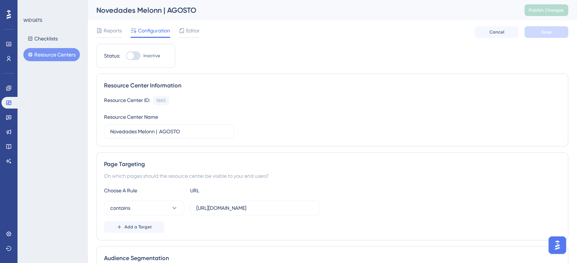
click at [137, 52] on div at bounding box center [133, 55] width 15 height 9
click at [126, 56] on input "Inactive" at bounding box center [126, 56] width 0 height 0
checkbox input "true"
click at [548, 30] on span "Save" at bounding box center [546, 32] width 10 height 6
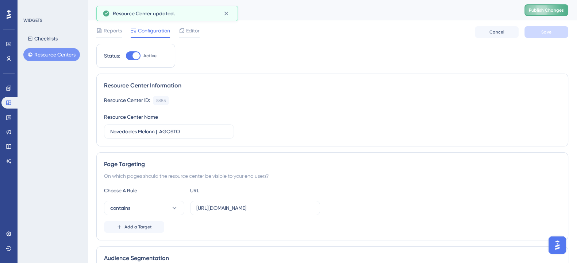
click at [545, 7] on button "Publish Changes" at bounding box center [546, 10] width 44 height 12
click at [197, 30] on span "Editor" at bounding box center [192, 30] width 13 height 9
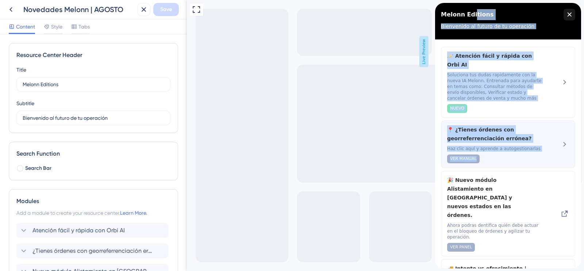
drag, startPoint x: 471, startPoint y: 16, endPoint x: 541, endPoint y: 151, distance: 152.3
click at [541, 151] on div "Melonn Editions Bienvenido al futuro de tu operación 🪐 Atención fácil y rápida …" at bounding box center [508, 135] width 146 height 265
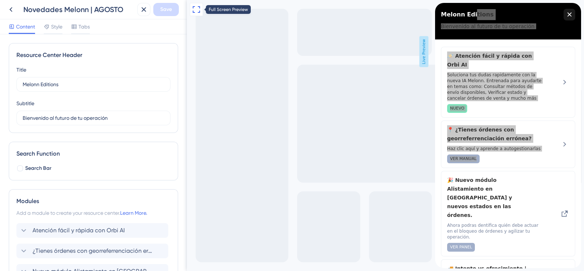
click at [195, 11] on icon at bounding box center [196, 9] width 9 height 9
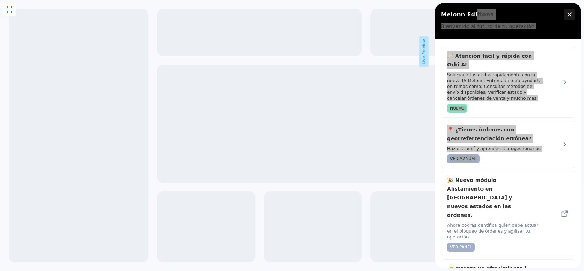
click at [8, 8] on icon at bounding box center [9, 9] width 9 height 9
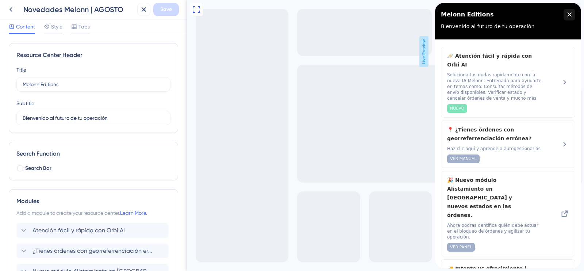
click at [445, 13] on span "Melonn Editions" at bounding box center [467, 14] width 53 height 11
click at [13, 12] on icon at bounding box center [11, 9] width 9 height 9
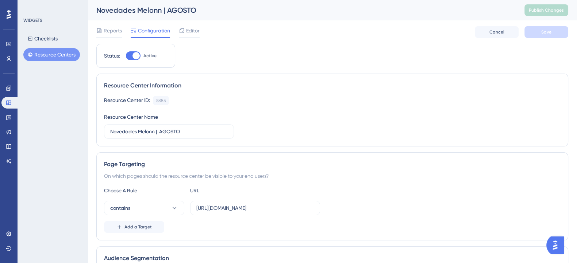
click at [74, 125] on div "WIDGETS Checklists Resource Centers" at bounding box center [53, 131] width 70 height 263
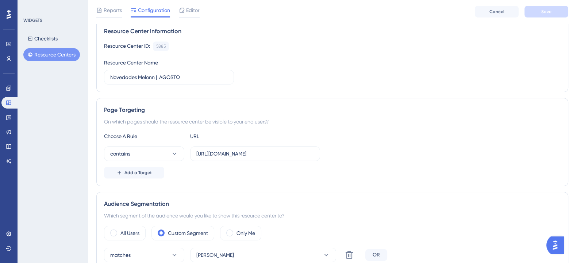
scroll to position [91, 0]
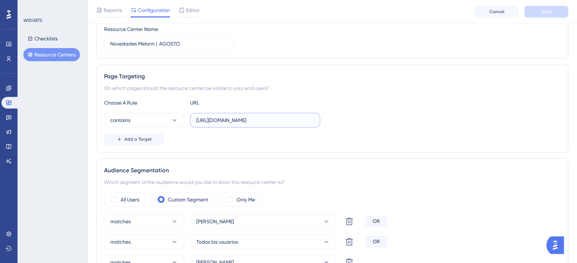
click at [261, 123] on input "https://admin.melonn.com/" at bounding box center [254, 120] width 117 height 8
click at [365, 130] on div "Choose A Rule URL contains https://admin.melonn.com/ Add a Target" at bounding box center [332, 122] width 456 height 47
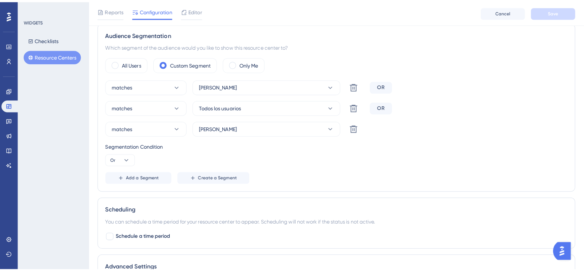
scroll to position [0, 0]
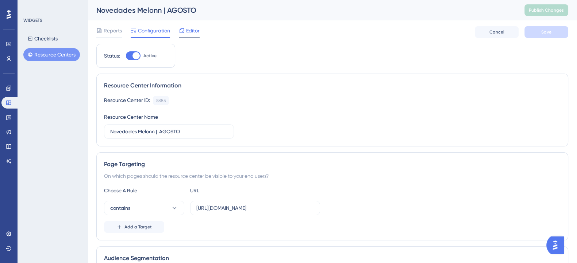
click at [187, 30] on span "Editor" at bounding box center [192, 30] width 13 height 9
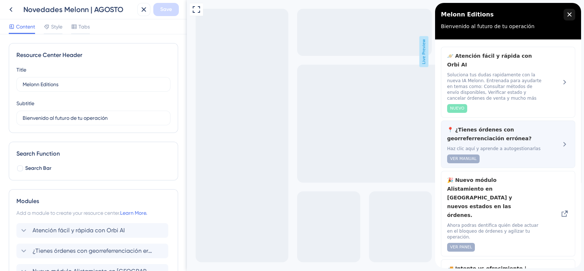
scroll to position [56, 0]
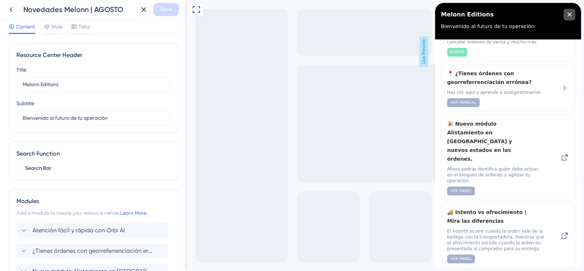
click at [572, 16] on div "close resource center" at bounding box center [569, 15] width 12 height 12
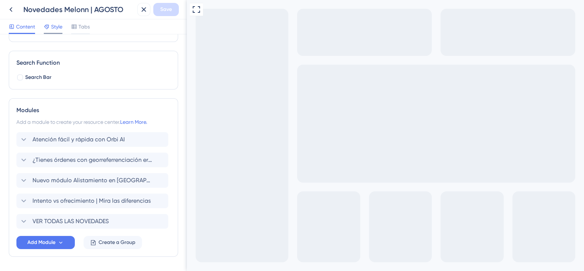
scroll to position [0, 0]
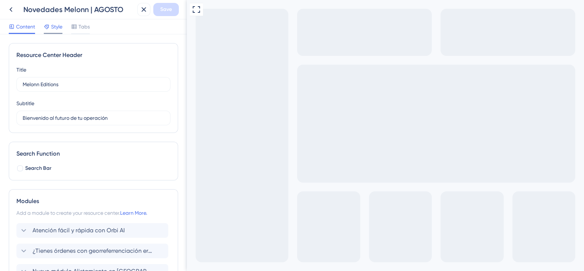
click at [49, 24] on icon at bounding box center [47, 27] width 6 height 6
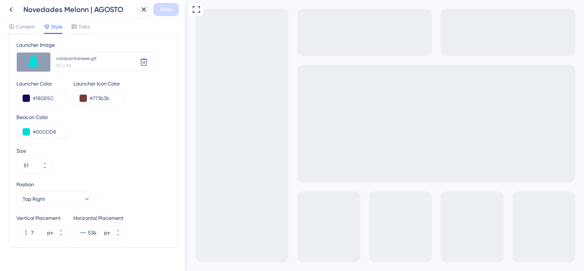
scroll to position [259, 0]
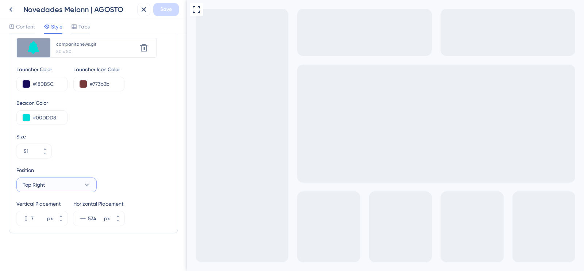
click at [85, 182] on icon at bounding box center [86, 184] width 7 height 7
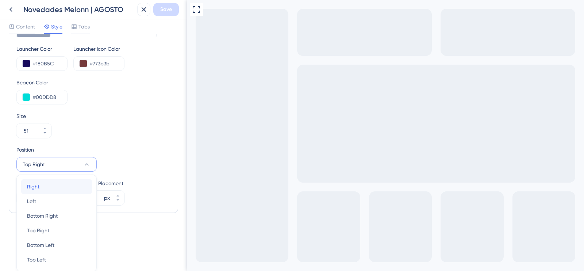
click at [36, 189] on span "Right" at bounding box center [33, 186] width 12 height 9
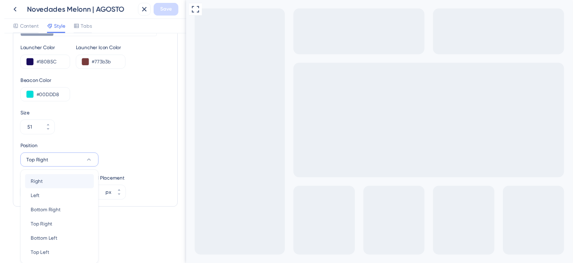
scroll to position [259, 0]
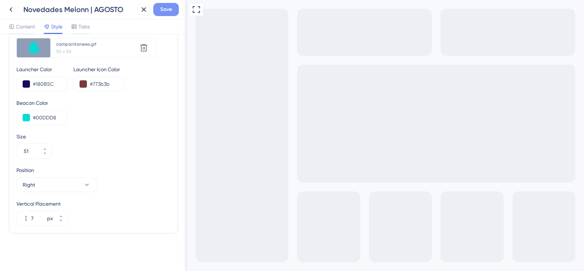
click at [165, 8] on span "Save" at bounding box center [166, 9] width 12 height 9
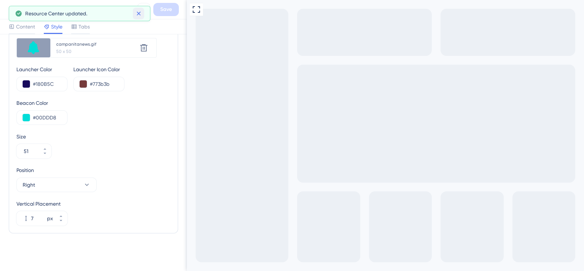
click at [138, 13] on icon at bounding box center [138, 14] width 4 height 4
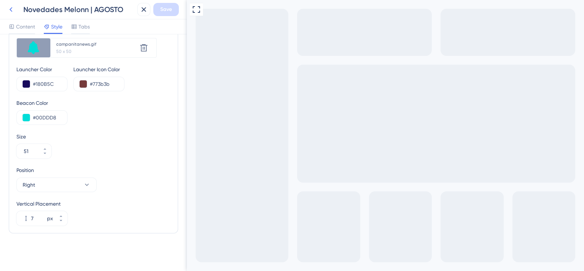
click at [11, 11] on icon at bounding box center [10, 9] width 3 height 5
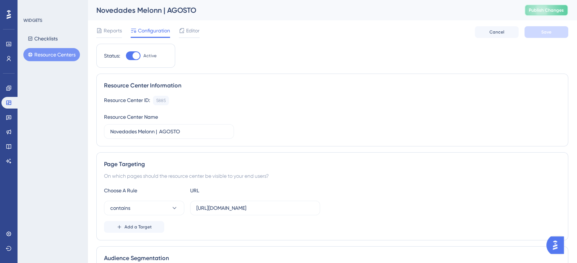
click at [534, 7] on button "Publish Changes" at bounding box center [546, 10] width 44 height 12
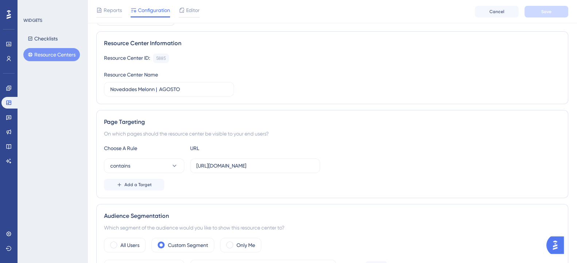
scroll to position [137, 0]
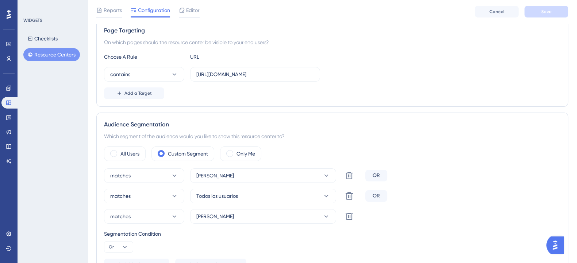
click at [555, 240] on img "Open AI Assistant Launcher" at bounding box center [554, 245] width 13 height 13
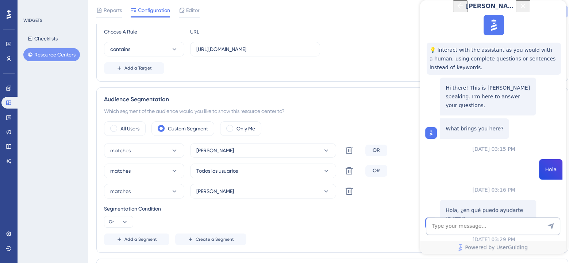
scroll to position [182, 0]
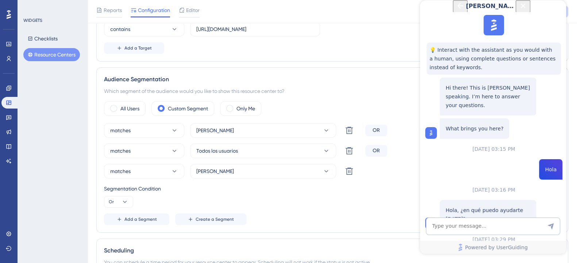
click at [527, 10] on icon "Close Button" at bounding box center [522, 5] width 9 height 9
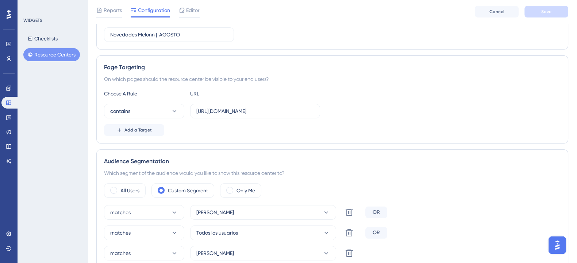
scroll to position [91, 0]
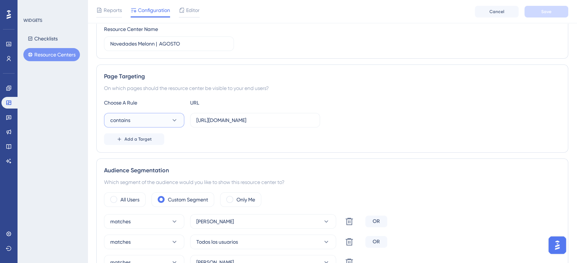
click at [144, 122] on button "contains" at bounding box center [144, 120] width 80 height 15
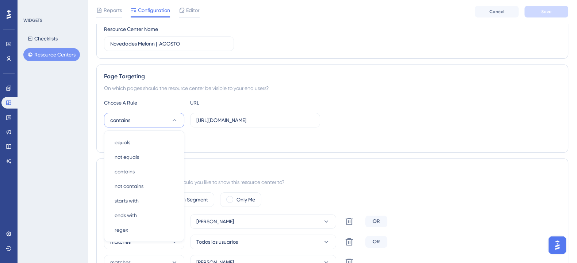
scroll to position [145, 0]
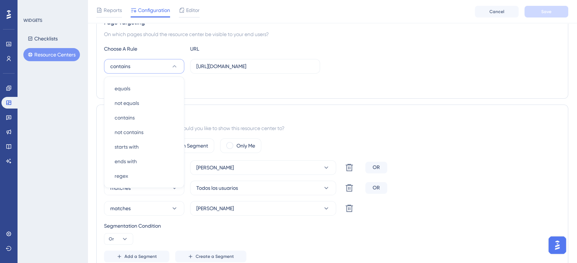
click at [211, 105] on div "Audience Segmentation Which segment of the audience would you like to show this…" at bounding box center [332, 188] width 472 height 166
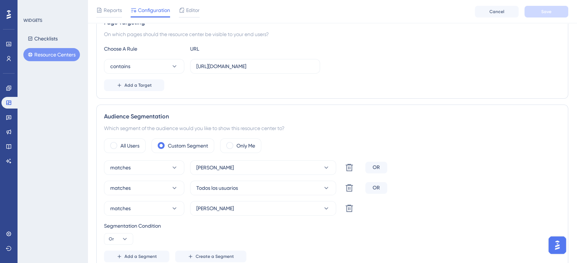
click at [188, 91] on div "Page Targeting On which pages should the resource center be visible to your end…" at bounding box center [332, 55] width 472 height 88
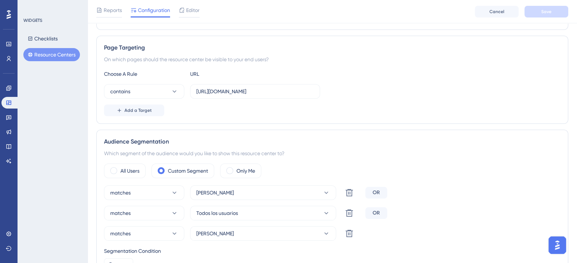
scroll to position [99, 0]
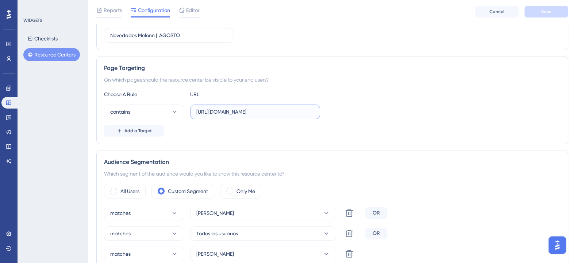
click at [262, 111] on input "https://admin.melonn.com/" at bounding box center [254, 112] width 117 height 8
click at [352, 105] on div "contains https://admin.melonn.com/" at bounding box center [332, 112] width 456 height 15
click at [203, 137] on div "Page Targeting On which pages should the resource center be visible to your end…" at bounding box center [332, 100] width 472 height 88
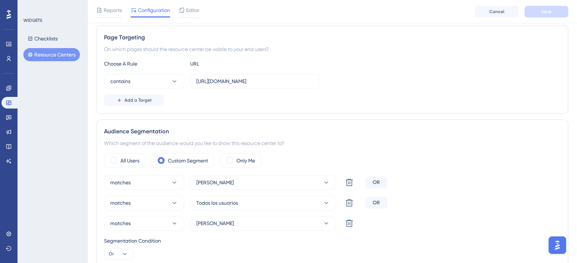
scroll to position [84, 0]
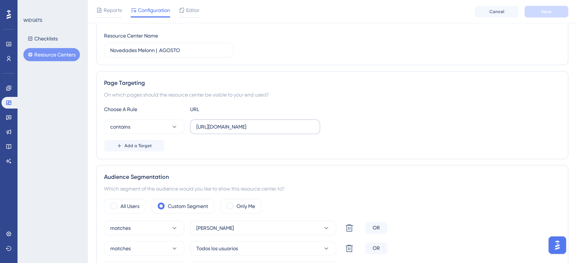
click at [213, 131] on label "https://admin.melonn.com/" at bounding box center [255, 127] width 130 height 15
click at [213, 131] on input "https://admin.melonn.com/" at bounding box center [254, 127] width 117 height 8
click at [213, 128] on input "https://admin.melonn.com/" at bounding box center [254, 127] width 117 height 8
drag, startPoint x: 213, startPoint y: 128, endPoint x: 187, endPoint y: 128, distance: 26.3
click at [187, 128] on div "contains https://admin.melonn.com/" at bounding box center [212, 127] width 216 height 15
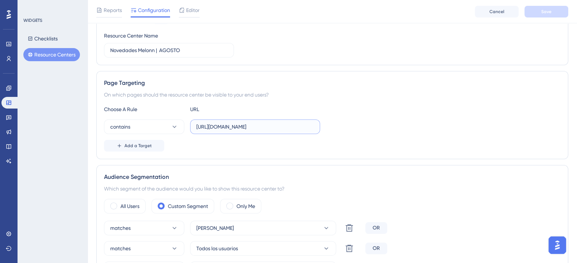
click at [266, 130] on input "https://admin.melonn.com/" at bounding box center [254, 127] width 117 height 8
type input "https://admin.melonn.com"
click at [359, 120] on div "contains https://admin.melonn.com" at bounding box center [332, 127] width 456 height 15
click at [538, 13] on button "Save" at bounding box center [546, 12] width 44 height 12
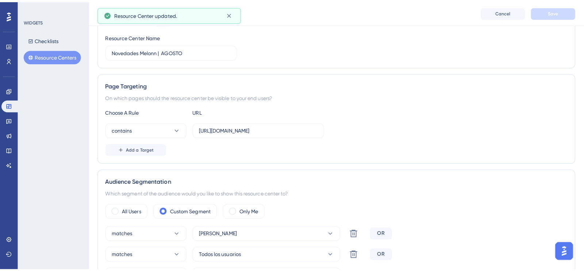
scroll to position [0, 0]
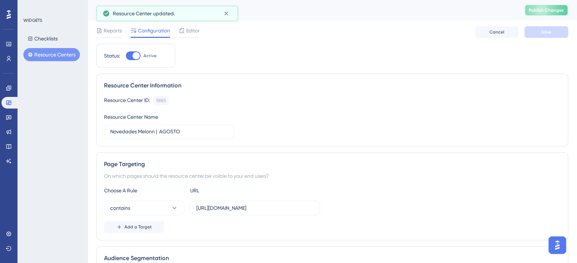
click at [554, 12] on span "Publish Changes" at bounding box center [546, 10] width 35 height 6
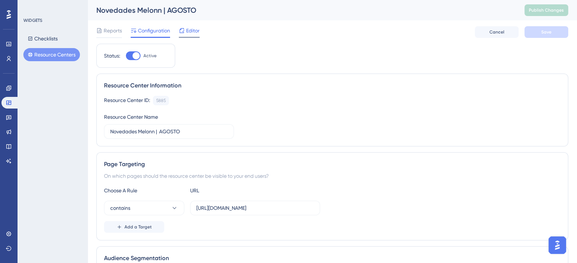
click at [191, 35] on div "Editor" at bounding box center [189, 32] width 21 height 12
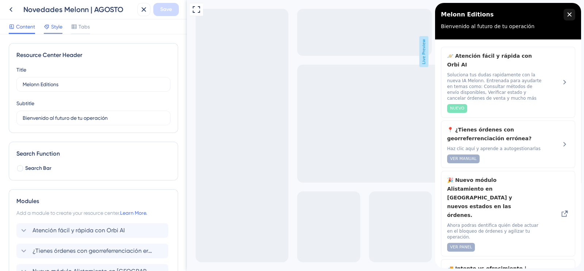
click at [51, 28] on span "Style" at bounding box center [56, 26] width 11 height 9
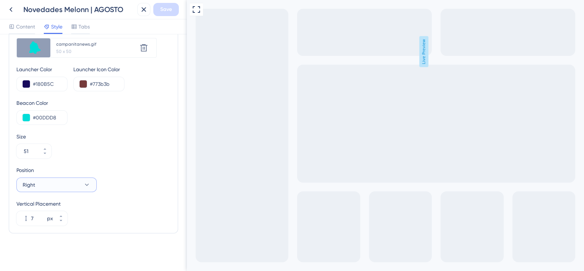
click at [71, 186] on button "Right" at bounding box center [56, 184] width 80 height 15
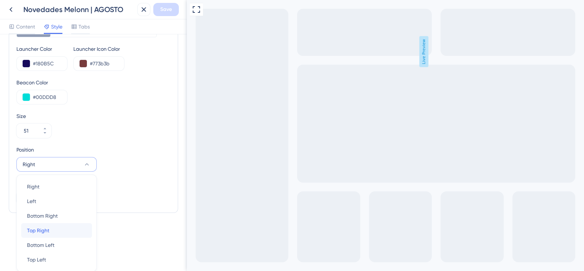
click at [64, 224] on div "Top Right Top Right" at bounding box center [56, 230] width 59 height 15
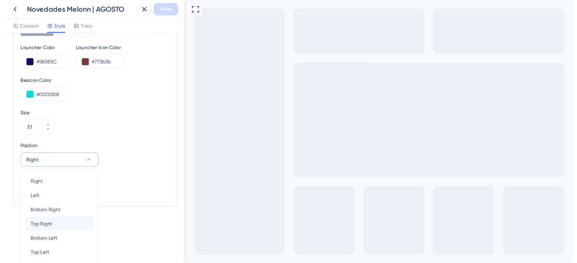
scroll to position [259, 0]
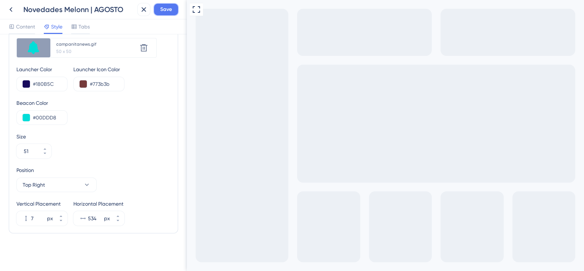
click at [172, 12] on button "Save" at bounding box center [166, 9] width 26 height 13
click at [14, 12] on icon at bounding box center [11, 9] width 9 height 9
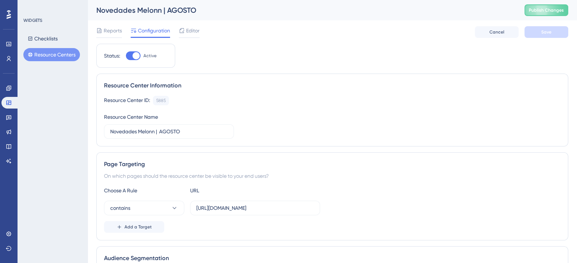
scroll to position [137, 0]
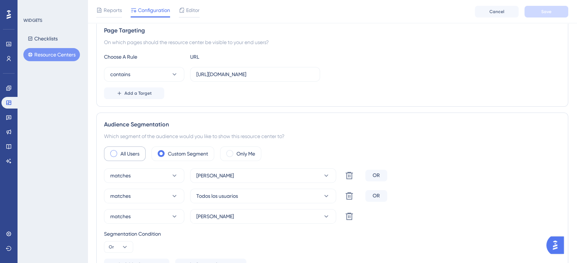
click at [113, 155] on span at bounding box center [113, 153] width 7 height 7
click at [119, 151] on input "radio" at bounding box center [119, 151] width 0 height 0
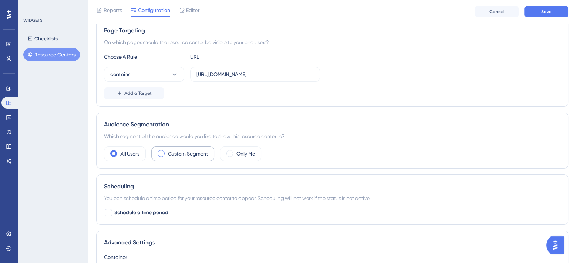
click at [191, 153] on label "Custom Segment" at bounding box center [188, 154] width 40 height 9
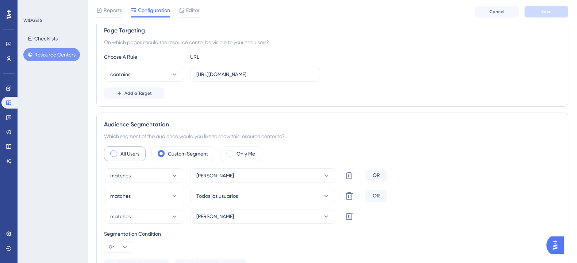
click at [114, 154] on span at bounding box center [113, 153] width 7 height 7
click at [119, 151] on input "radio" at bounding box center [119, 151] width 0 height 0
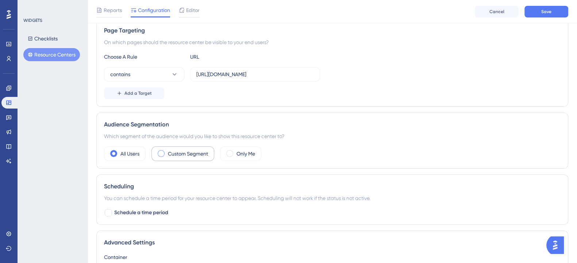
click at [178, 153] on label "Custom Segment" at bounding box center [188, 154] width 40 height 9
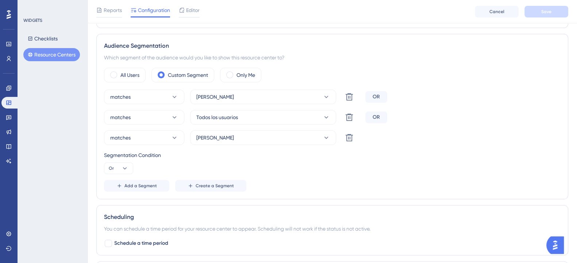
scroll to position [228, 0]
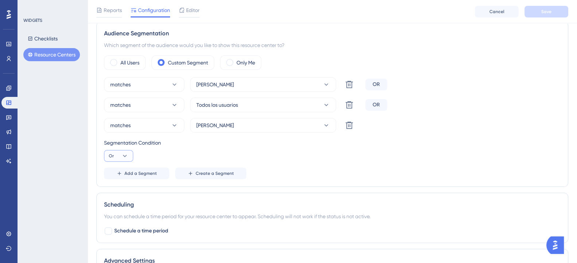
click at [128, 153] on icon at bounding box center [124, 156] width 7 height 7
click at [331, 157] on div "Segmentation Condition Or And And Or Or" at bounding box center [332, 150] width 456 height 23
click at [453, 147] on div "Segmentation Condition Or" at bounding box center [332, 150] width 456 height 23
click at [55, 113] on div "WIDGETS Checklists Resource Centers" at bounding box center [53, 131] width 70 height 263
click at [11, 103] on icon at bounding box center [9, 103] width 6 height 6
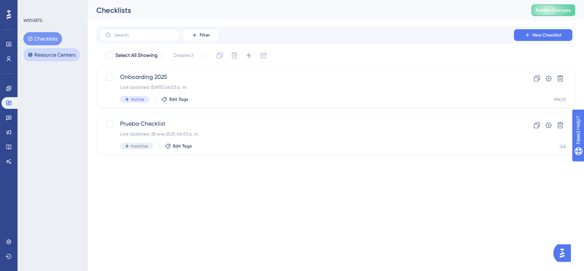
click at [57, 53] on button "Resource Centers" at bounding box center [51, 54] width 57 height 13
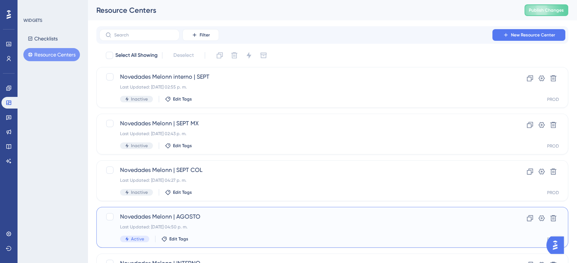
click at [224, 215] on span "Novedades Melonn | AGOSTO" at bounding box center [303, 217] width 366 height 9
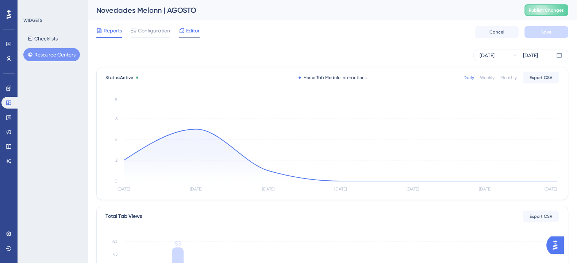
click at [196, 29] on span "Editor" at bounding box center [192, 30] width 13 height 9
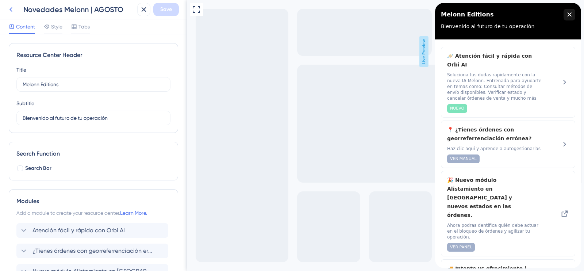
click at [11, 7] on icon at bounding box center [11, 9] width 9 height 9
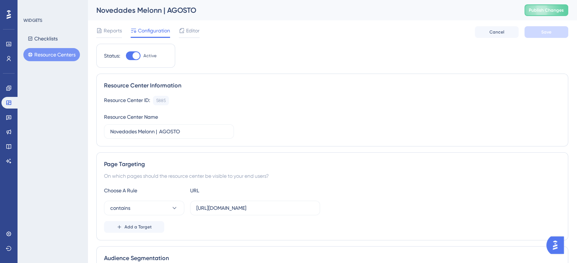
click at [136, 56] on div at bounding box center [135, 55] width 7 height 7
click at [126, 56] on input "Active" at bounding box center [126, 56] width 0 height 0
checkbox input "false"
click at [548, 30] on span "Save" at bounding box center [546, 32] width 10 height 6
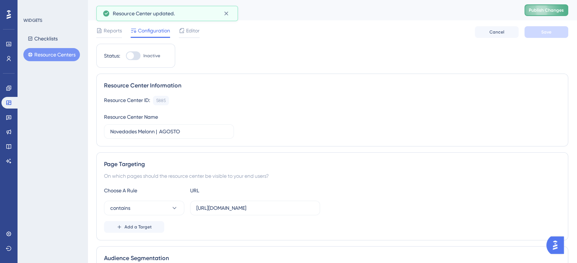
click at [549, 10] on span "Publish Changes" at bounding box center [546, 10] width 35 height 6
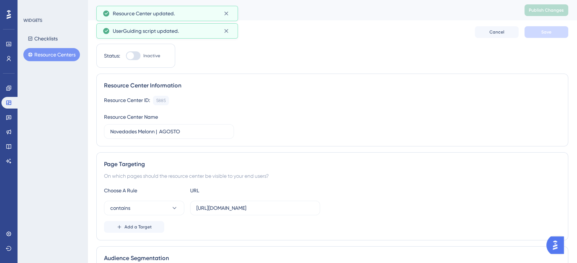
click at [38, 53] on button "Resource Centers" at bounding box center [51, 54] width 57 height 13
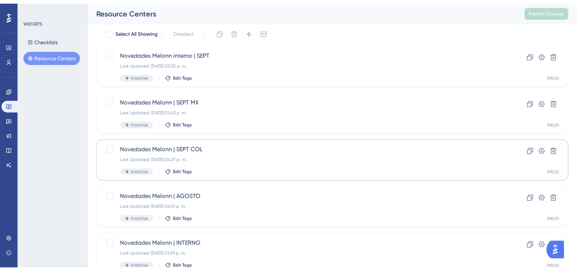
scroll to position [45, 0]
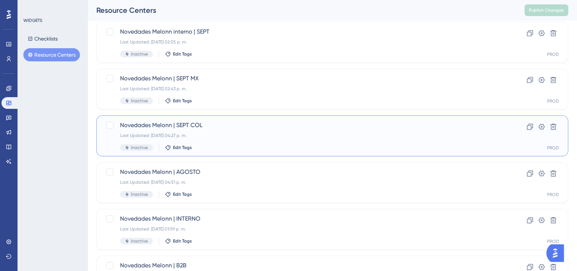
click at [204, 131] on div "Novedades Melonn | SEPT COL Last Updated: 16 sept 2025 04:27 p. m. Inactive Edi…" at bounding box center [303, 136] width 366 height 30
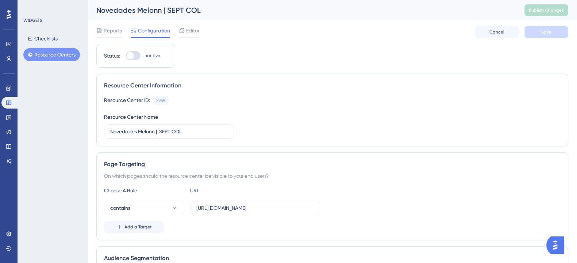
click at [248, 107] on div "Resource Center ID: 5968 Copy Resource Center Name Novedades Melonn | SEPT COL" at bounding box center [332, 117] width 456 height 43
click at [141, 55] on label "Inactive" at bounding box center [143, 55] width 34 height 9
click at [126, 56] on input "Inactive" at bounding box center [126, 56] width 0 height 0
checkbox input "true"
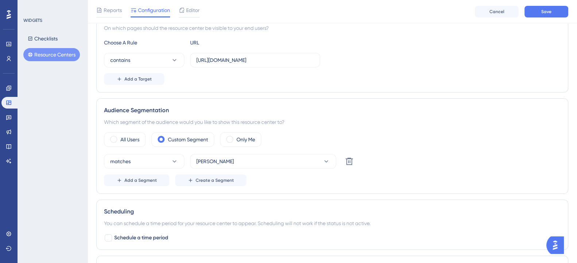
scroll to position [137, 0]
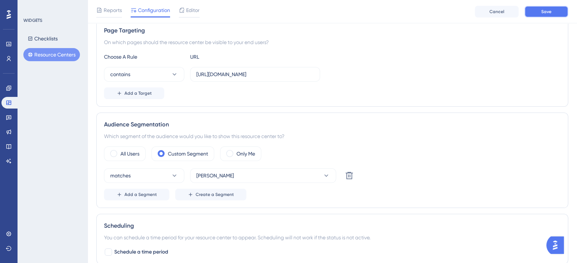
click at [553, 17] on button "Save" at bounding box center [546, 12] width 44 height 12
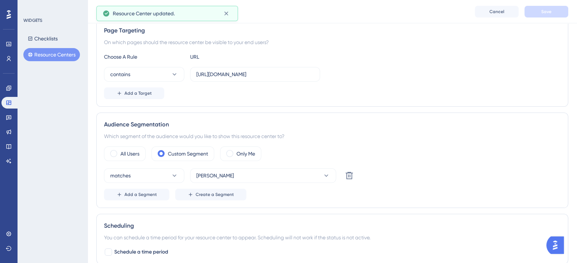
scroll to position [0, 0]
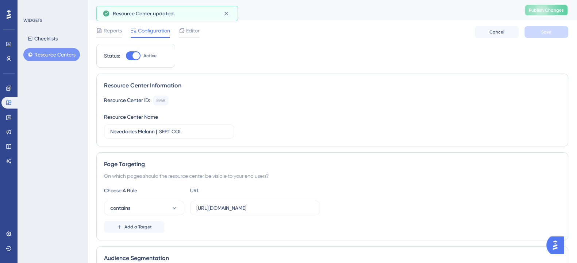
click at [549, 12] on span "Publish Changes" at bounding box center [546, 10] width 35 height 6
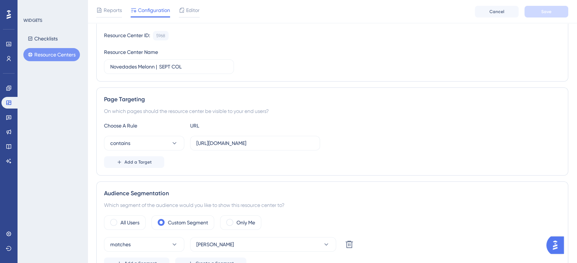
scroll to position [182, 0]
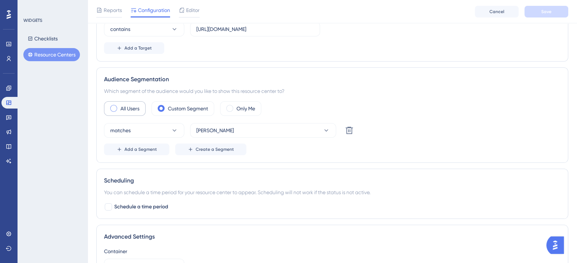
click at [121, 111] on label "All Users" at bounding box center [129, 108] width 19 height 9
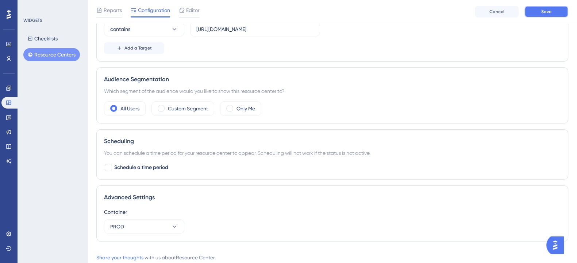
click at [544, 12] on span "Save" at bounding box center [546, 12] width 10 height 6
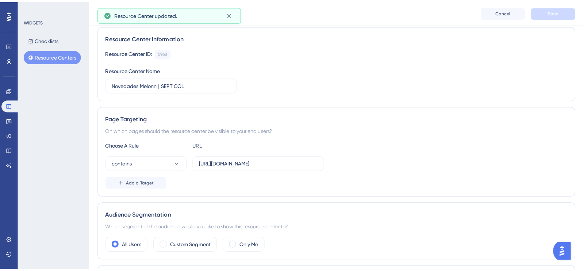
scroll to position [0, 0]
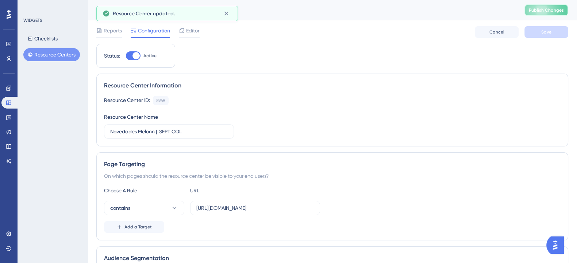
click at [544, 9] on span "Publish Changes" at bounding box center [546, 10] width 35 height 6
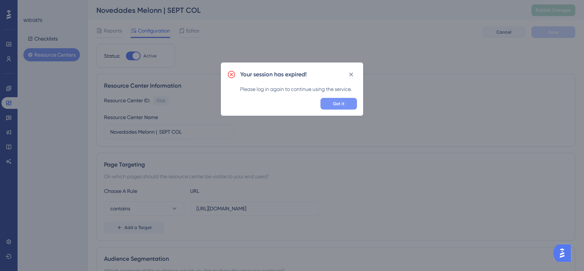
click at [335, 106] on span "Got it" at bounding box center [339, 104] width 12 height 6
